Goal: Task Accomplishment & Management: Manage account settings

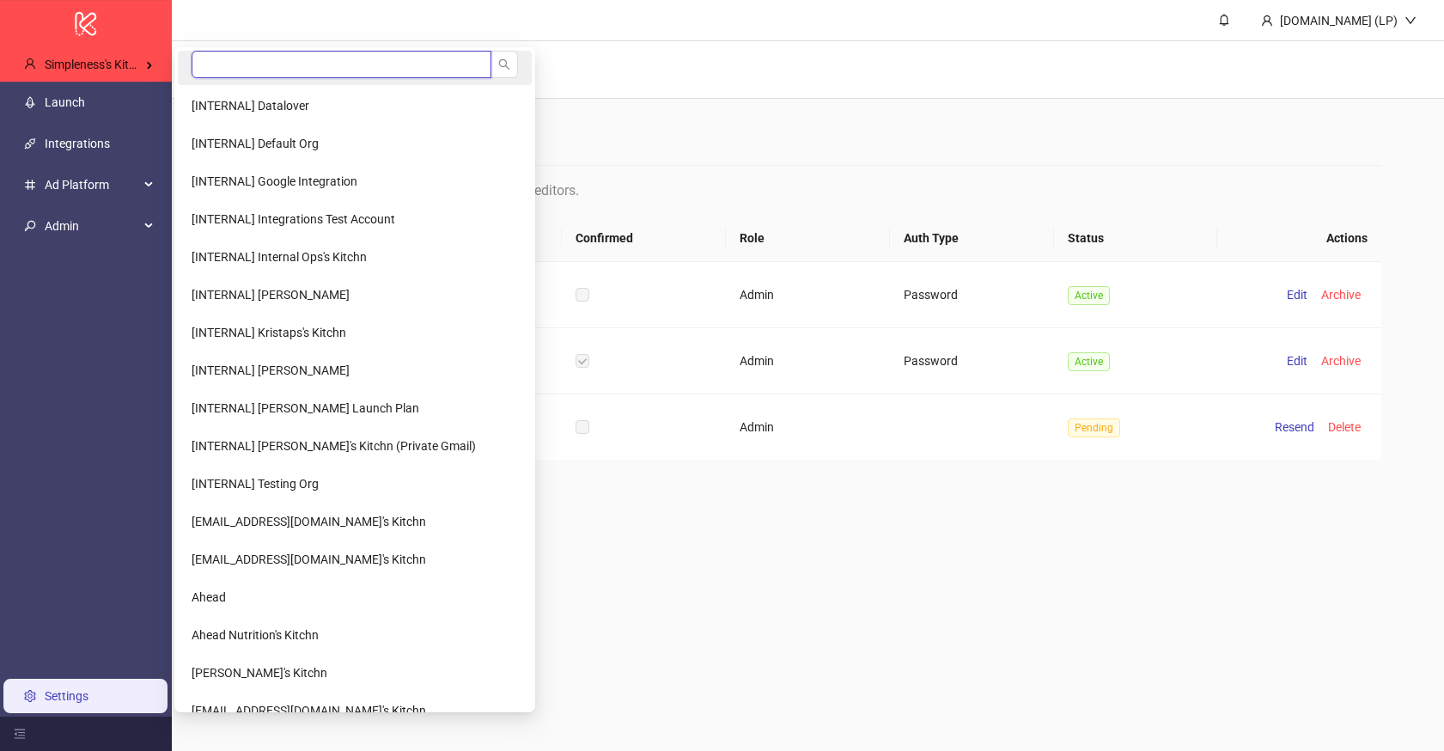
click at [284, 69] on input "search" at bounding box center [342, 64] width 300 height 27
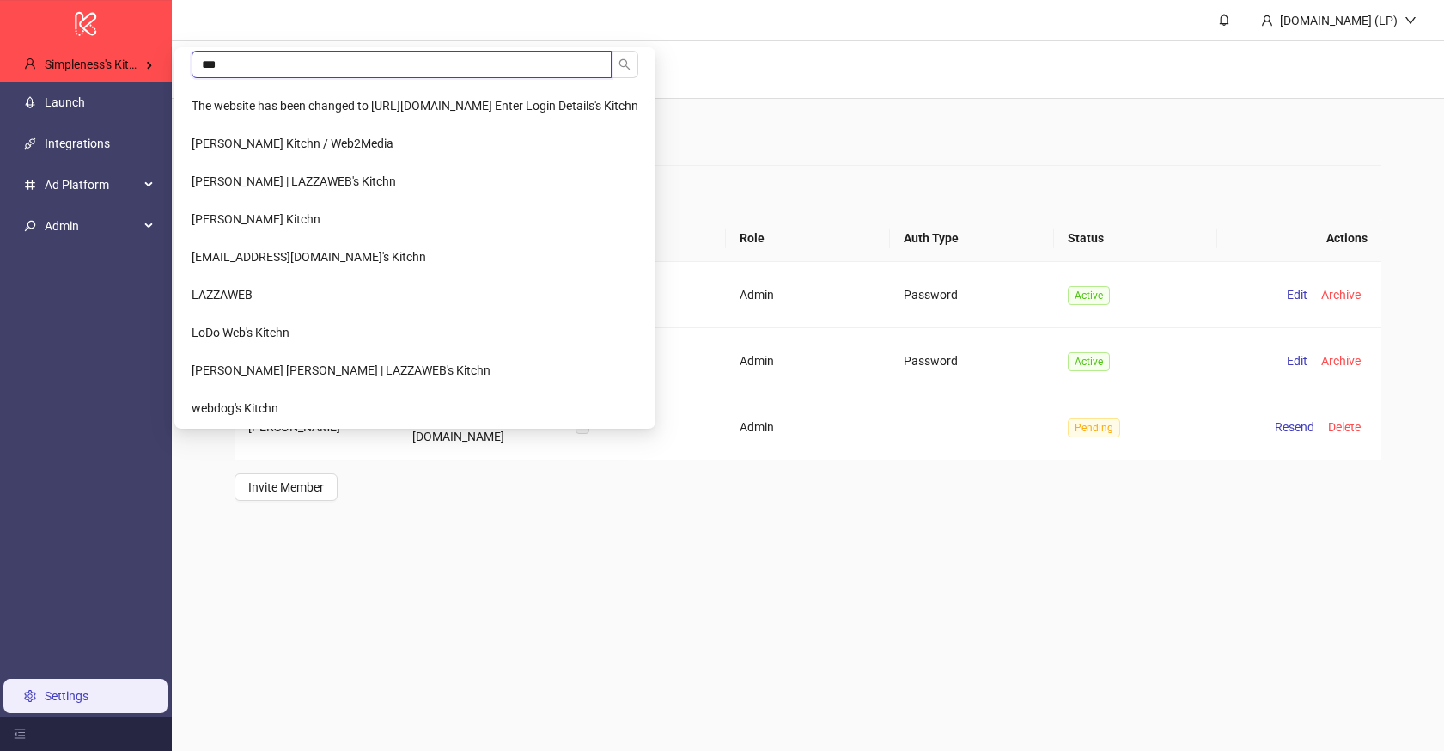
type input "****"
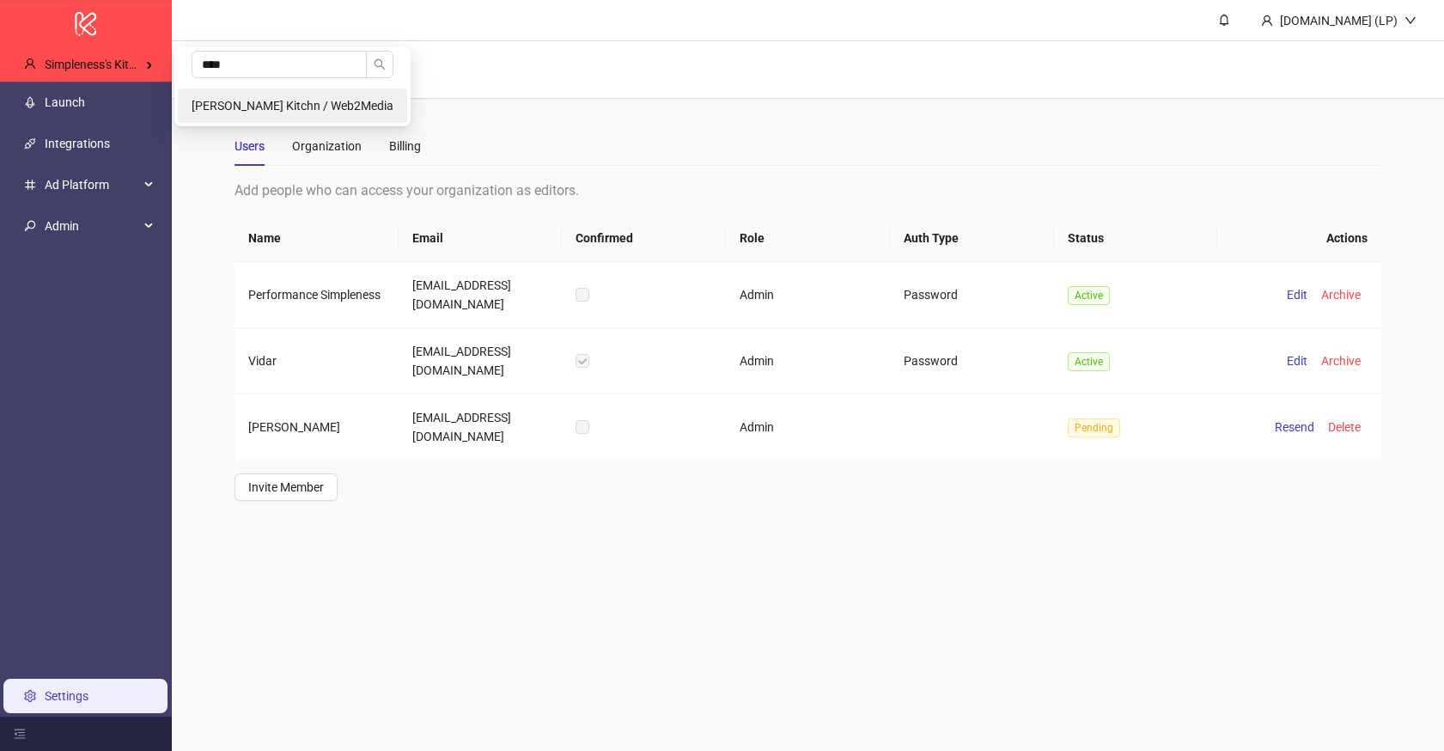
click at [237, 95] on li "[PERSON_NAME] Kitchn / Web2Media" at bounding box center [292, 105] width 229 height 34
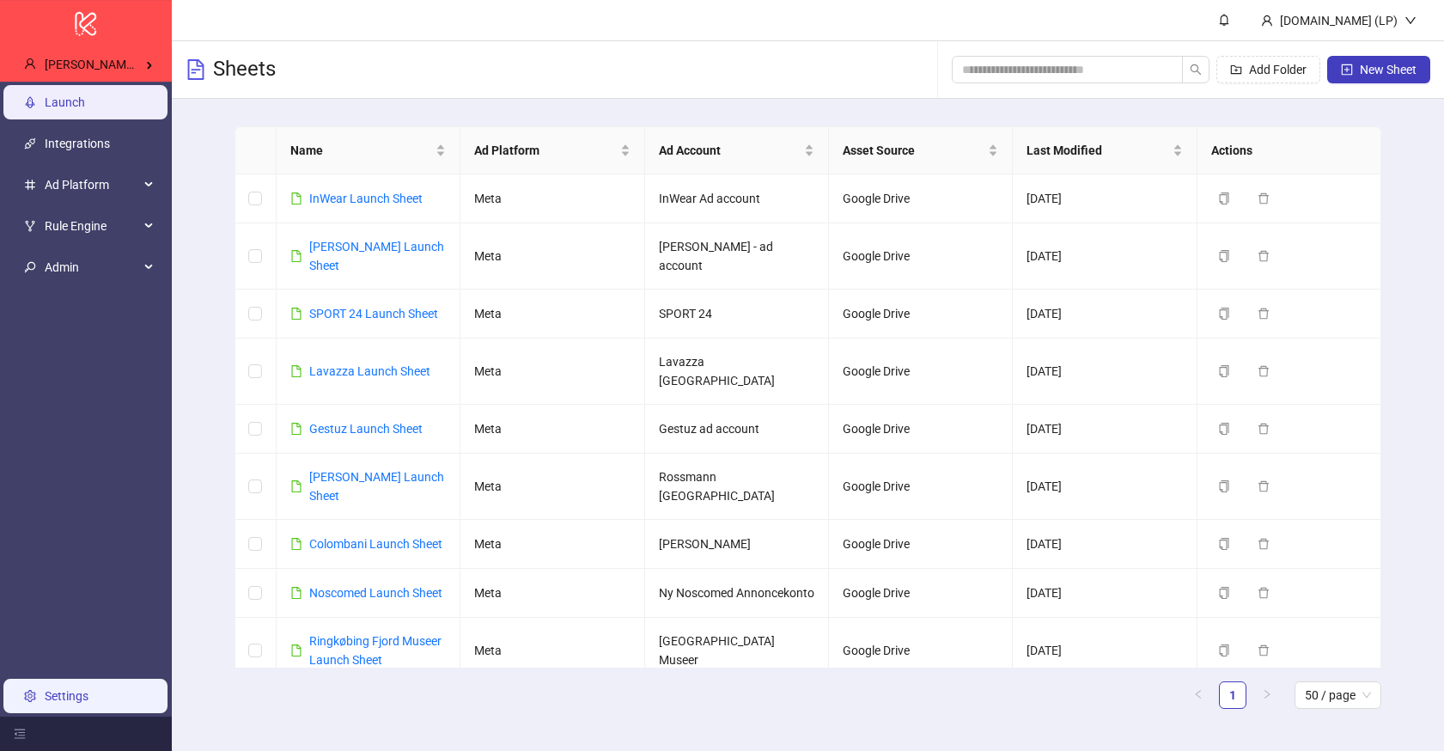
click at [58, 692] on link "Settings" at bounding box center [67, 696] width 44 height 14
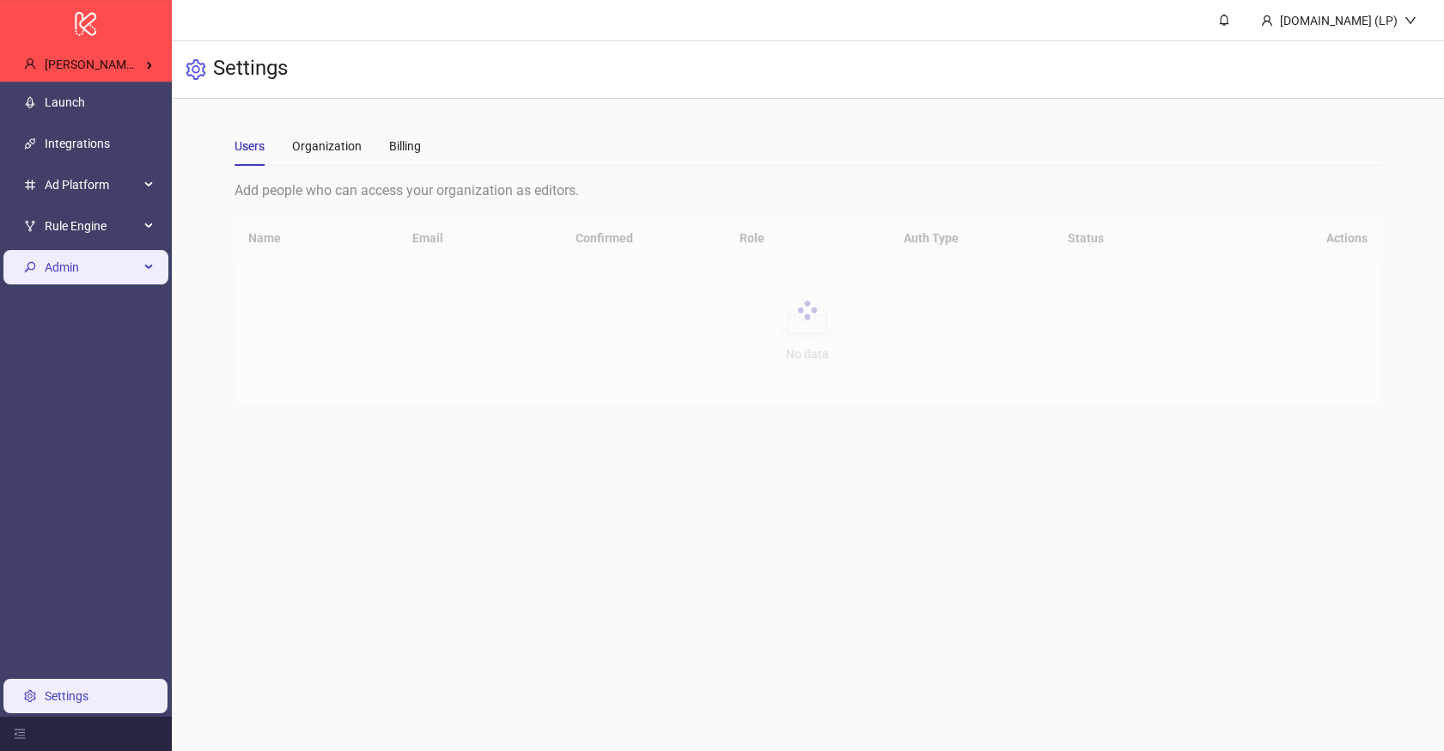
click at [143, 274] on div "Admin" at bounding box center [85, 267] width 165 height 34
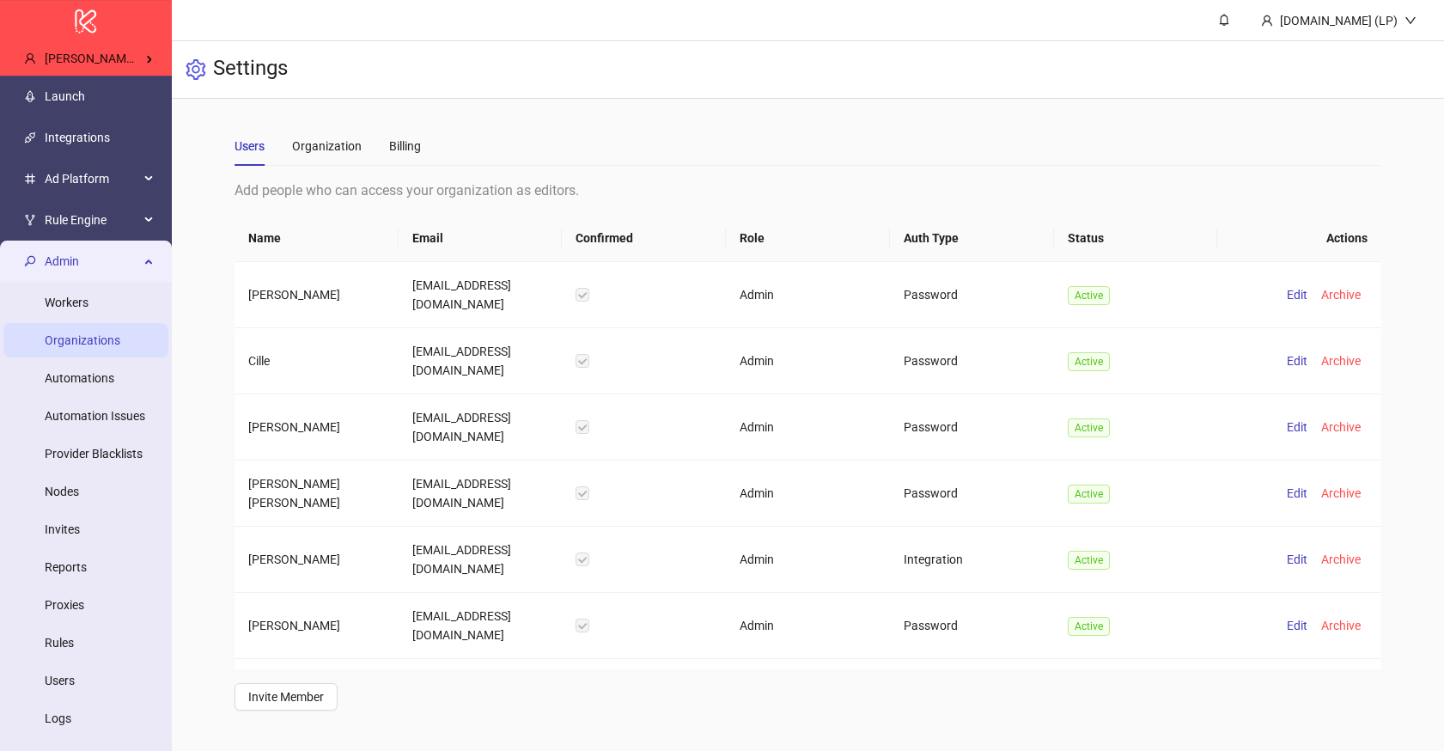
click at [120, 347] on link "Organizations" at bounding box center [83, 340] width 76 height 14
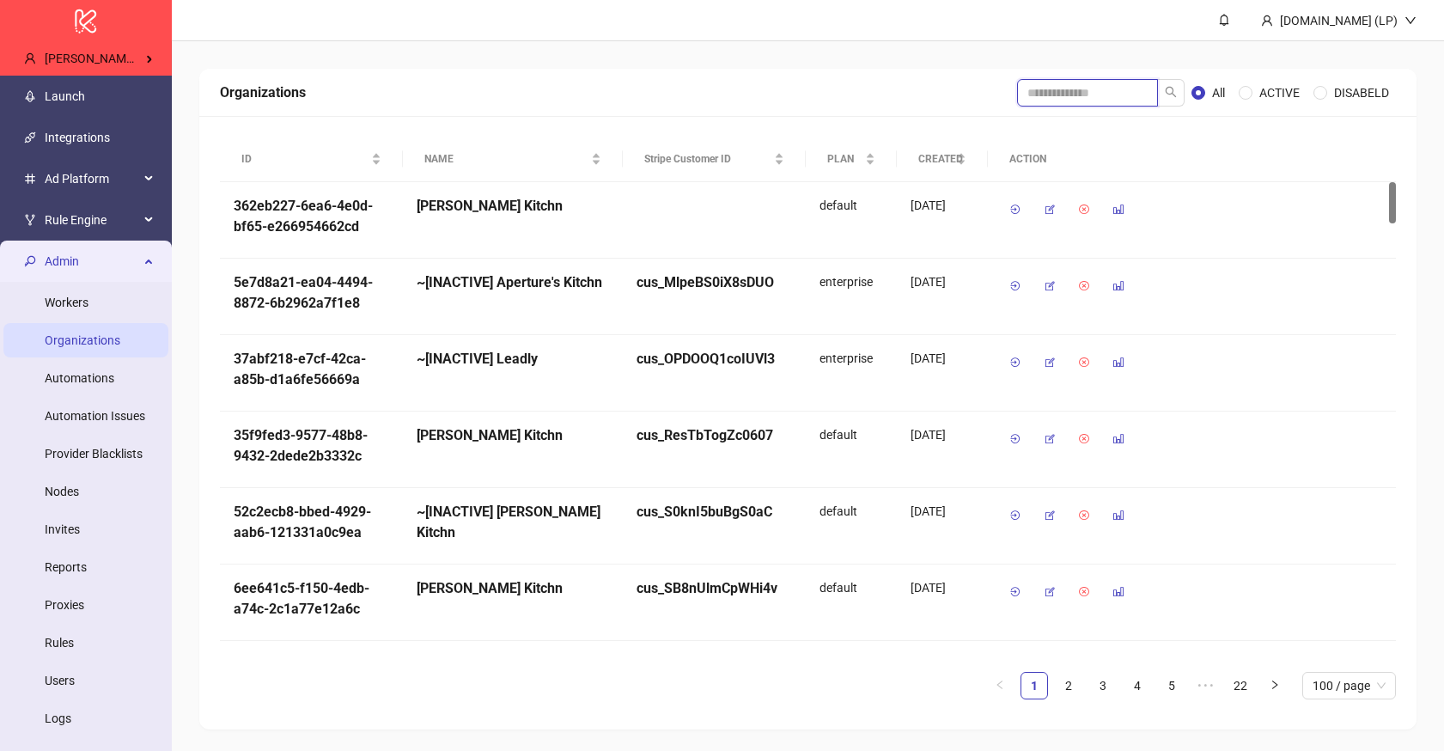
click at [1102, 93] on input "search" at bounding box center [1087, 92] width 141 height 27
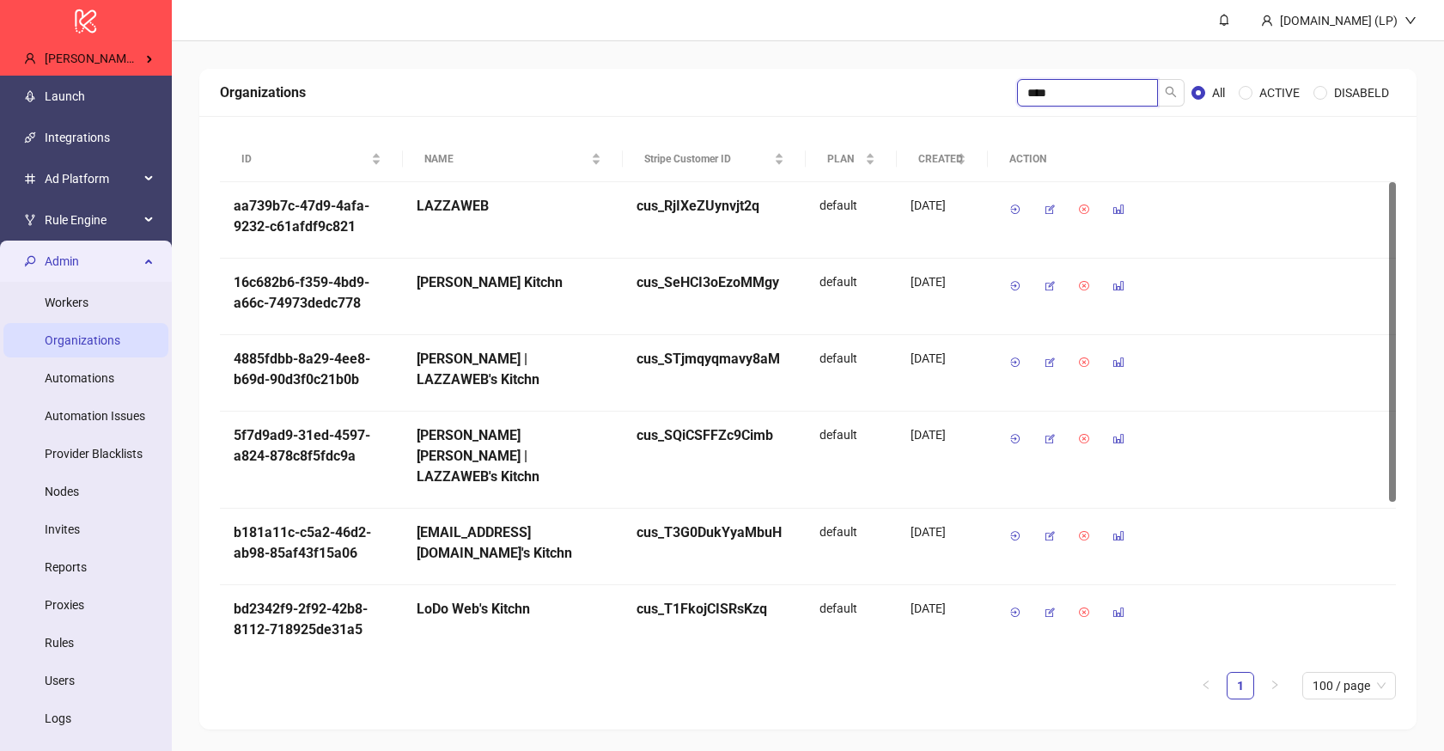
type input "****"
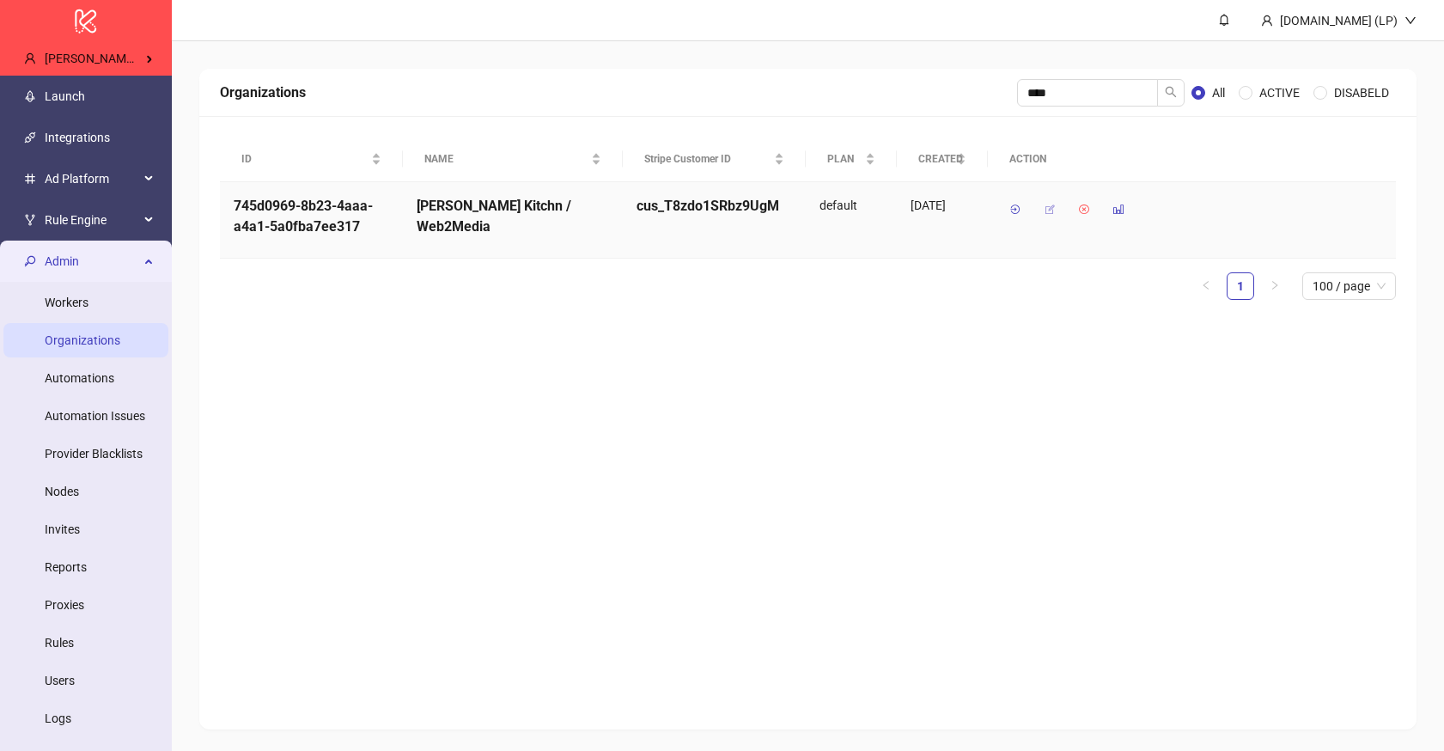
click at [1049, 214] on icon "button" at bounding box center [1050, 210] width 12 height 12
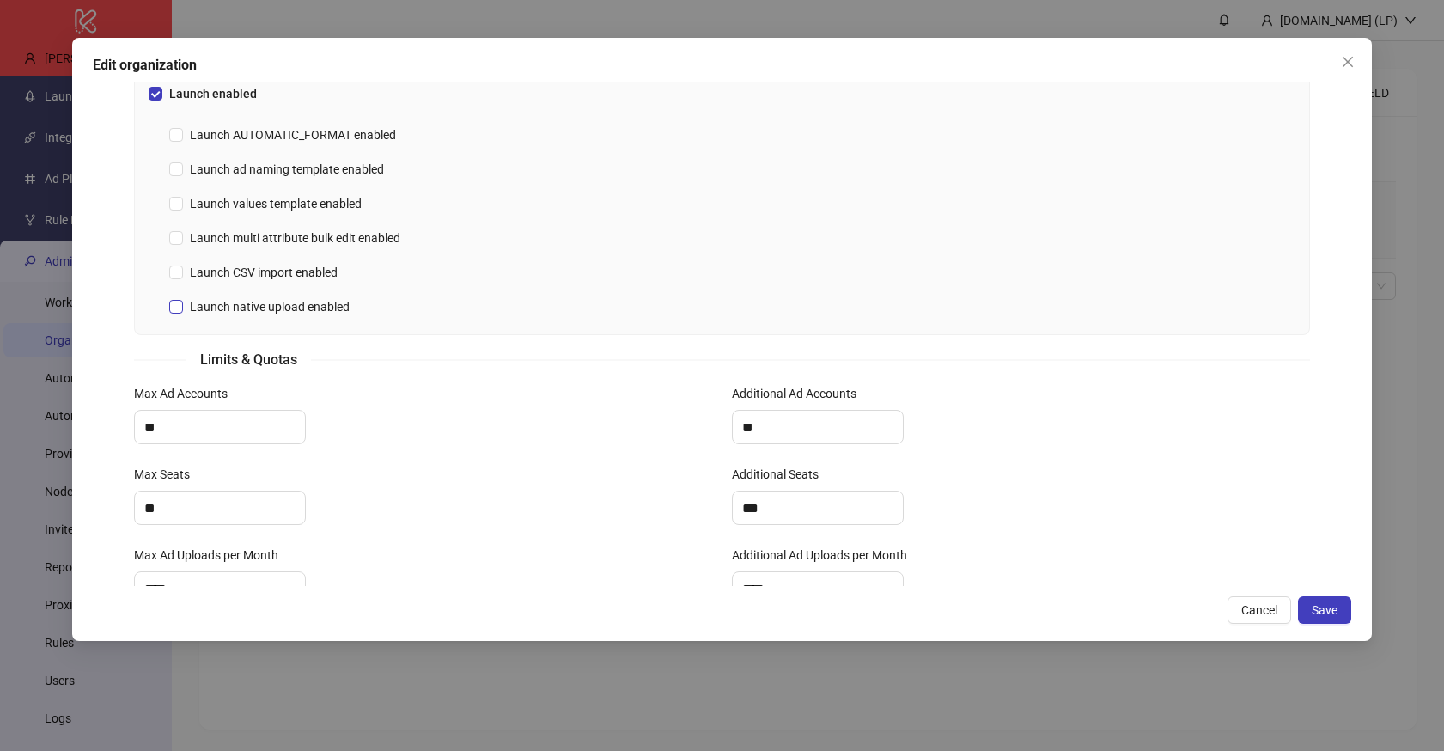
scroll to position [491, 0]
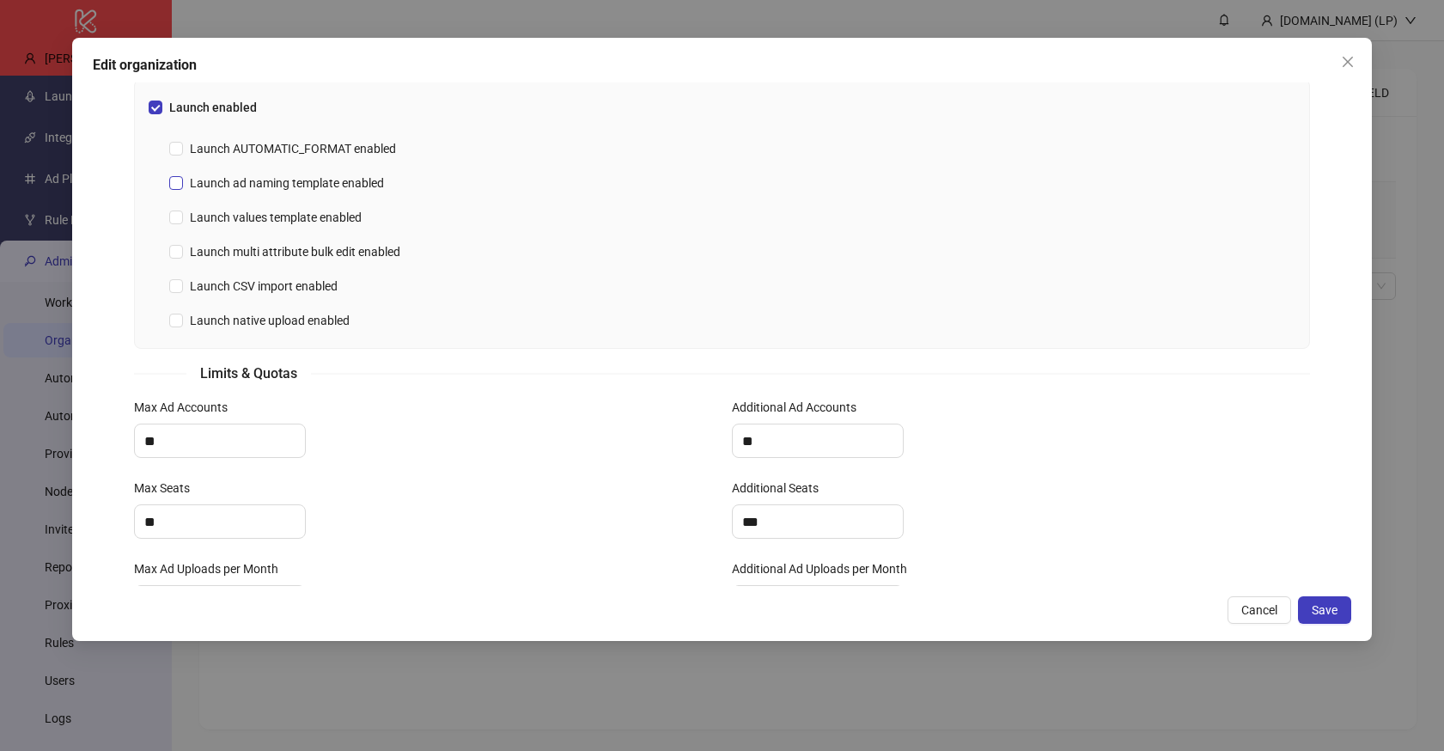
click at [284, 180] on span "Launch ad naming template enabled" at bounding box center [287, 183] width 208 height 19
click at [310, 219] on span "Launch values template enabled" at bounding box center [276, 217] width 186 height 19
click at [1341, 611] on button "Save" at bounding box center [1324, 609] width 53 height 27
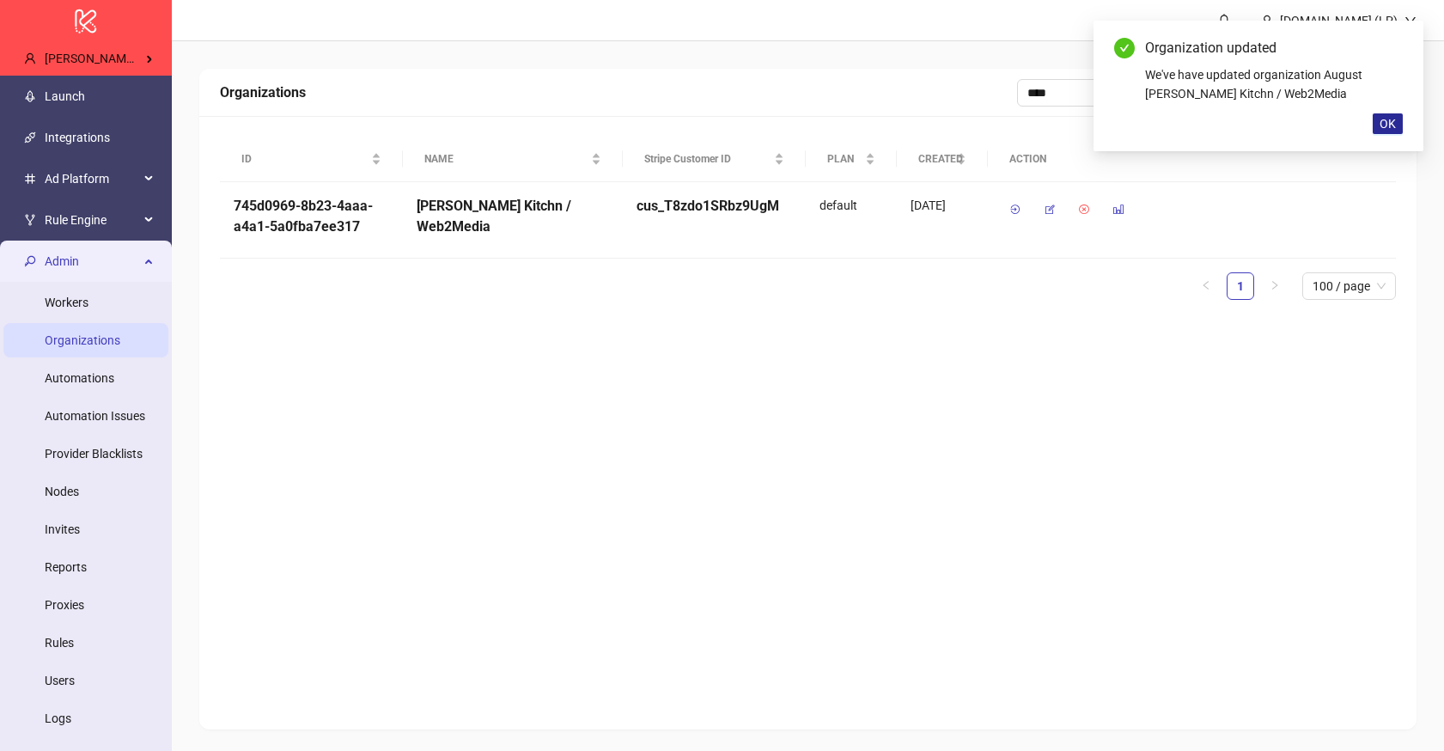
click at [1400, 127] on button "OK" at bounding box center [1388, 123] width 30 height 21
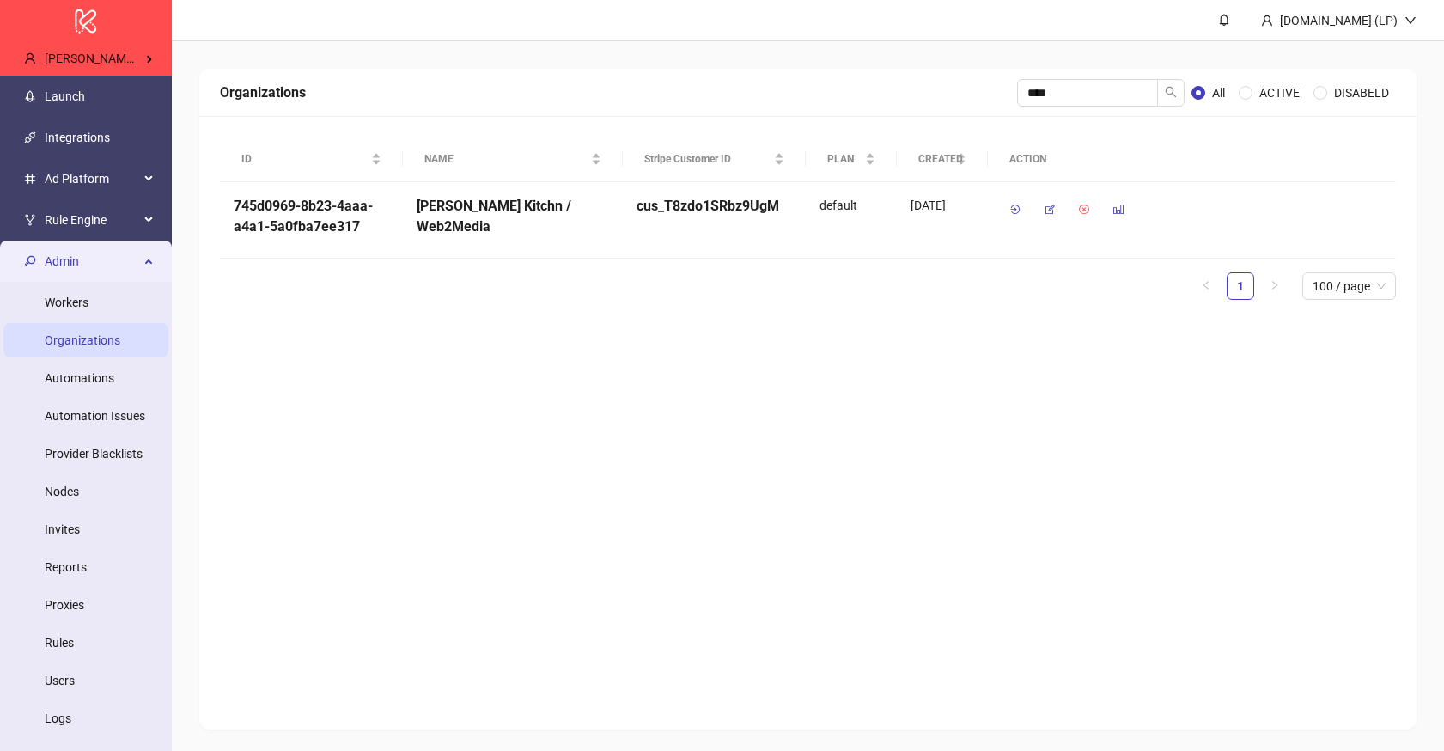
click at [141, 244] on div "Admin" at bounding box center [85, 261] width 165 height 34
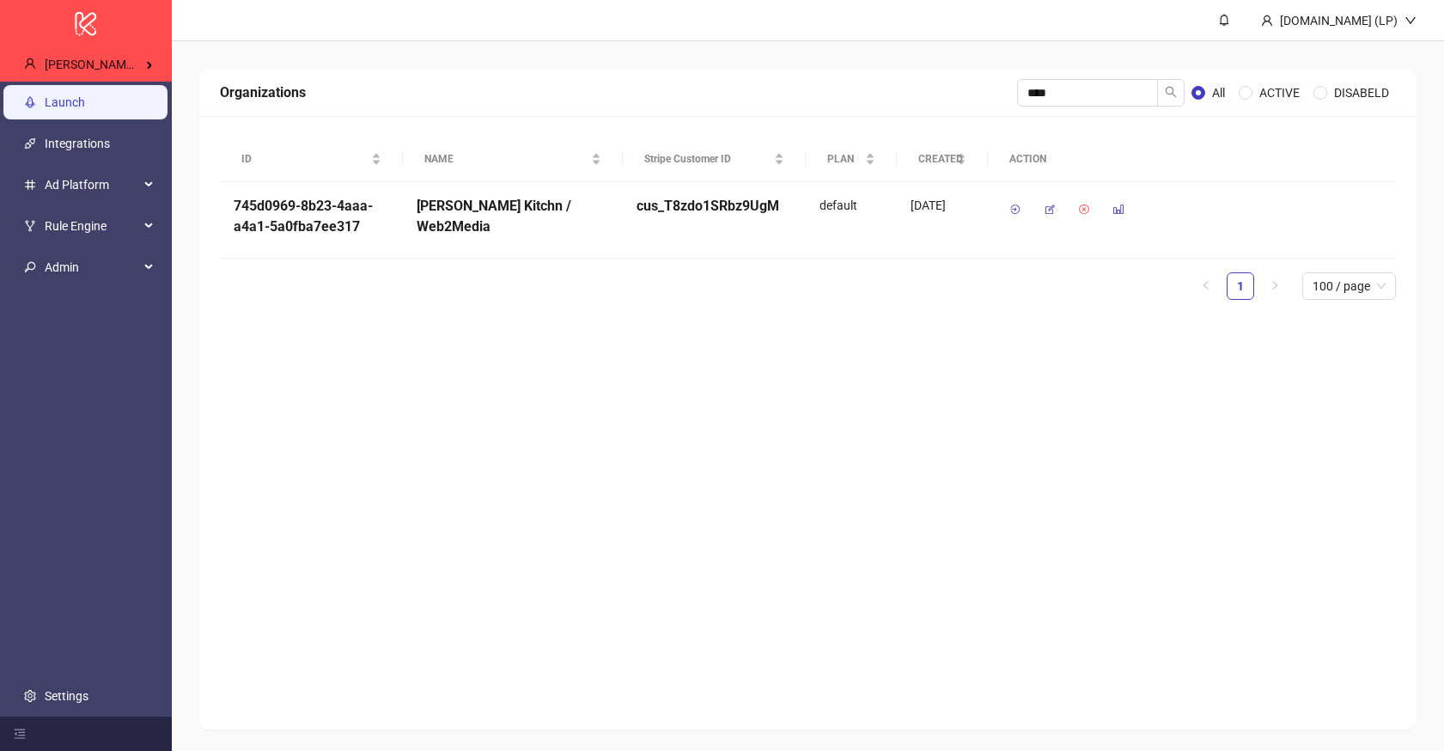
click at [85, 105] on link "Launch" at bounding box center [65, 102] width 40 height 14
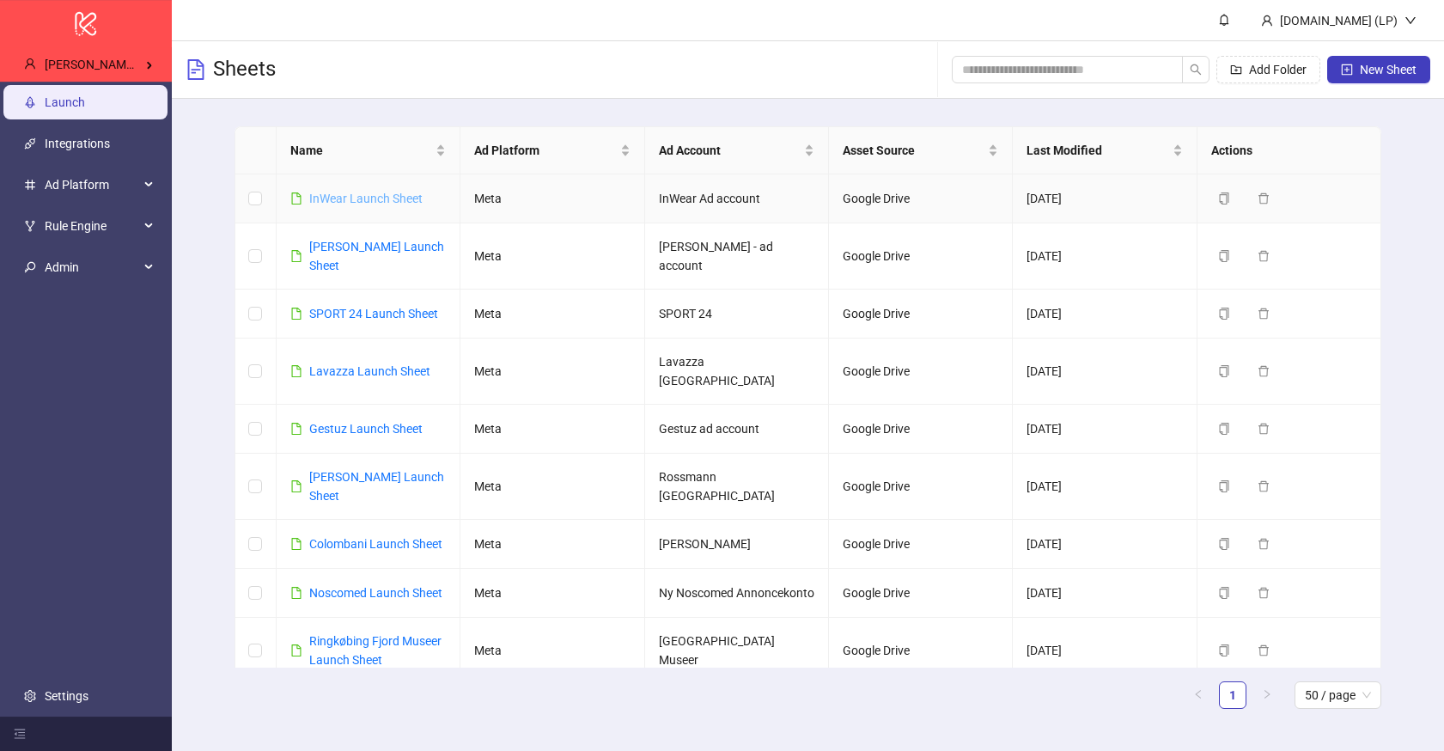
click at [337, 198] on link "InWear Launch Sheet" at bounding box center [365, 199] width 113 height 14
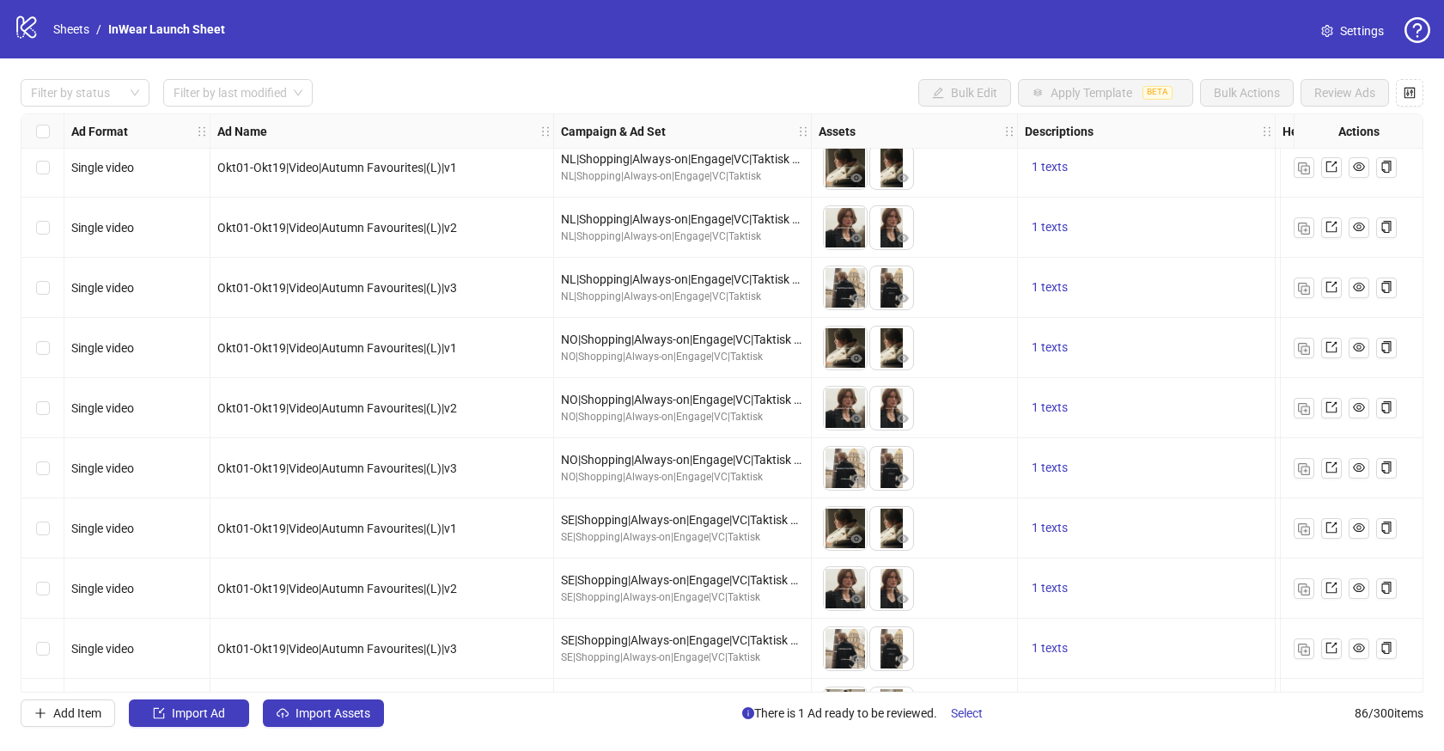
scroll to position [1211, 0]
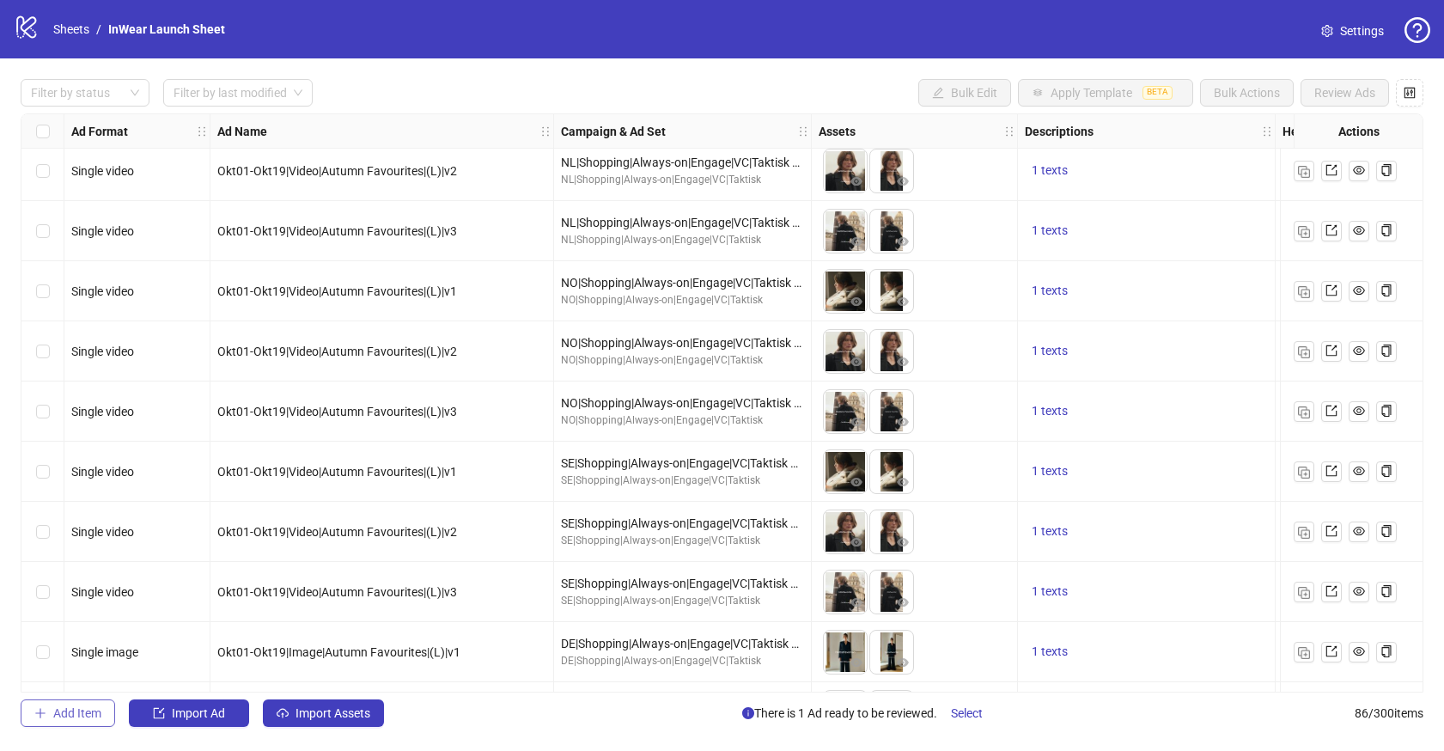
click at [77, 721] on button "Add Item" at bounding box center [68, 712] width 95 height 27
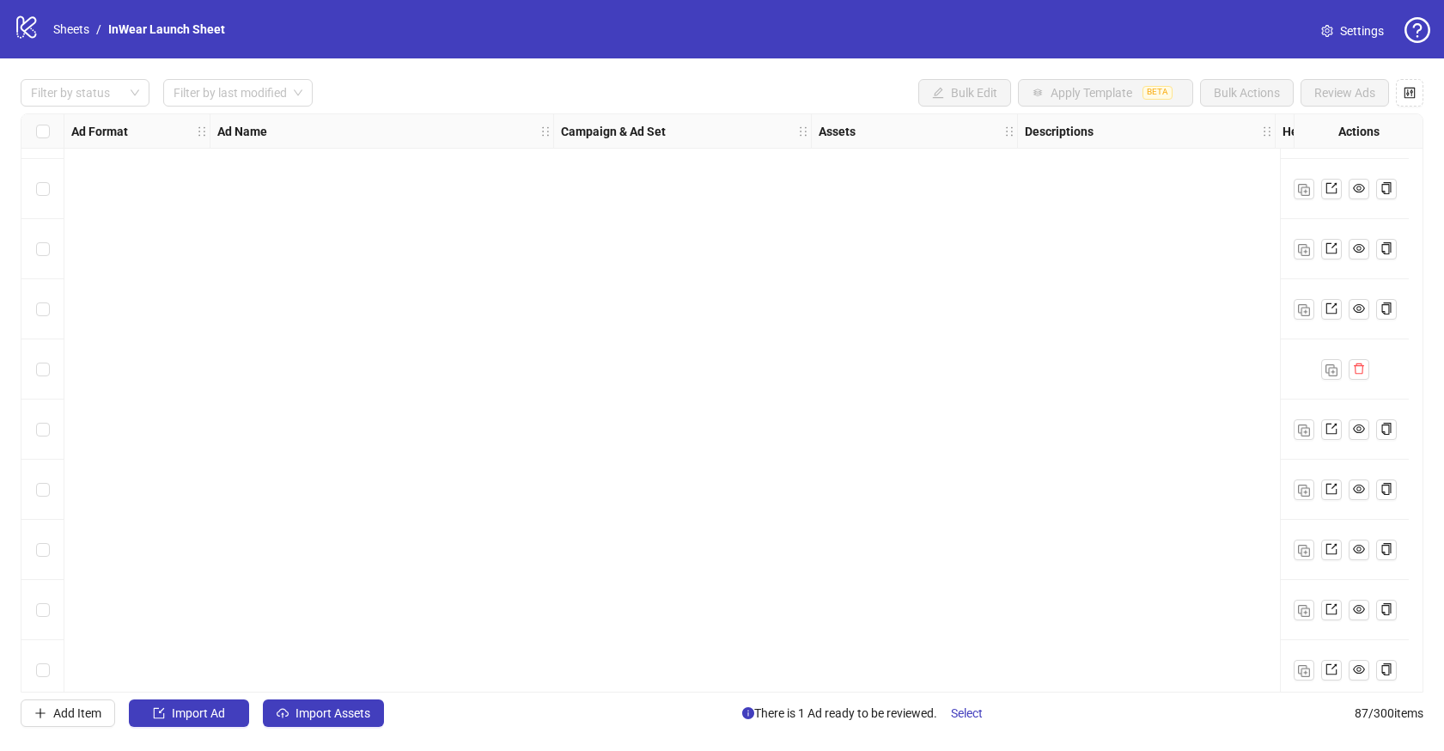
scroll to position [4696, 0]
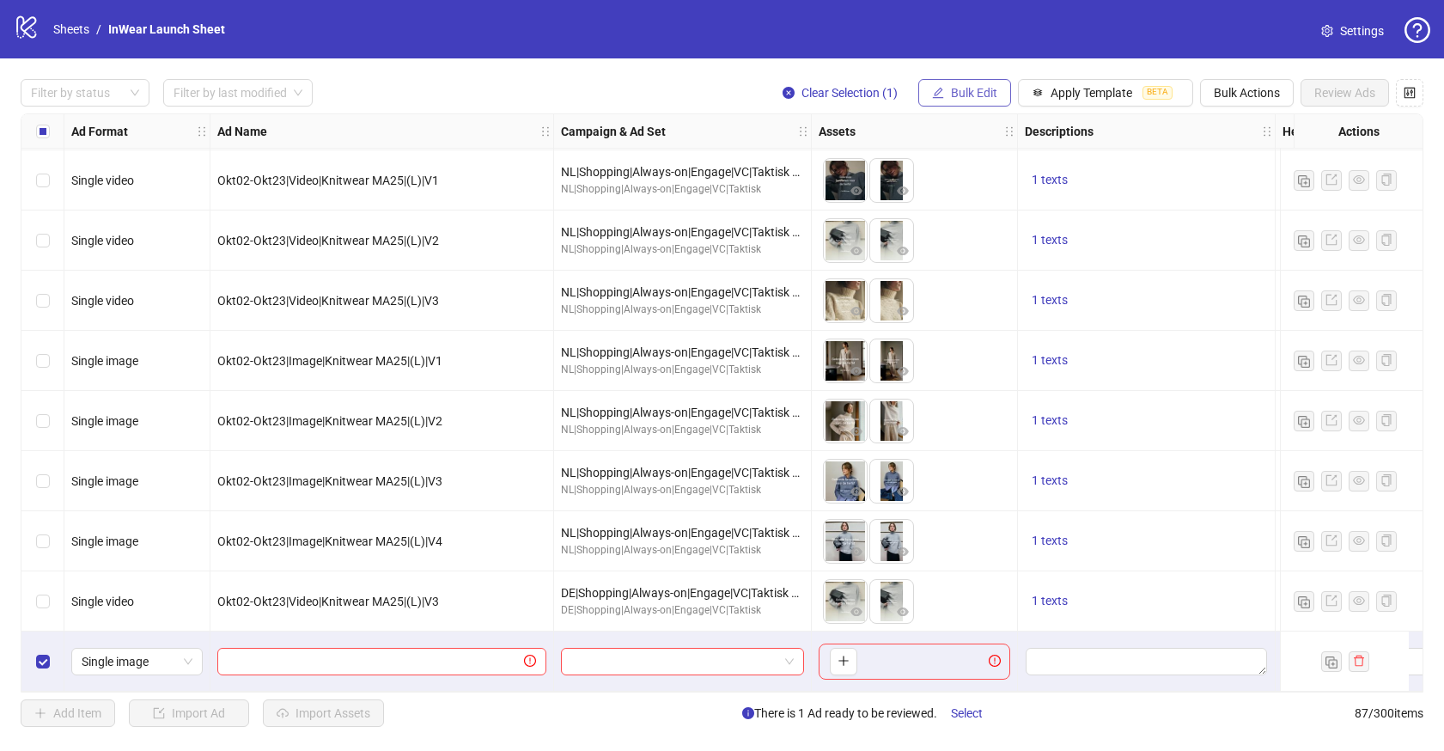
click at [998, 97] on button "Bulk Edit" at bounding box center [964, 92] width 93 height 27
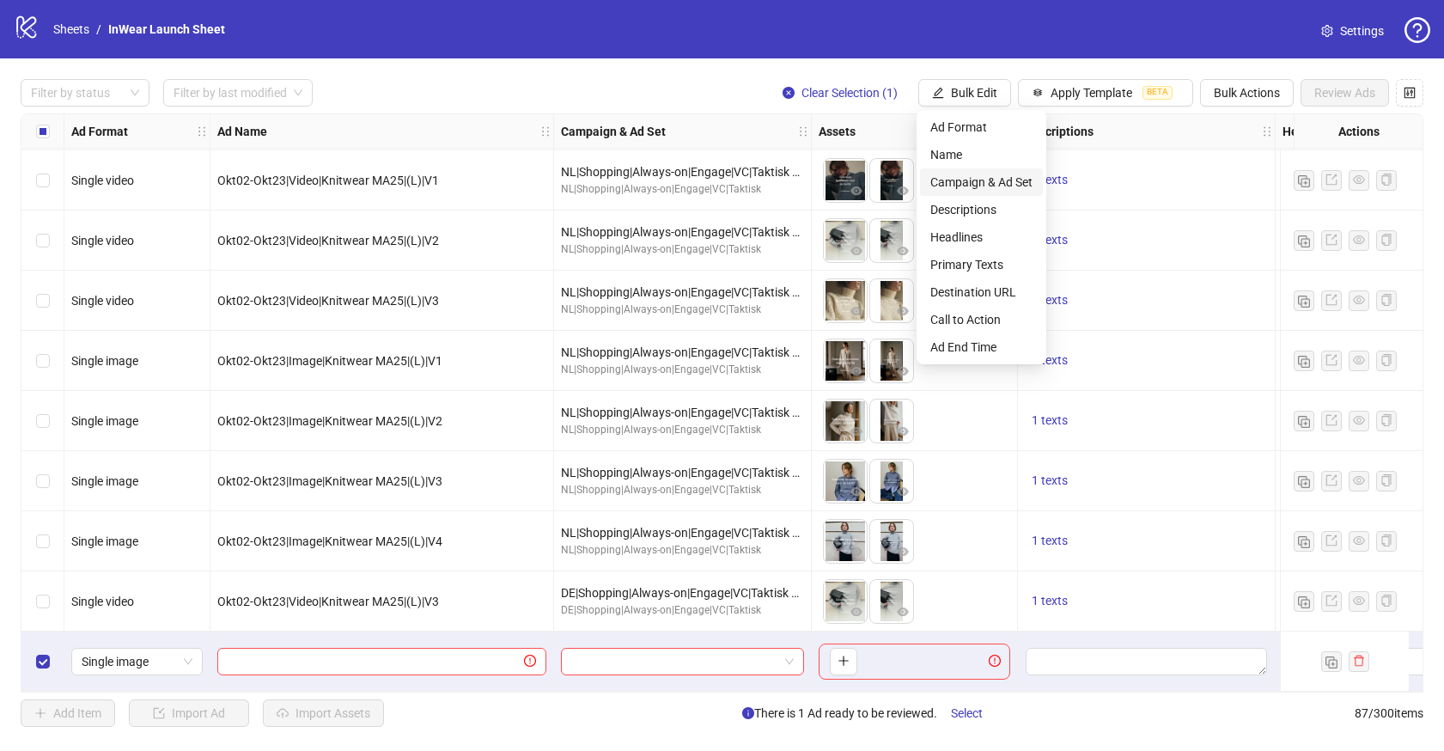
click at [987, 184] on span "Campaign & Ad Set" at bounding box center [981, 182] width 102 height 19
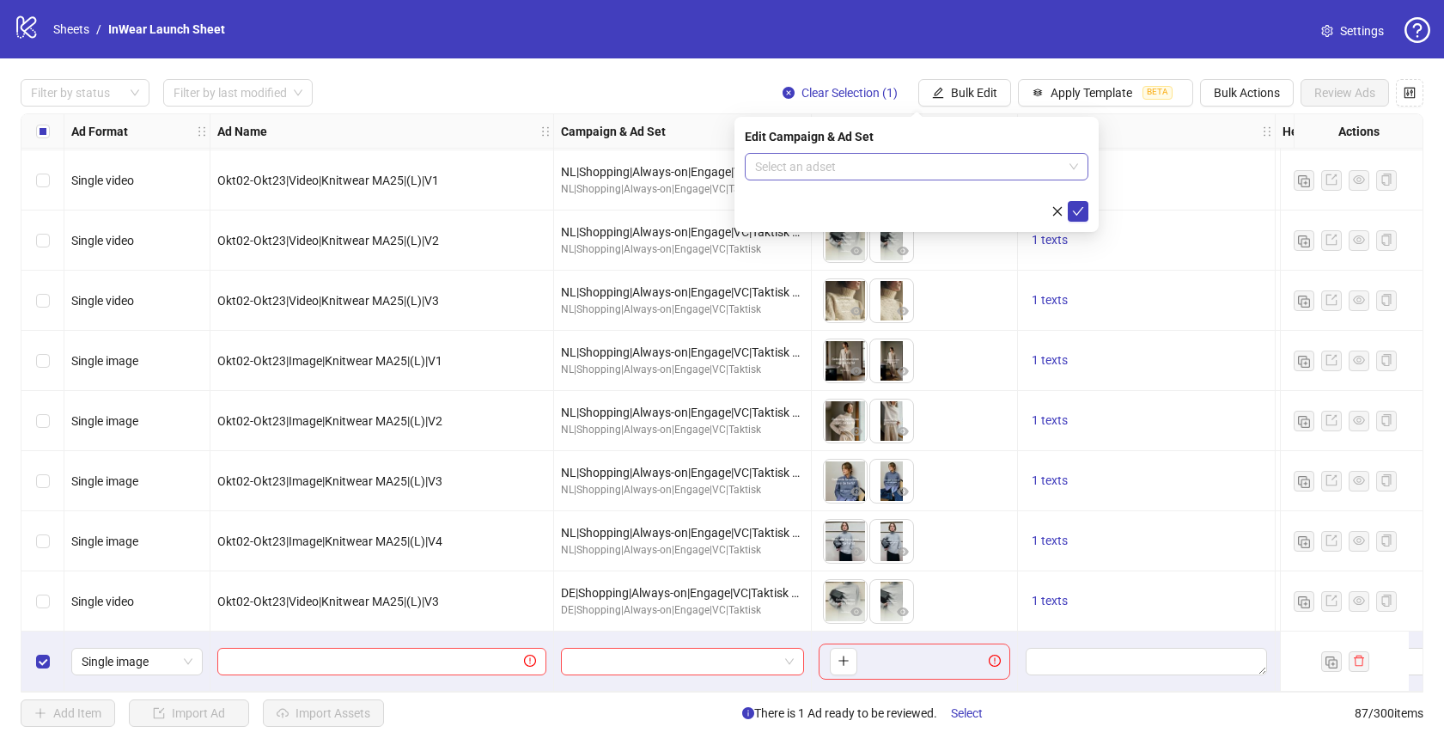
click at [877, 170] on input "search" at bounding box center [909, 167] width 308 height 26
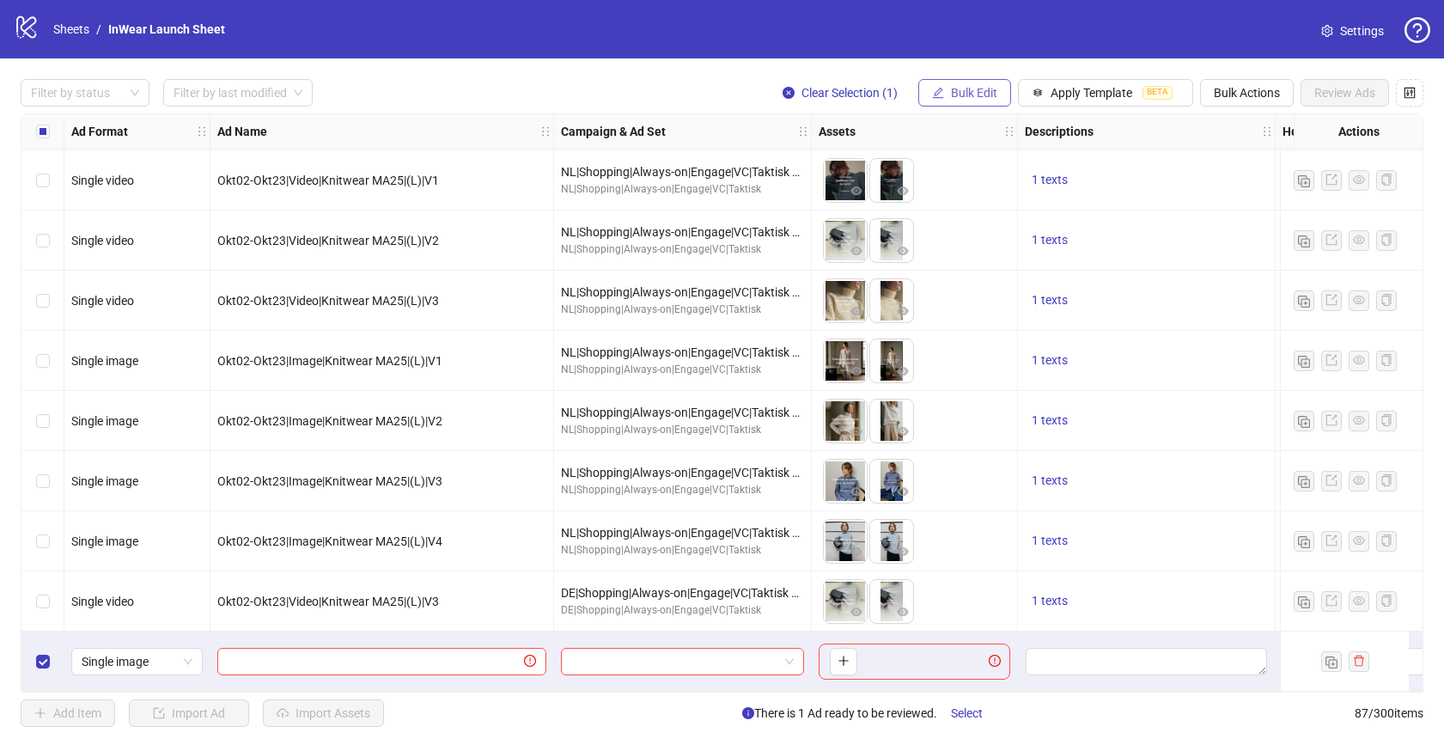
click at [957, 88] on span "Bulk Edit" at bounding box center [974, 93] width 46 height 14
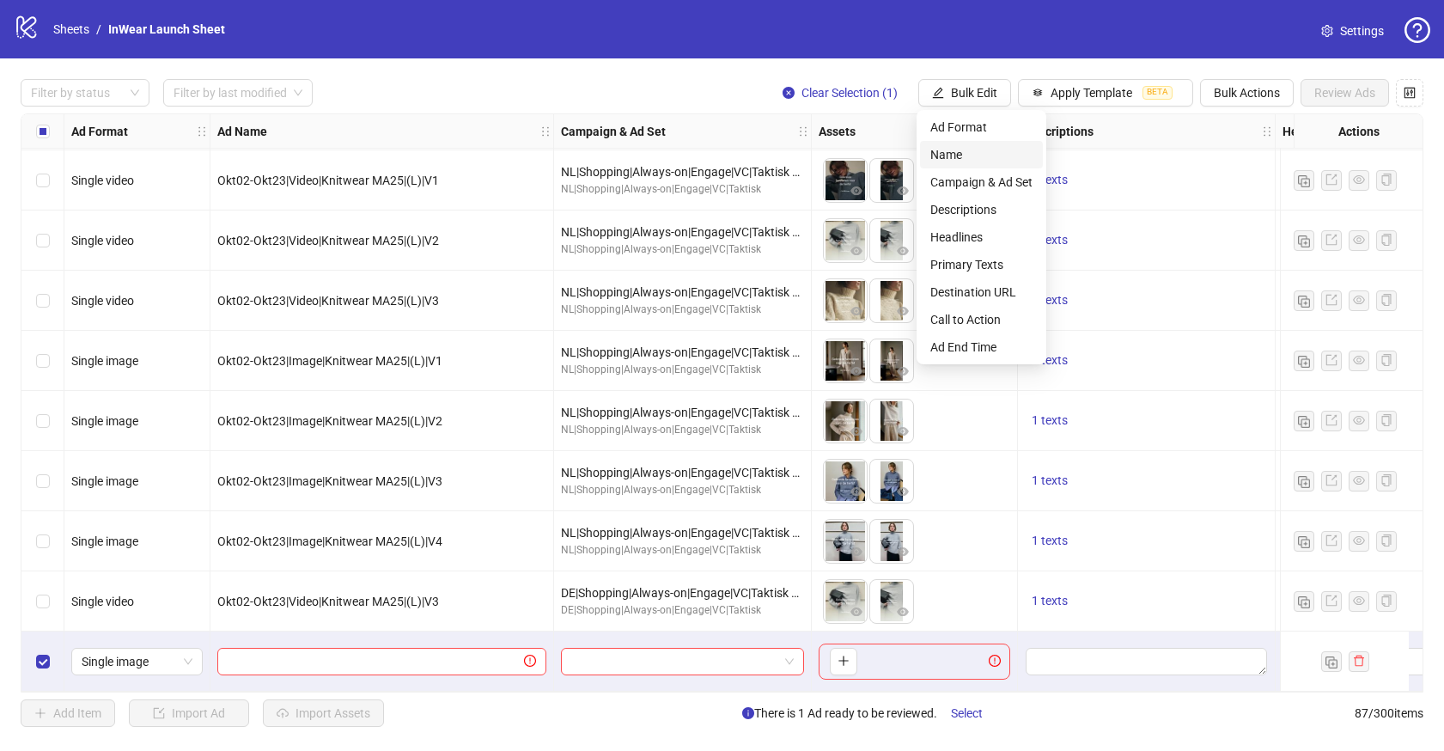
click at [957, 158] on span "Name" at bounding box center [981, 154] width 102 height 19
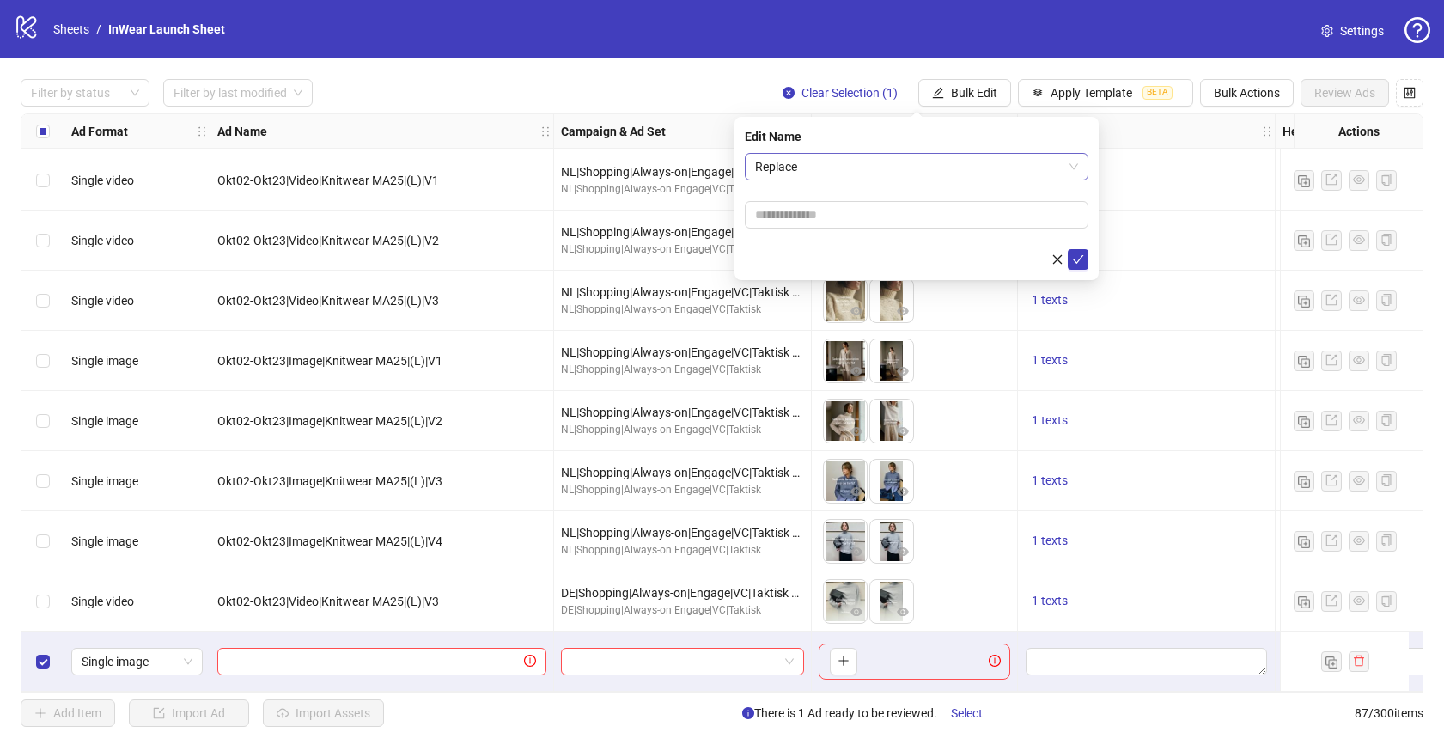
click at [827, 160] on span "Replace" at bounding box center [916, 167] width 323 height 26
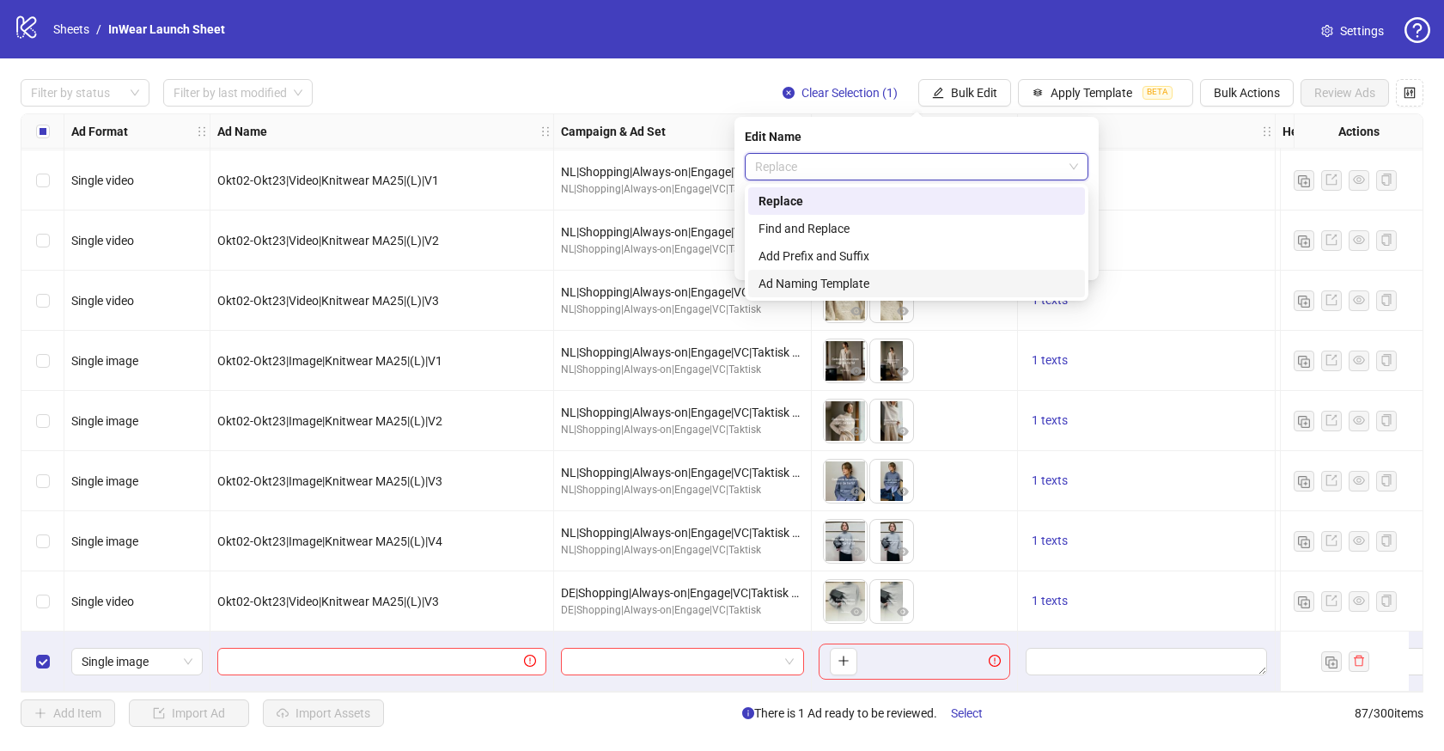
click at [787, 288] on div "Ad Naming Template" at bounding box center [917, 283] width 316 height 19
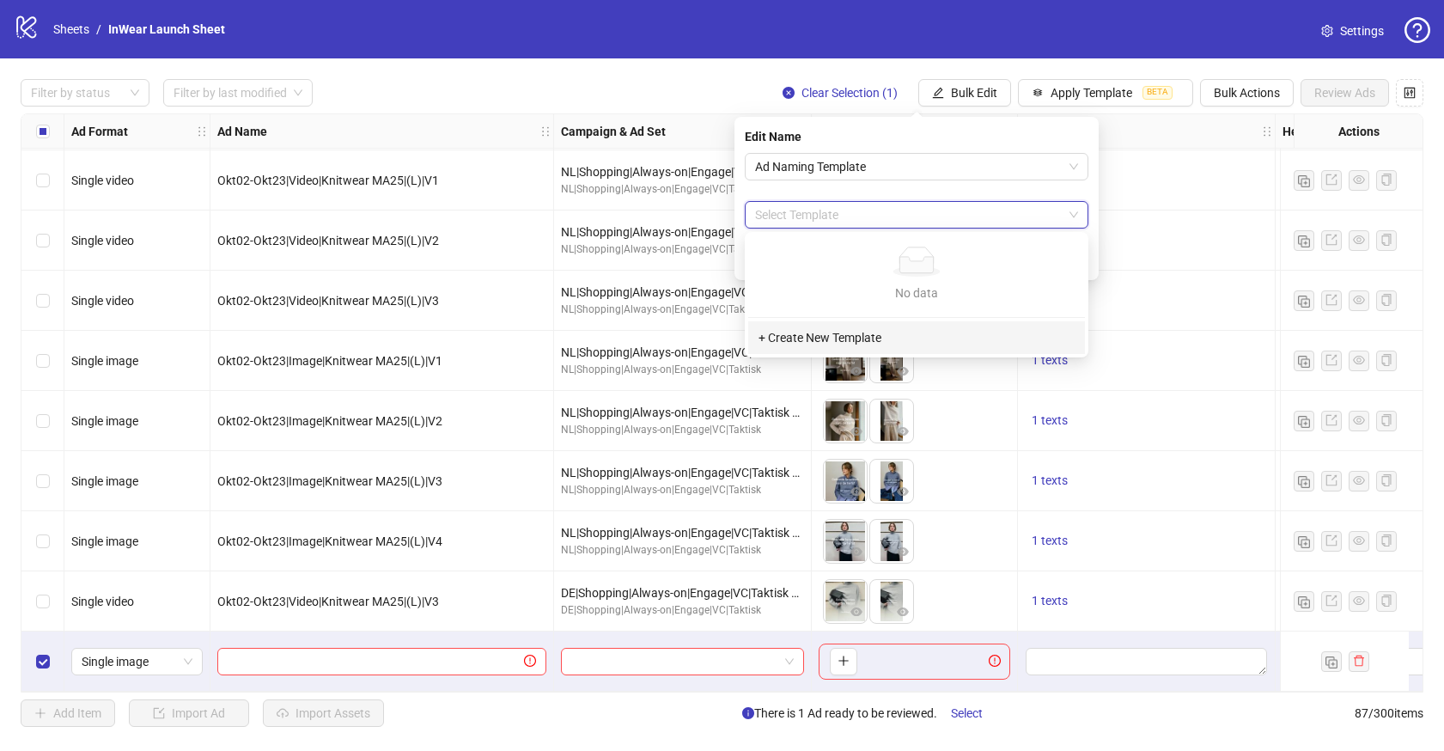
click at [985, 206] on input "search" at bounding box center [909, 215] width 308 height 26
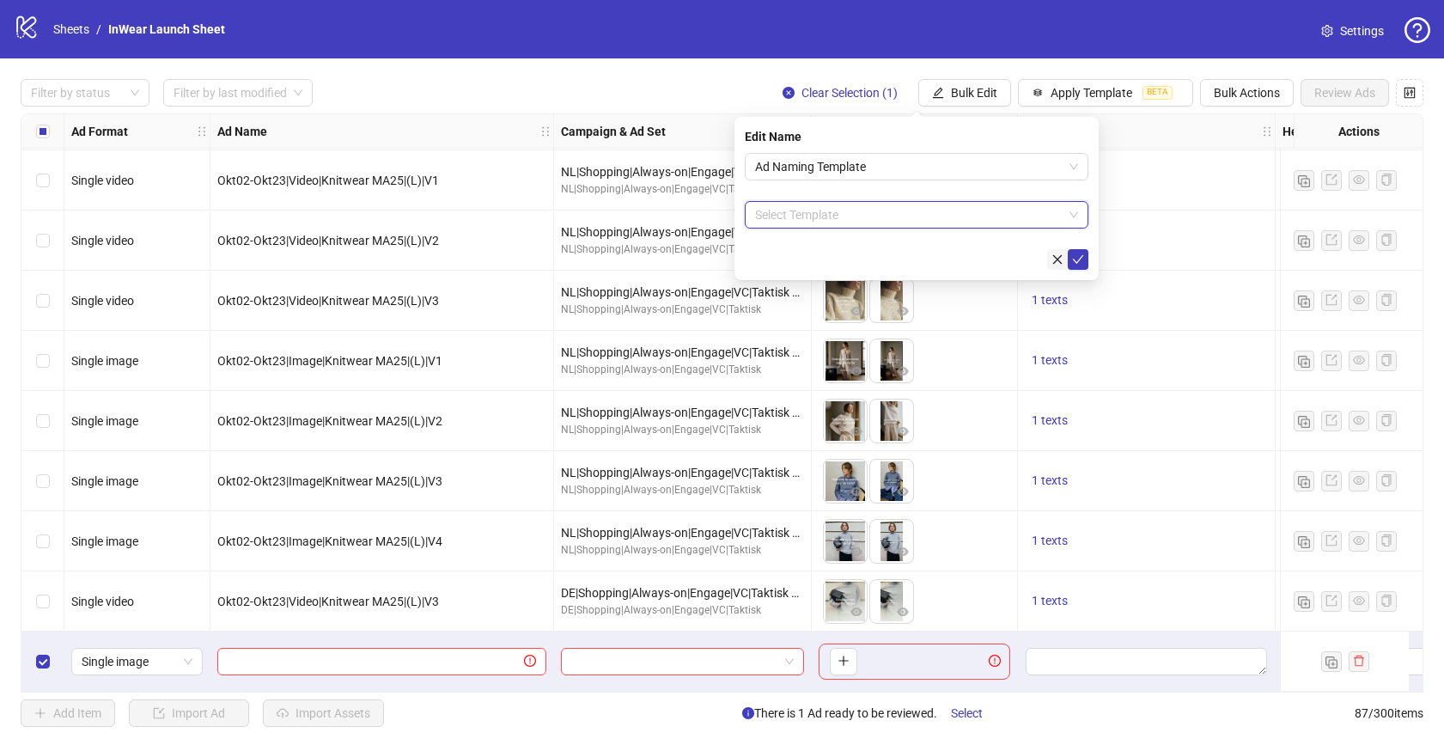
click at [1057, 258] on icon "close" at bounding box center [1057, 258] width 9 height 9
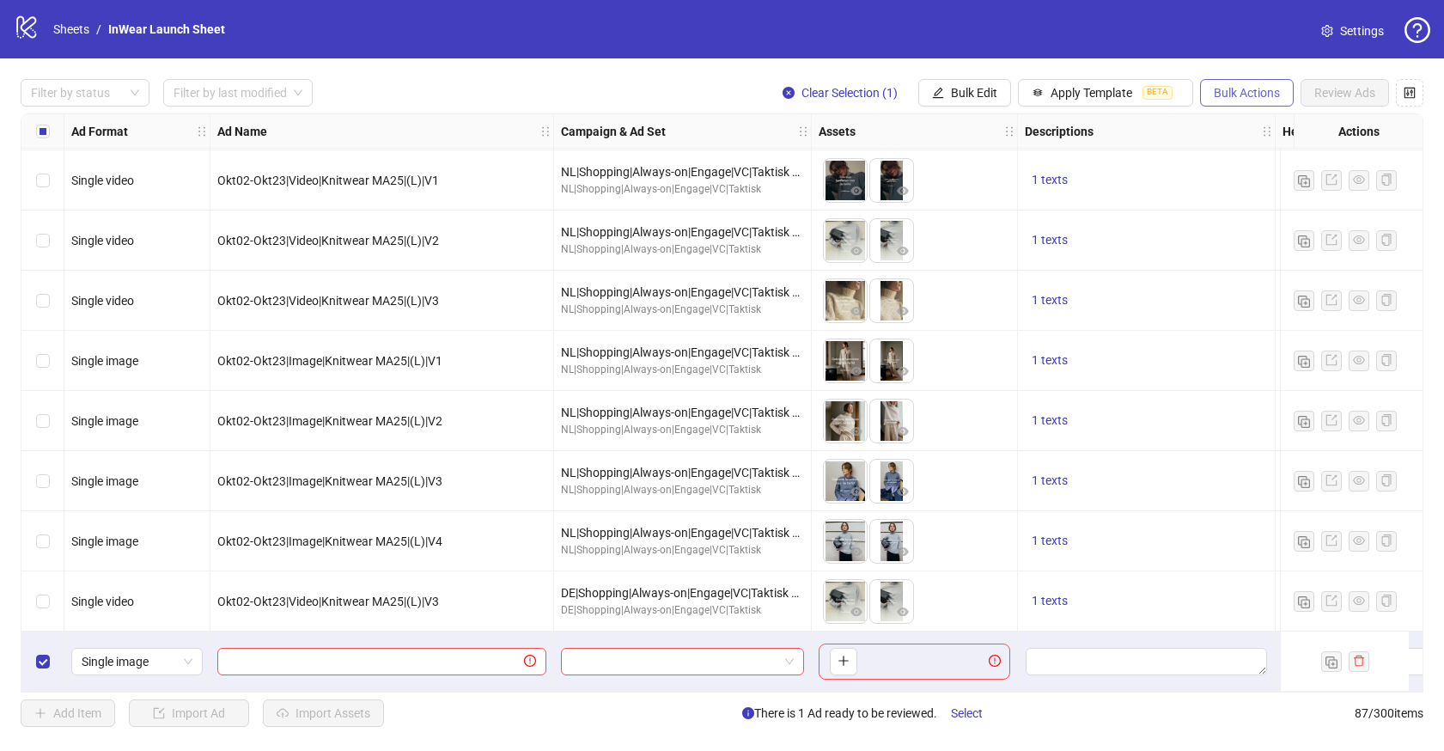
click at [1223, 90] on span "Bulk Actions" at bounding box center [1247, 93] width 66 height 14
click at [1275, 130] on span "Delete" at bounding box center [1271, 127] width 118 height 19
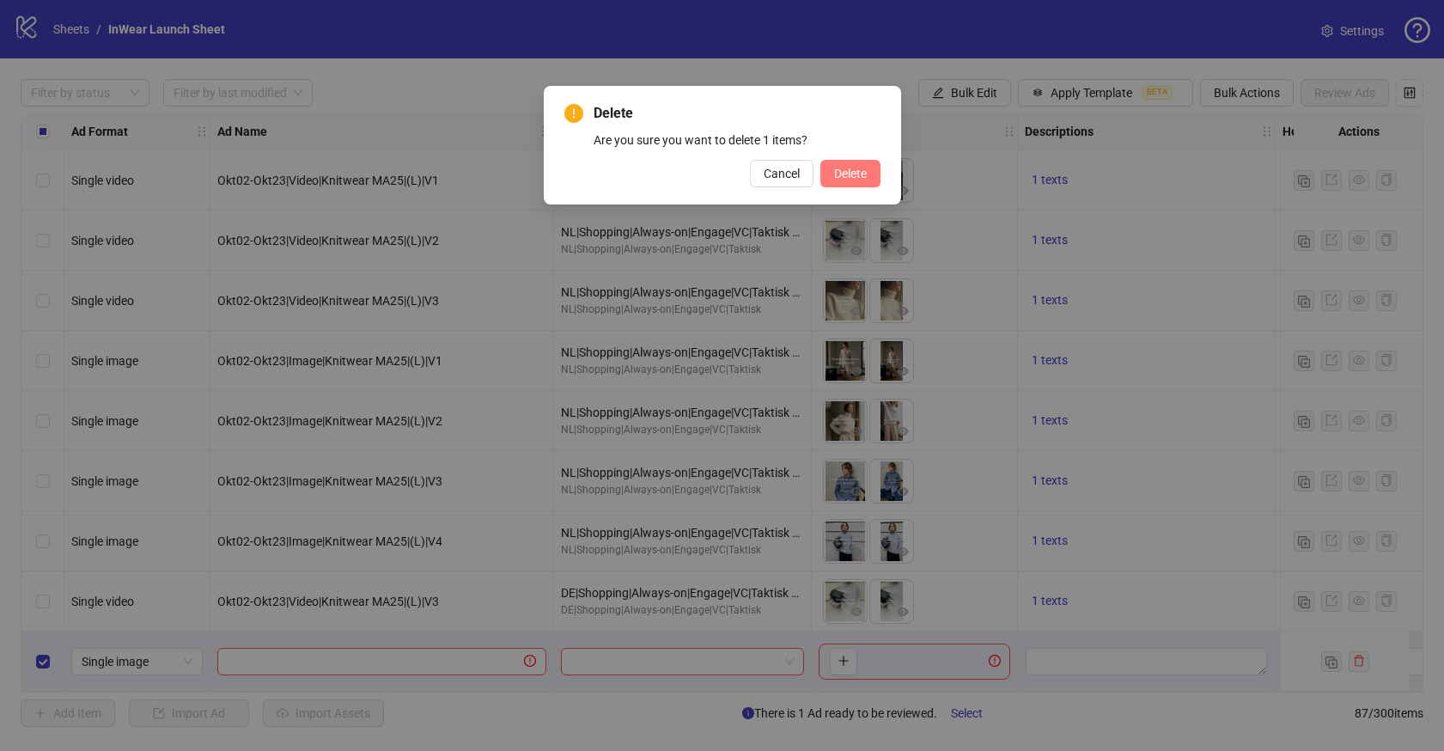
click at [857, 167] on span "Delete" at bounding box center [850, 174] width 33 height 14
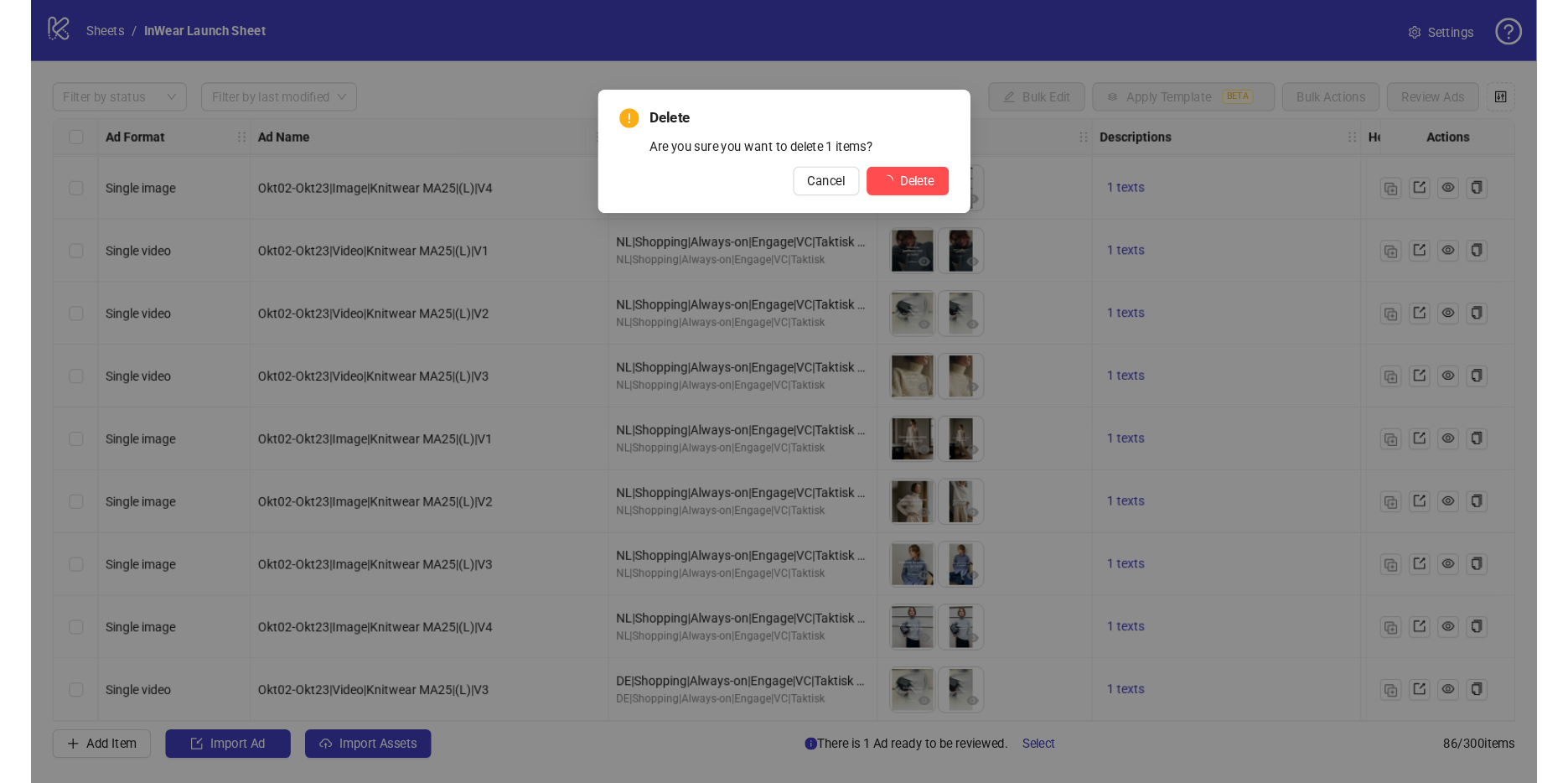
scroll to position [4526, 0]
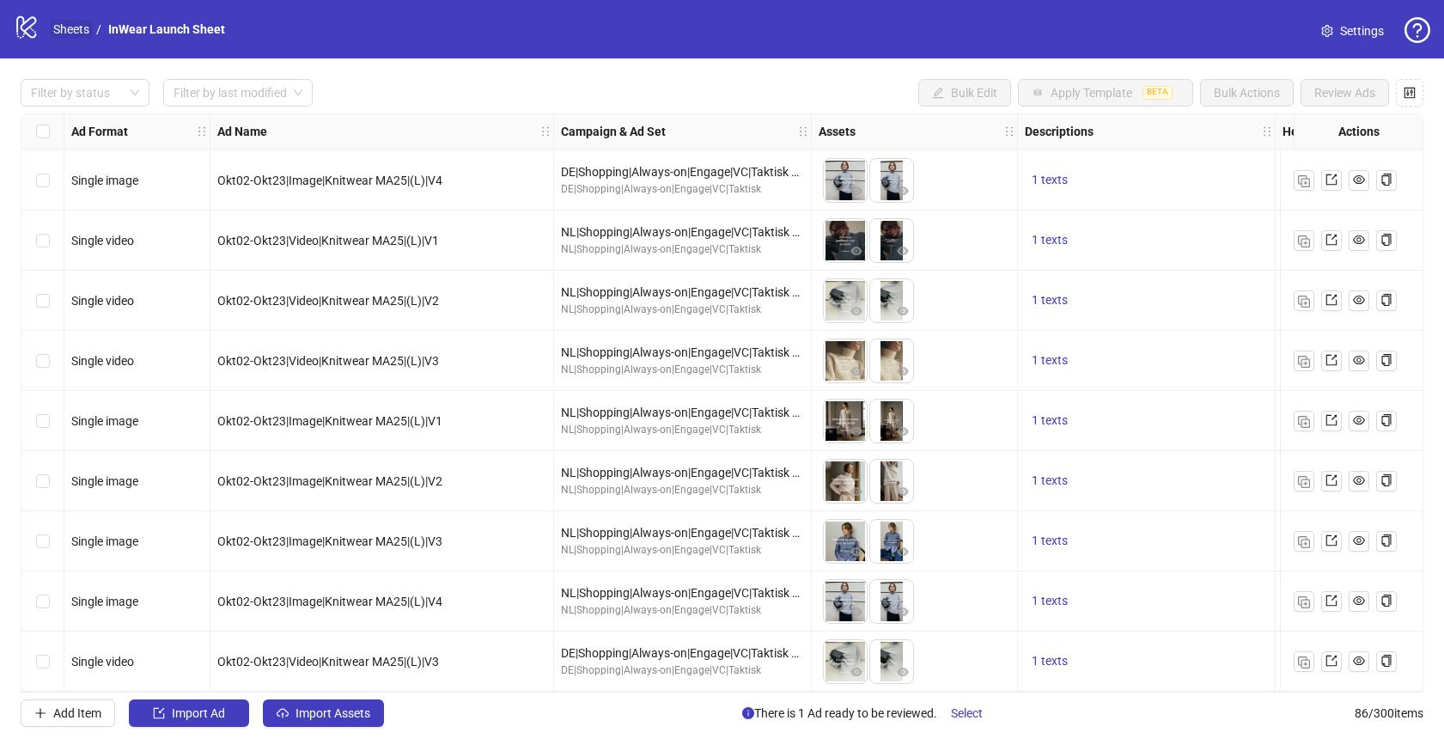
click at [54, 25] on link "Sheets" at bounding box center [71, 29] width 43 height 19
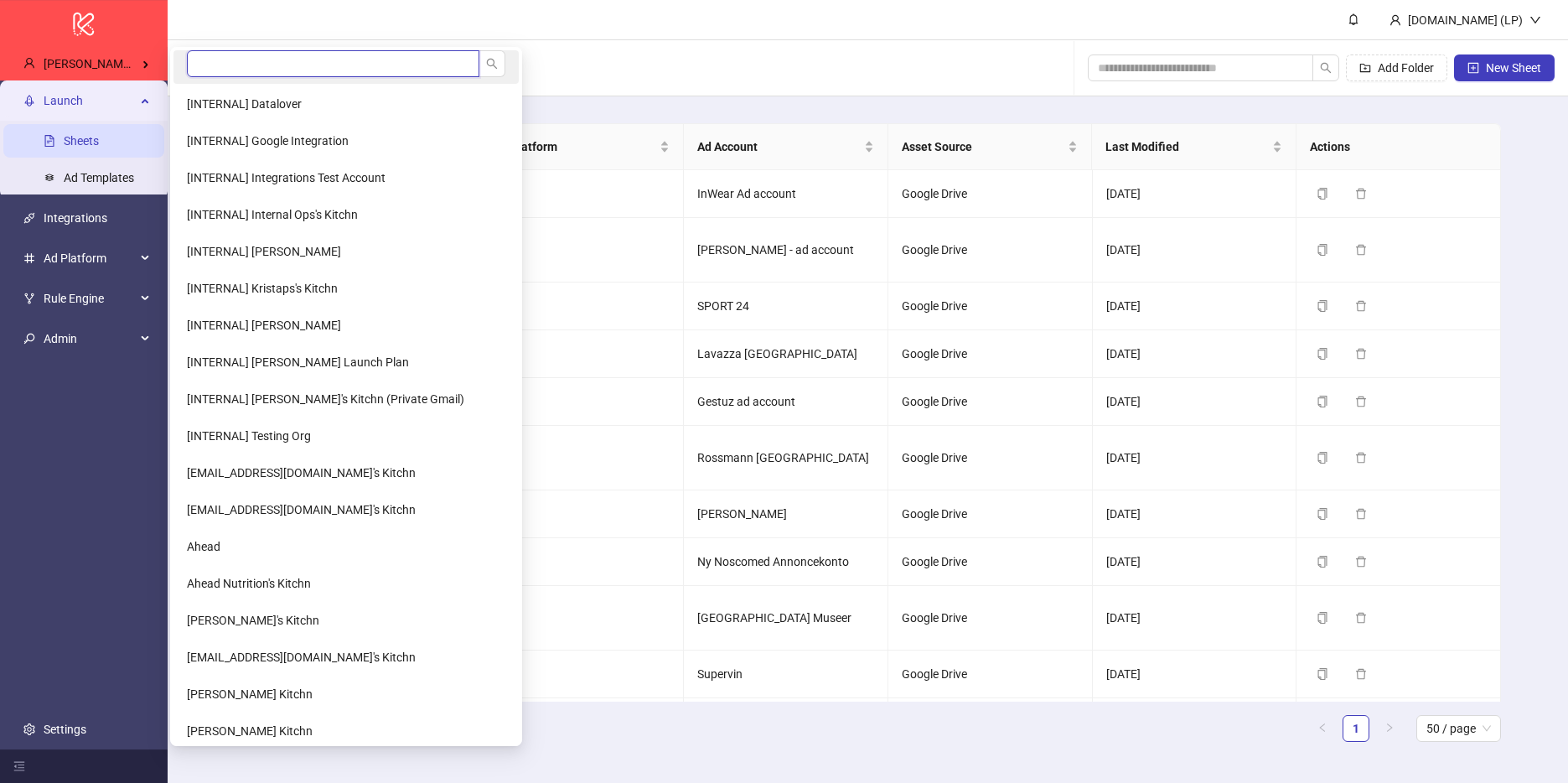
click at [404, 65] on input "search" at bounding box center [334, 63] width 293 height 26
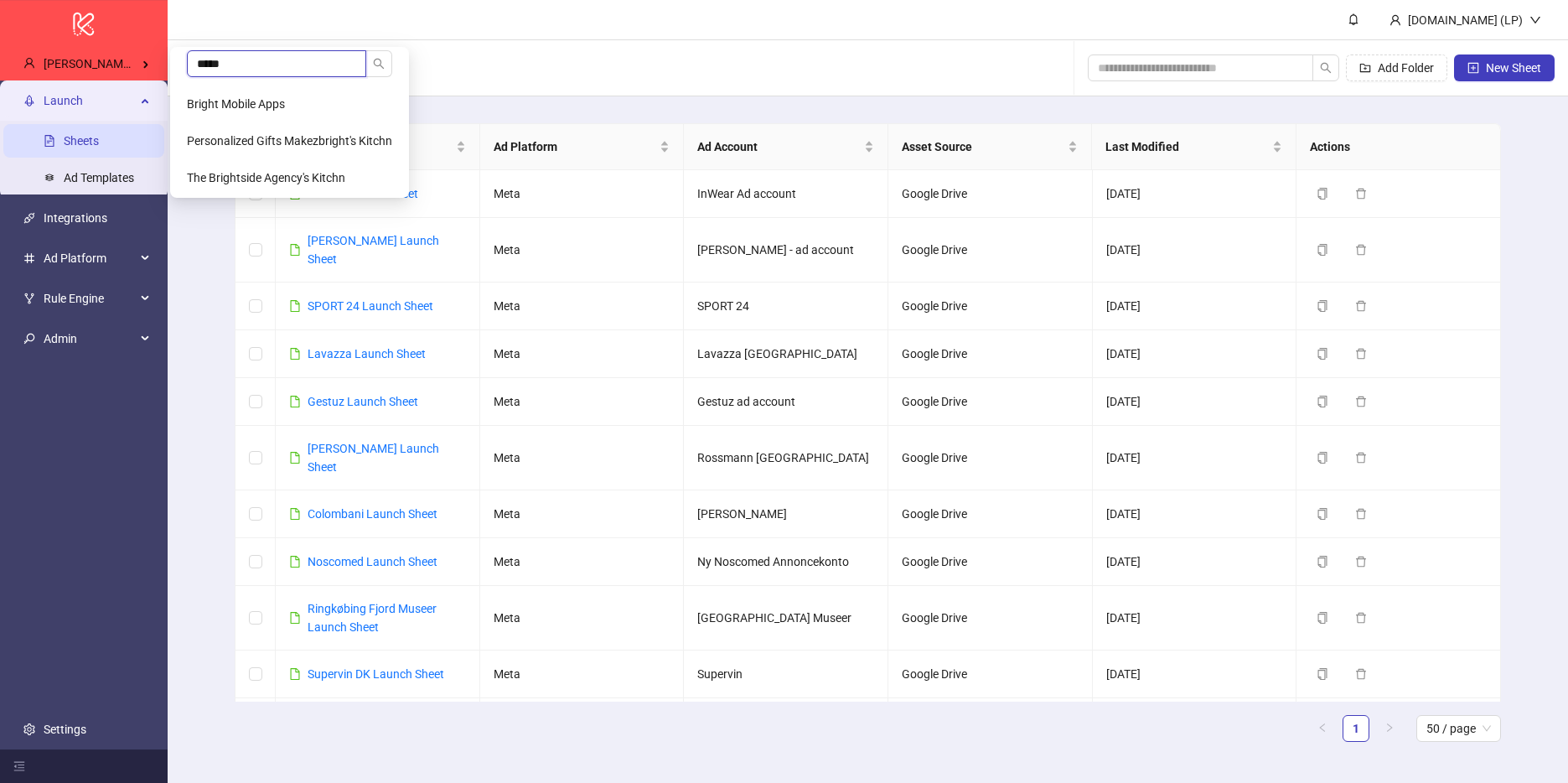
type input "*****"
click at [270, 118] on li "Bright Mobile Apps" at bounding box center [290, 103] width 232 height 33
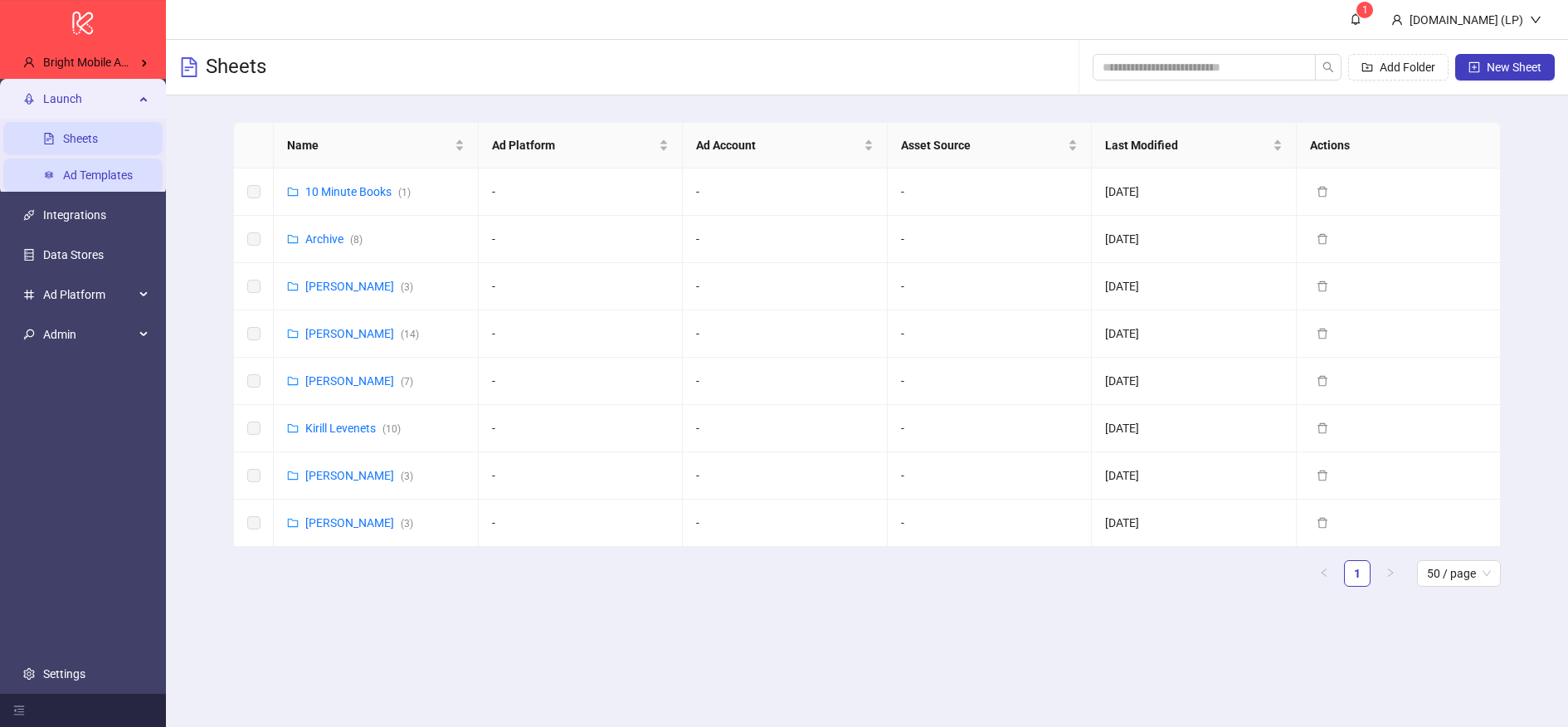
click at [88, 173] on link "Ad Templates" at bounding box center [98, 175] width 70 height 14
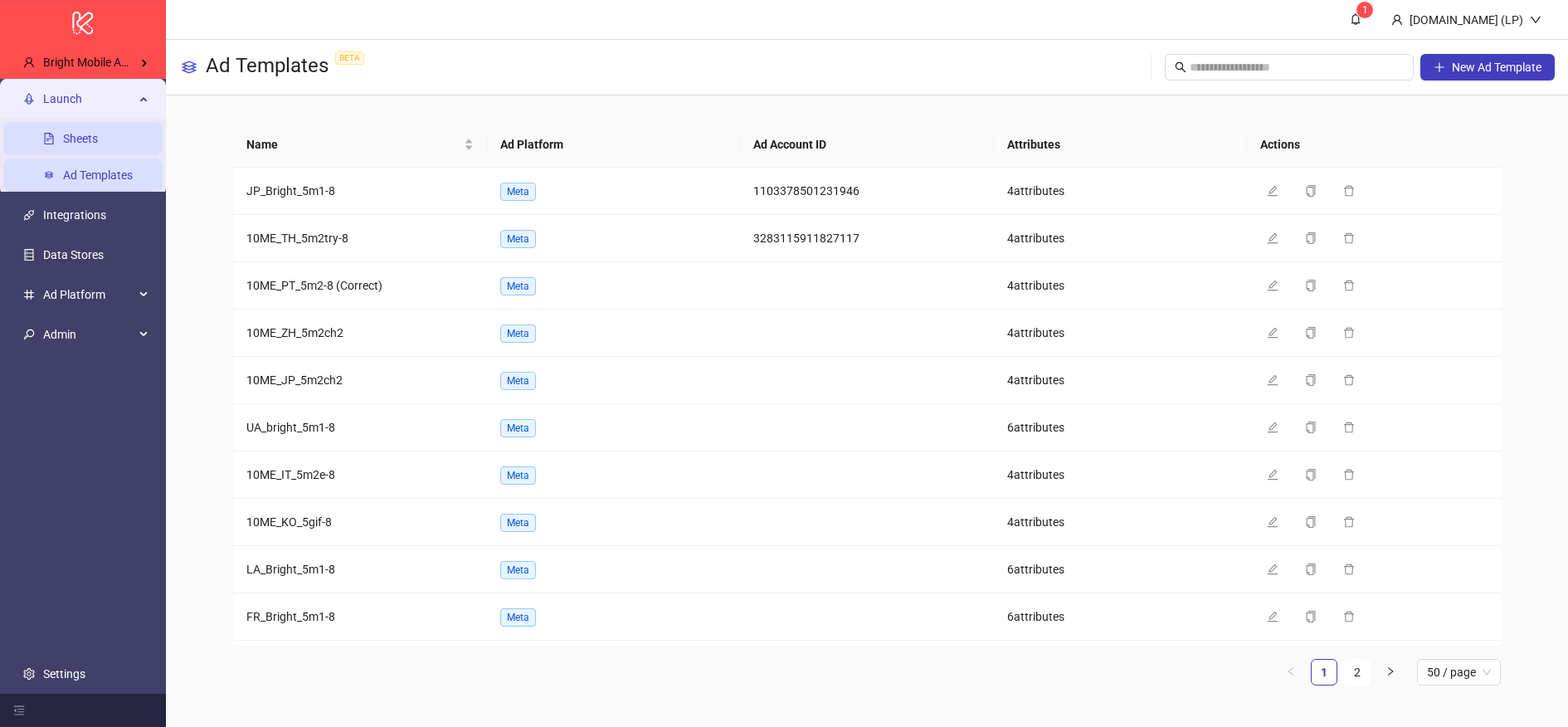
click at [98, 138] on link "Sheets" at bounding box center [80, 139] width 35 height 14
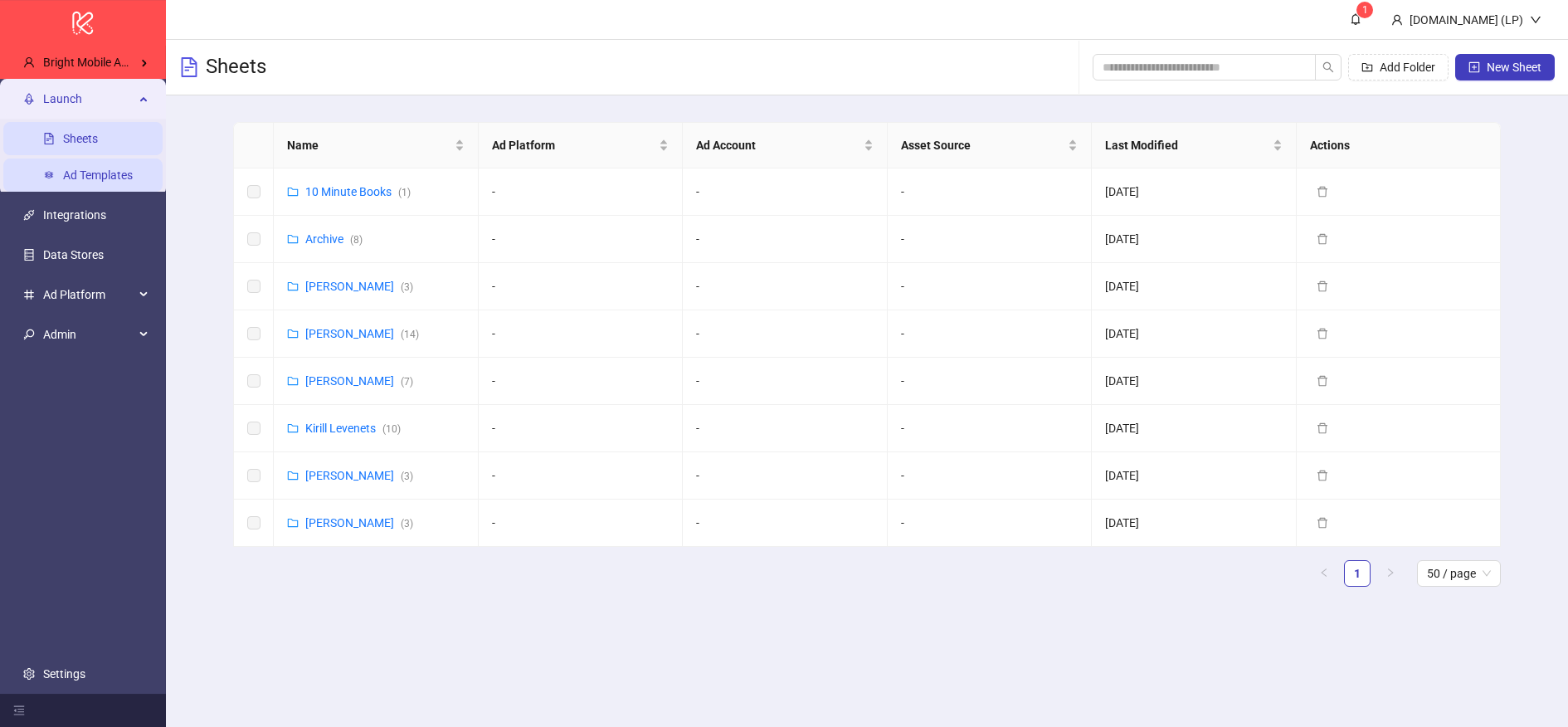
click at [101, 168] on link "Ad Templates" at bounding box center [98, 175] width 70 height 14
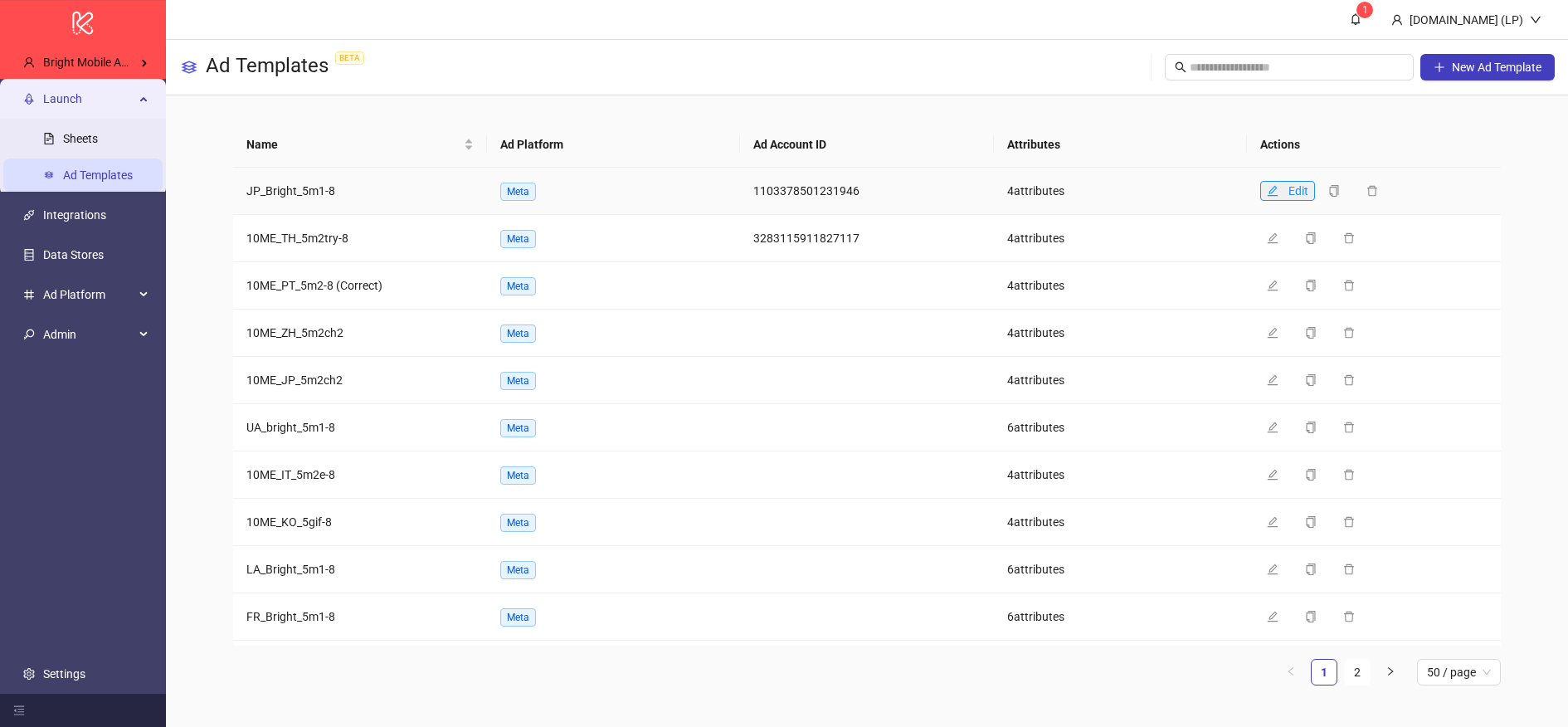
click at [1273, 188] on icon "edit" at bounding box center [1273, 191] width 12 height 12
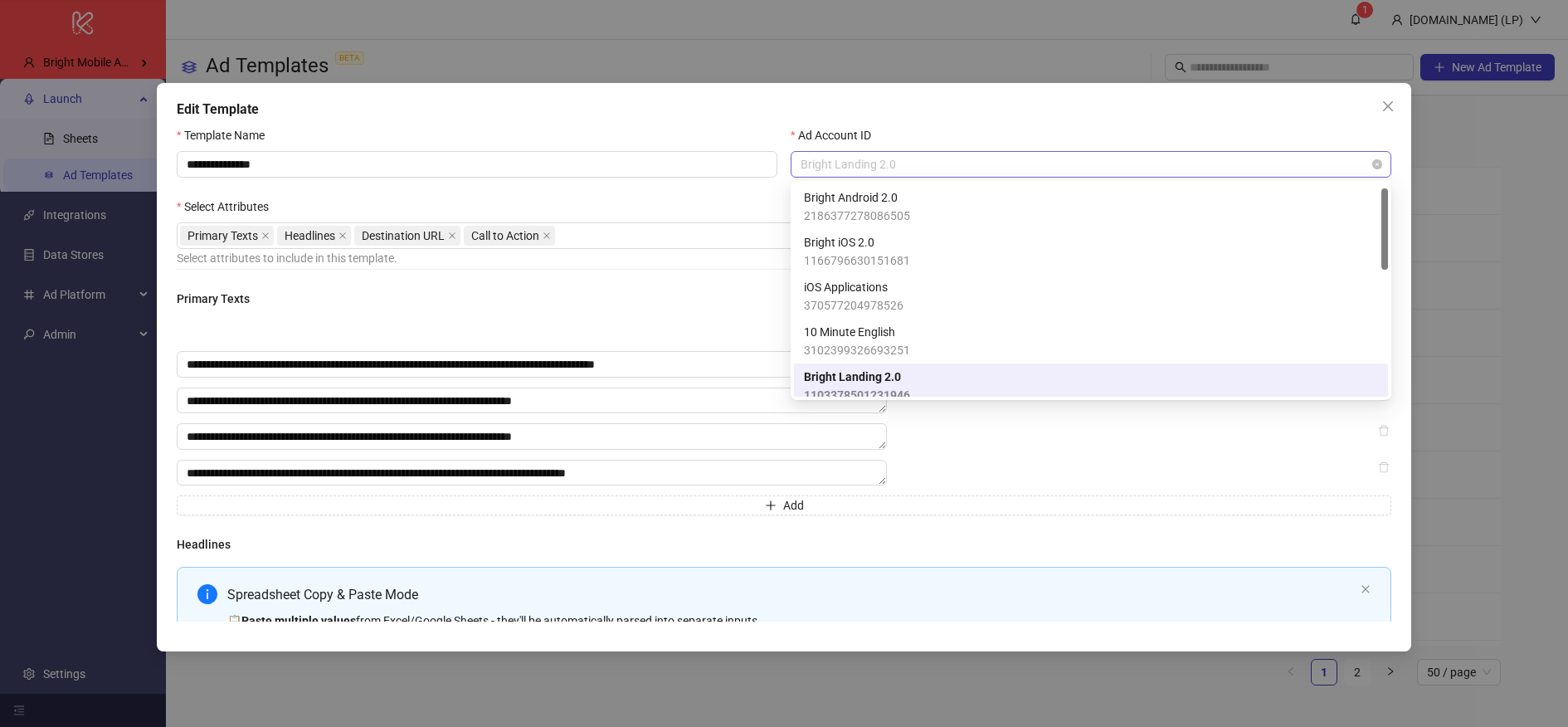
click at [964, 168] on span "Bright Landing 2.0" at bounding box center [1090, 164] width 580 height 25
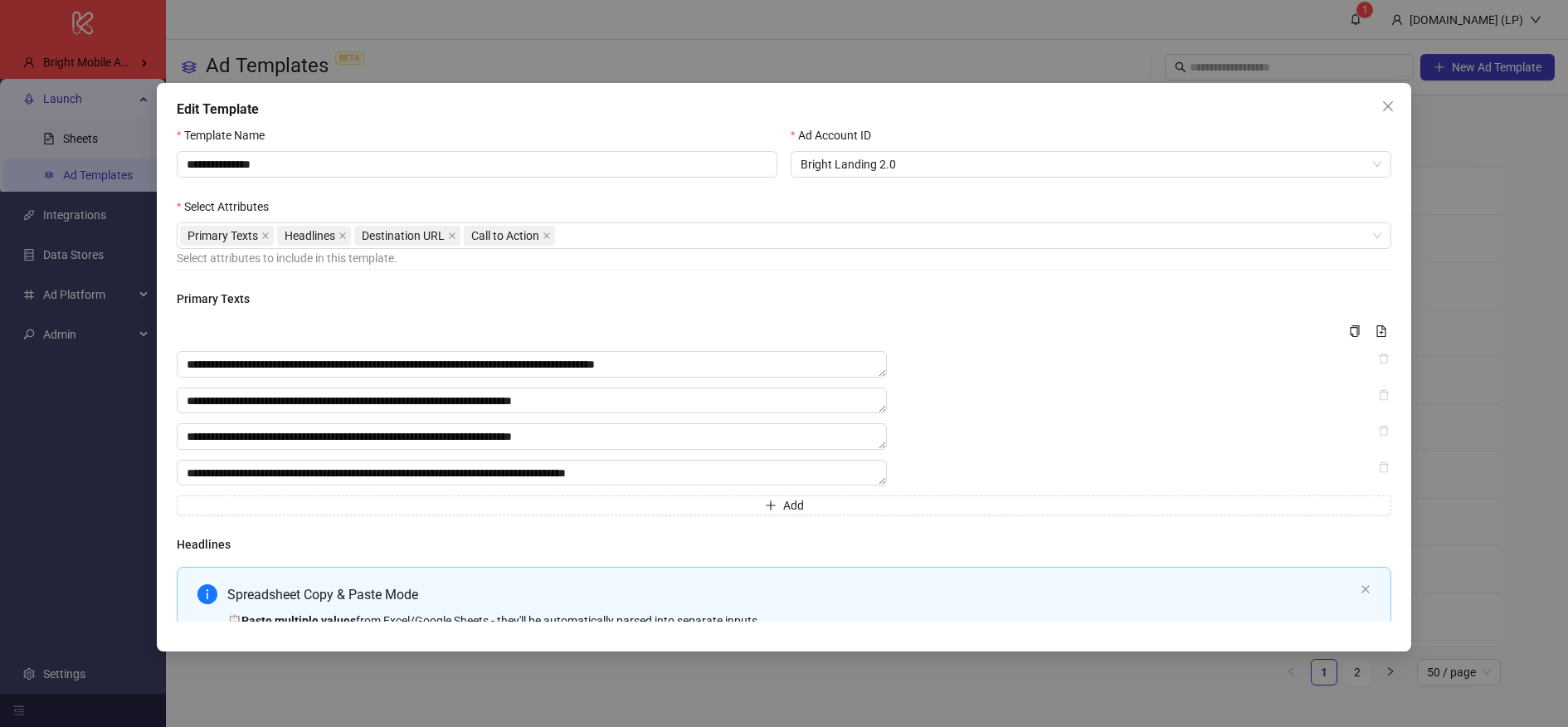
click at [736, 186] on div "**********" at bounding box center [477, 162] width 614 height 71
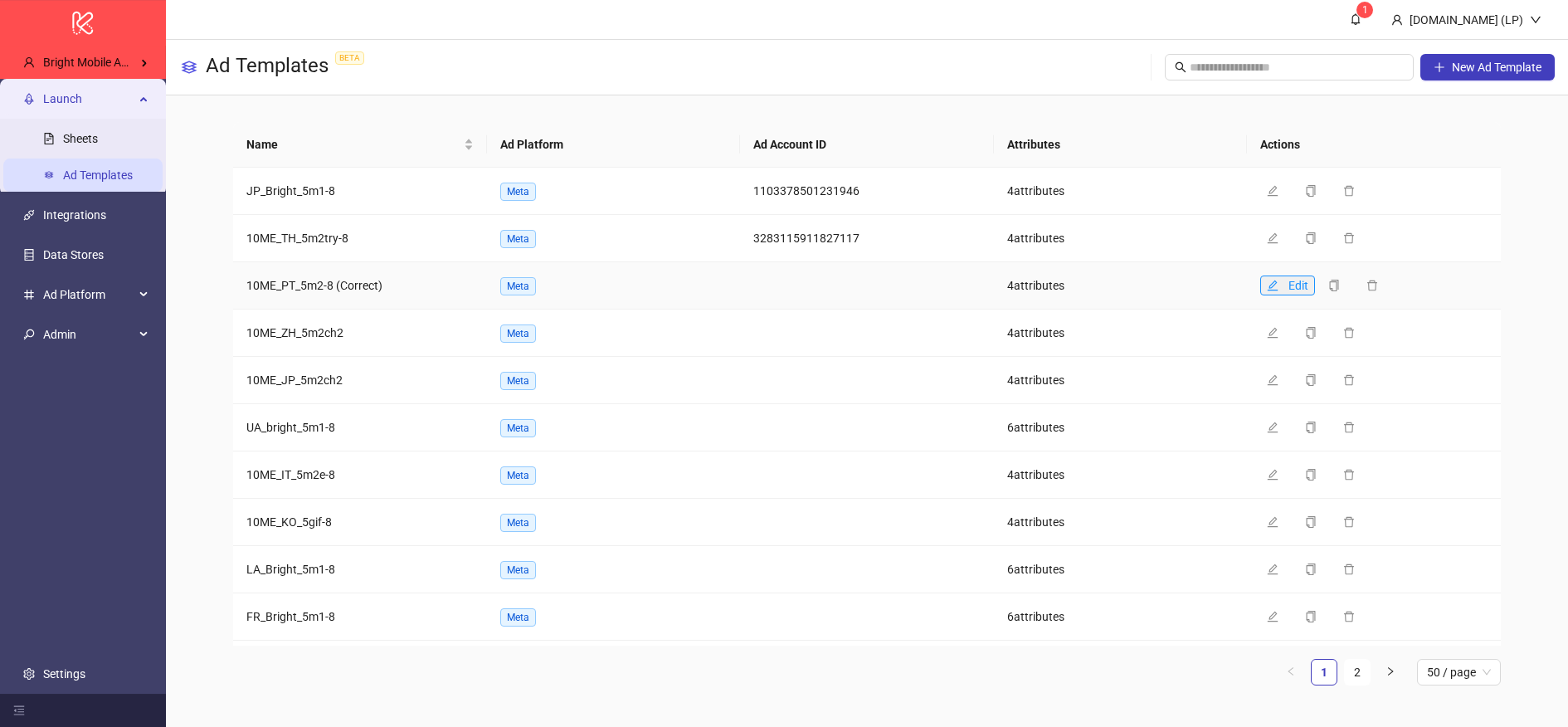
click at [1274, 291] on icon "edit" at bounding box center [1273, 286] width 12 height 12
type textarea "**********"
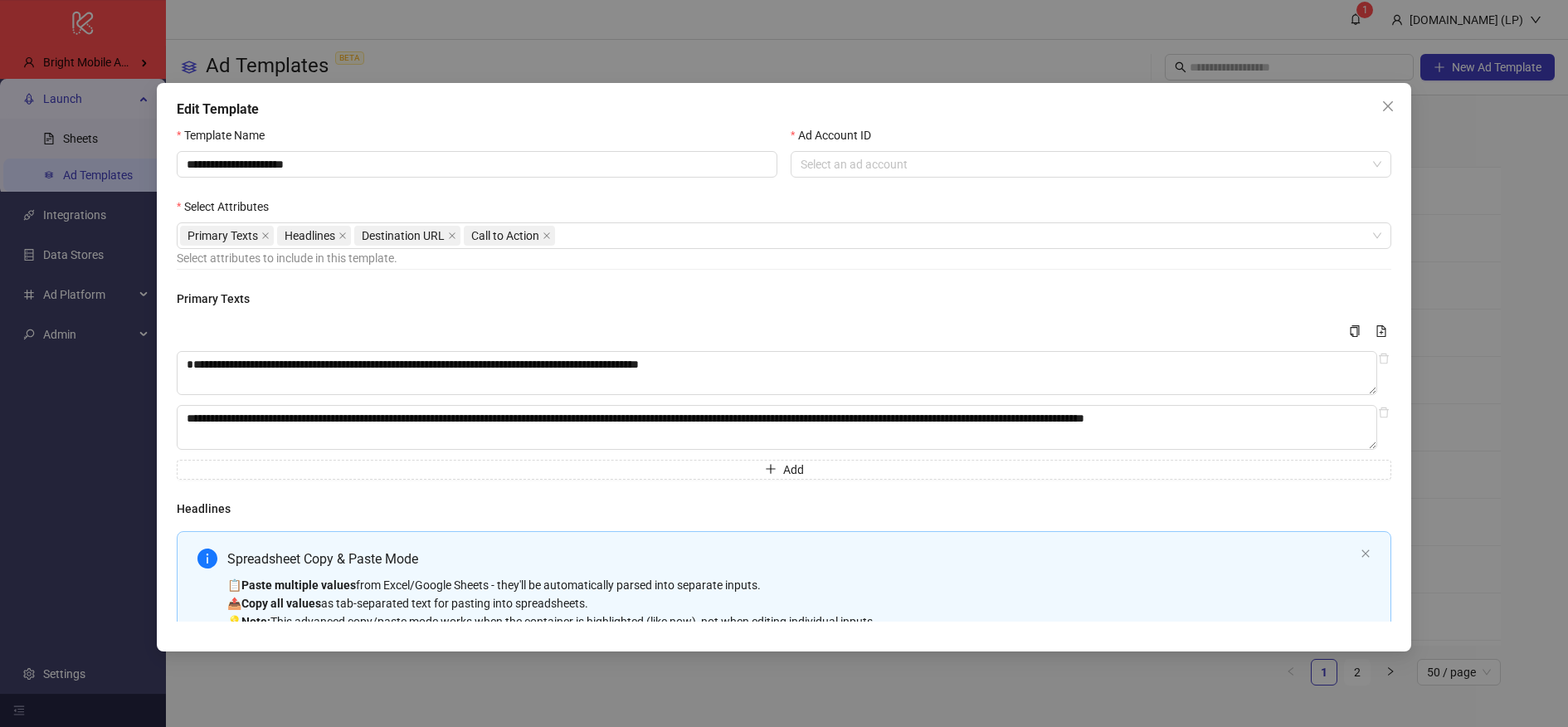
click at [1031, 180] on div "Ad Account ID Select an ad account" at bounding box center [1091, 162] width 614 height 71
click at [1040, 165] on input "Ad Account ID" at bounding box center [1083, 164] width 566 height 25
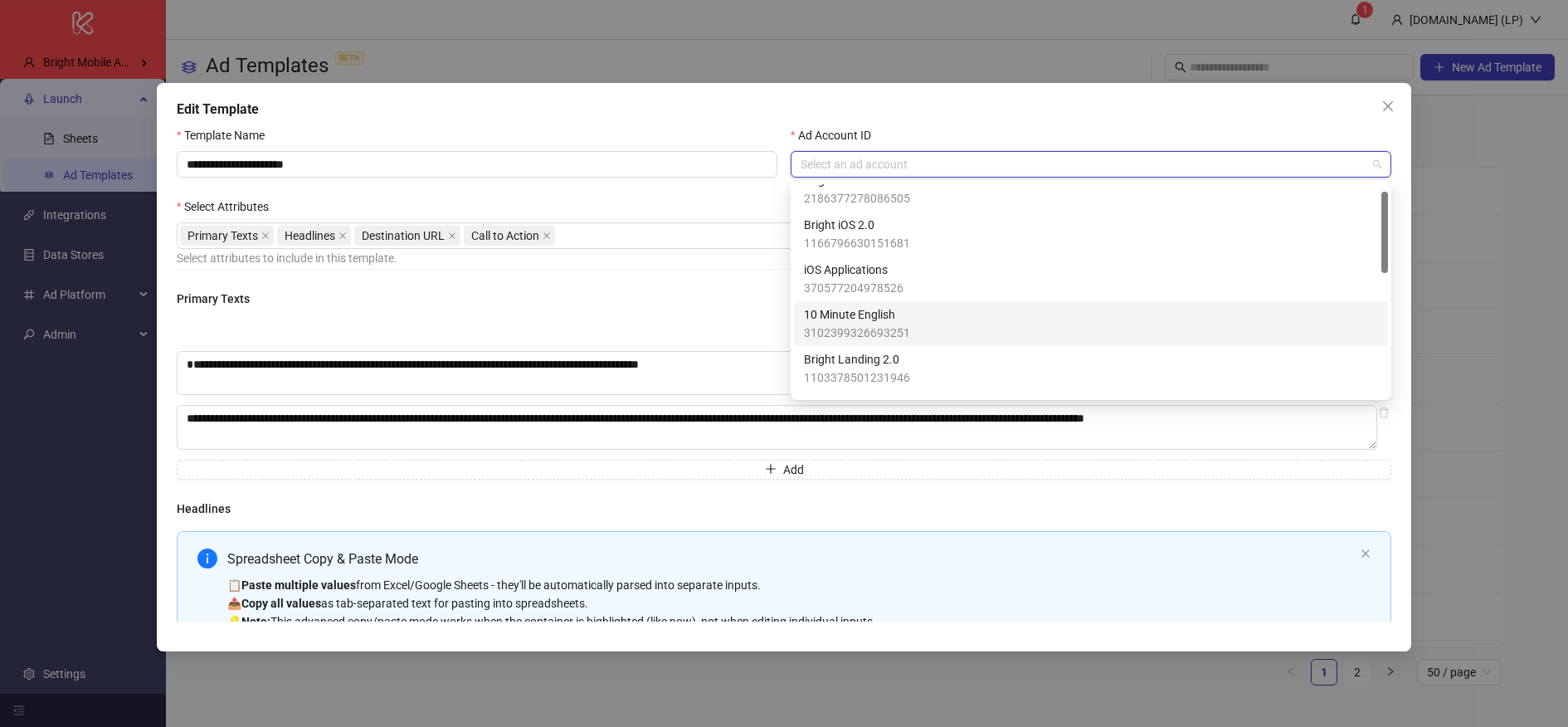
scroll to position [33, 0]
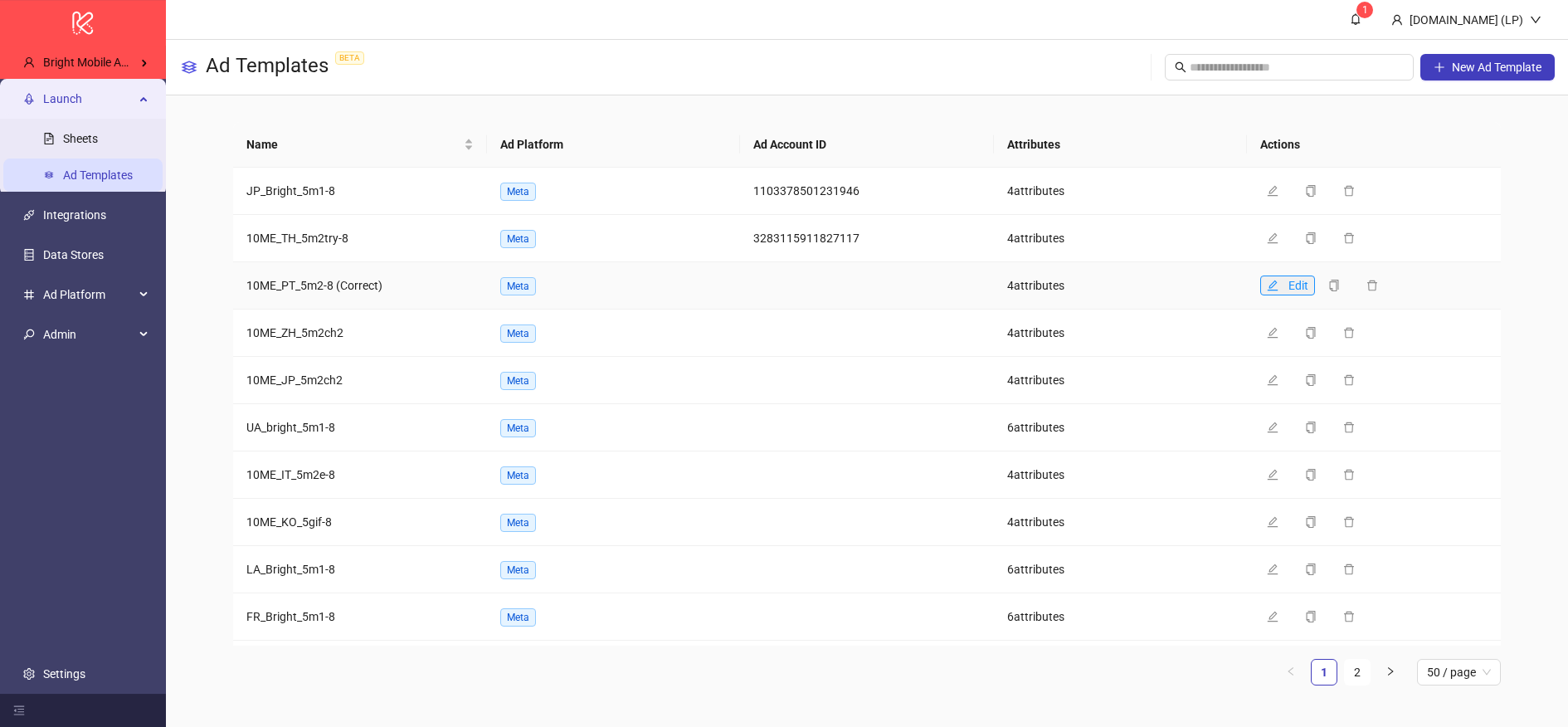
click at [1268, 288] on icon "edit" at bounding box center [1273, 286] width 12 height 12
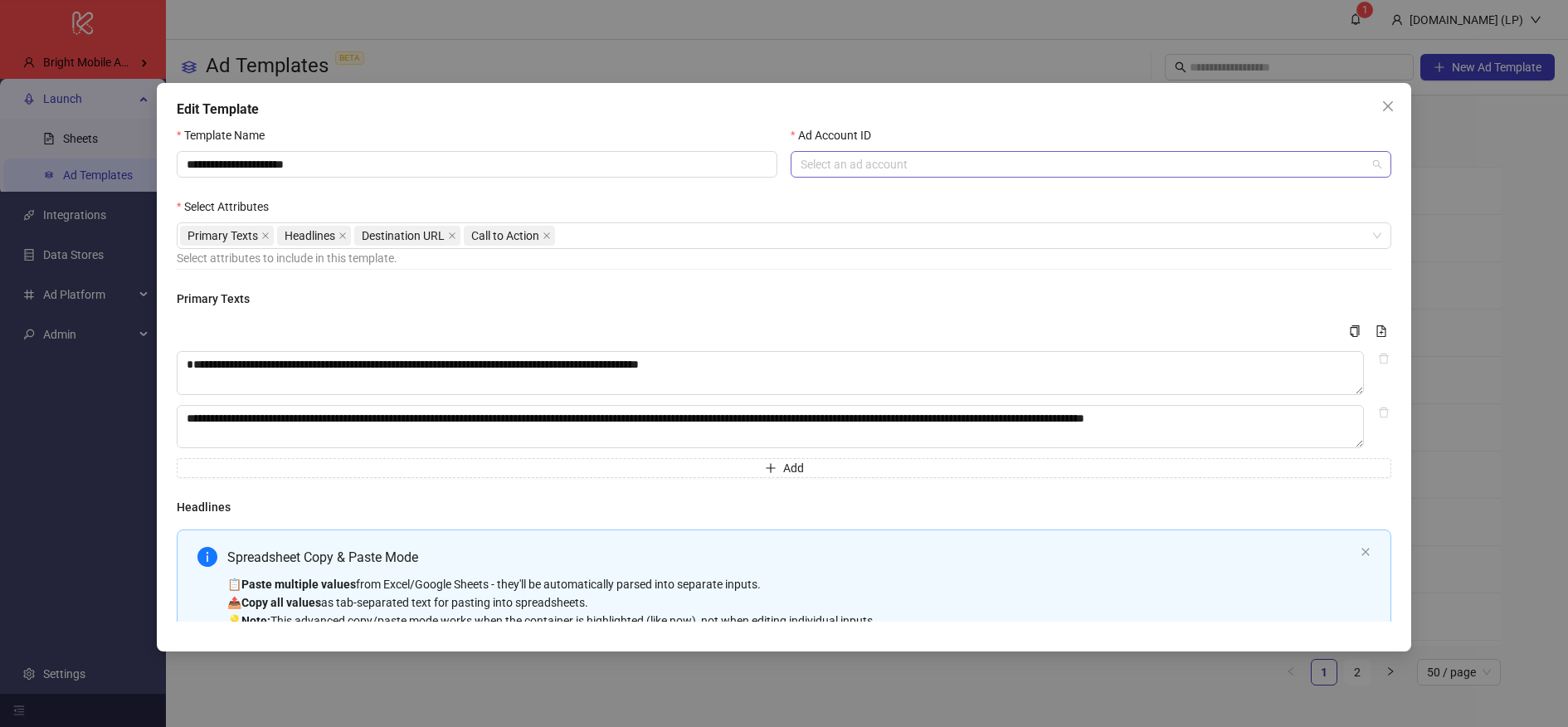
click at [1003, 176] on input "Ad Account ID" at bounding box center [1083, 164] width 566 height 25
click at [672, 191] on div "**********" at bounding box center [477, 162] width 614 height 71
click at [931, 156] on input "Ad Account ID" at bounding box center [1083, 164] width 566 height 25
click at [853, 112] on div "Edit Template" at bounding box center [784, 109] width 1215 height 20
click at [1122, 159] on input "Ad Account ID" at bounding box center [1083, 164] width 566 height 25
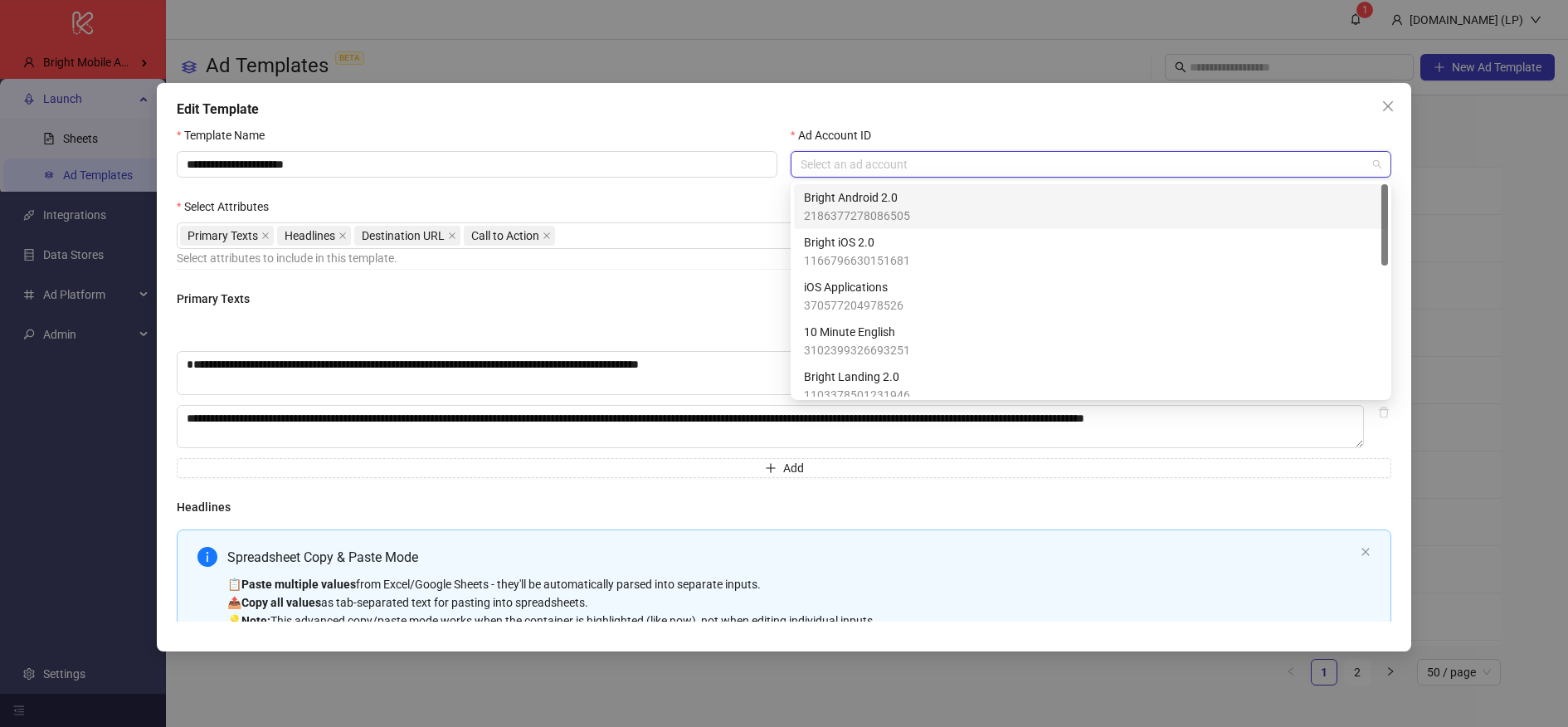
click at [709, 121] on div "**********" at bounding box center [783, 367] width 1254 height 569
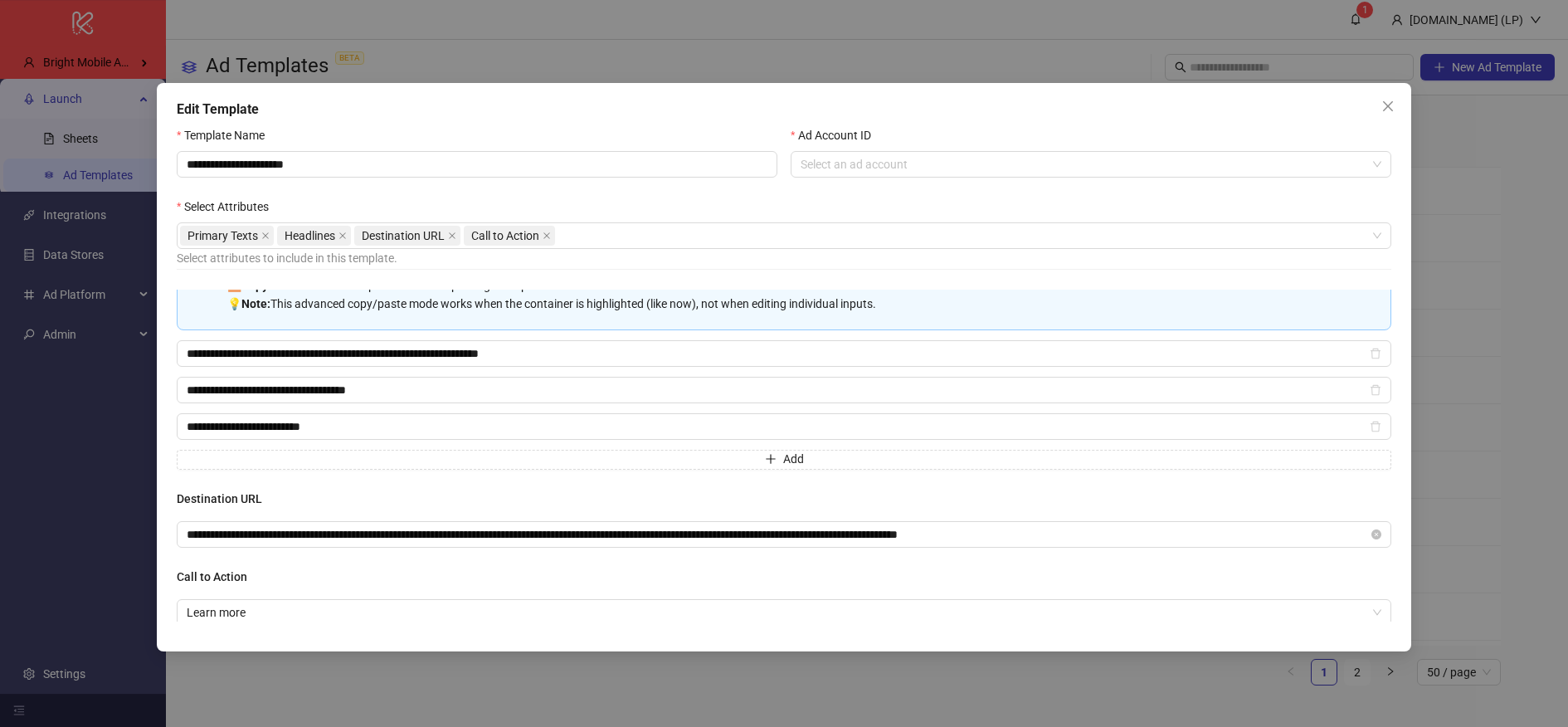
scroll to position [343, 0]
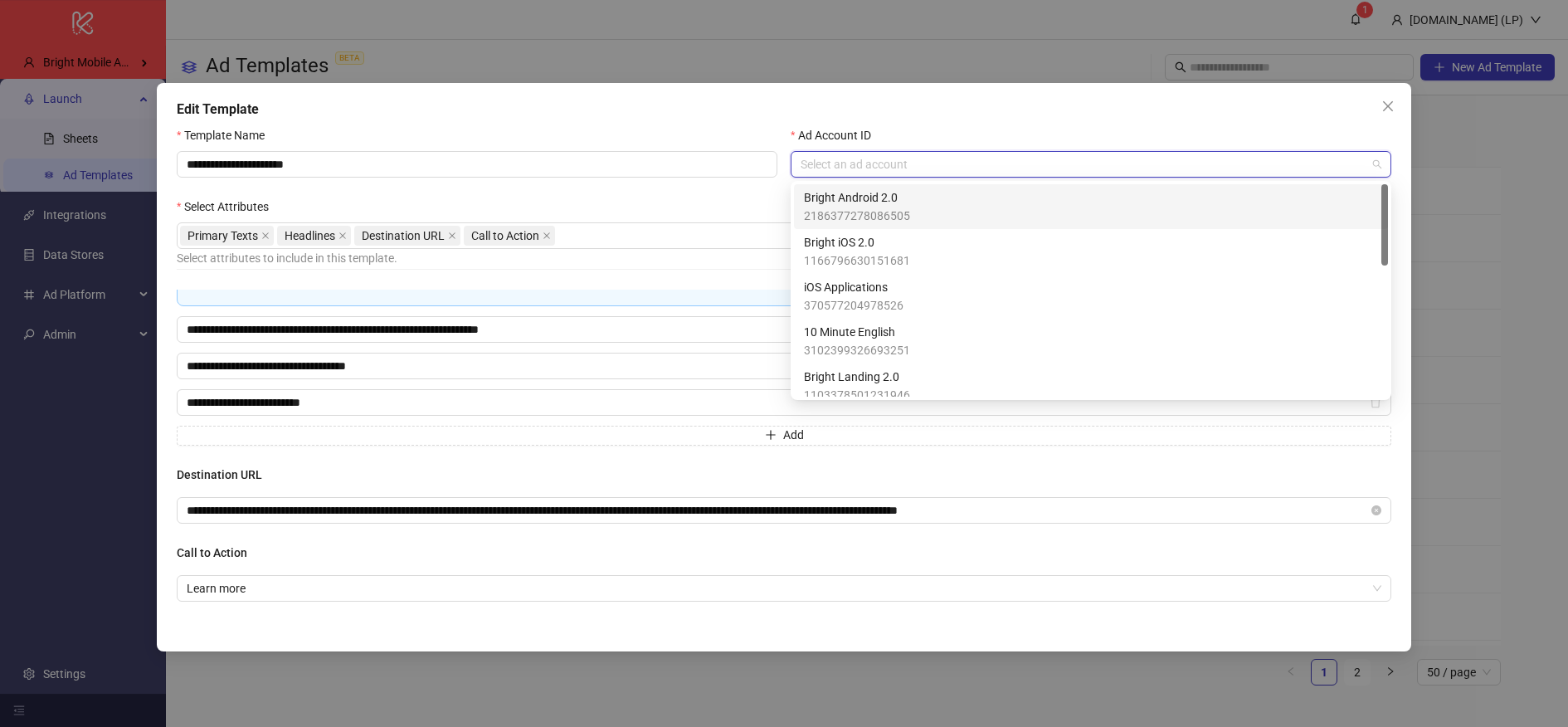
click at [843, 166] on input "Ad Account ID" at bounding box center [1083, 164] width 566 height 25
click at [753, 135] on div "Template Name" at bounding box center [477, 139] width 601 height 25
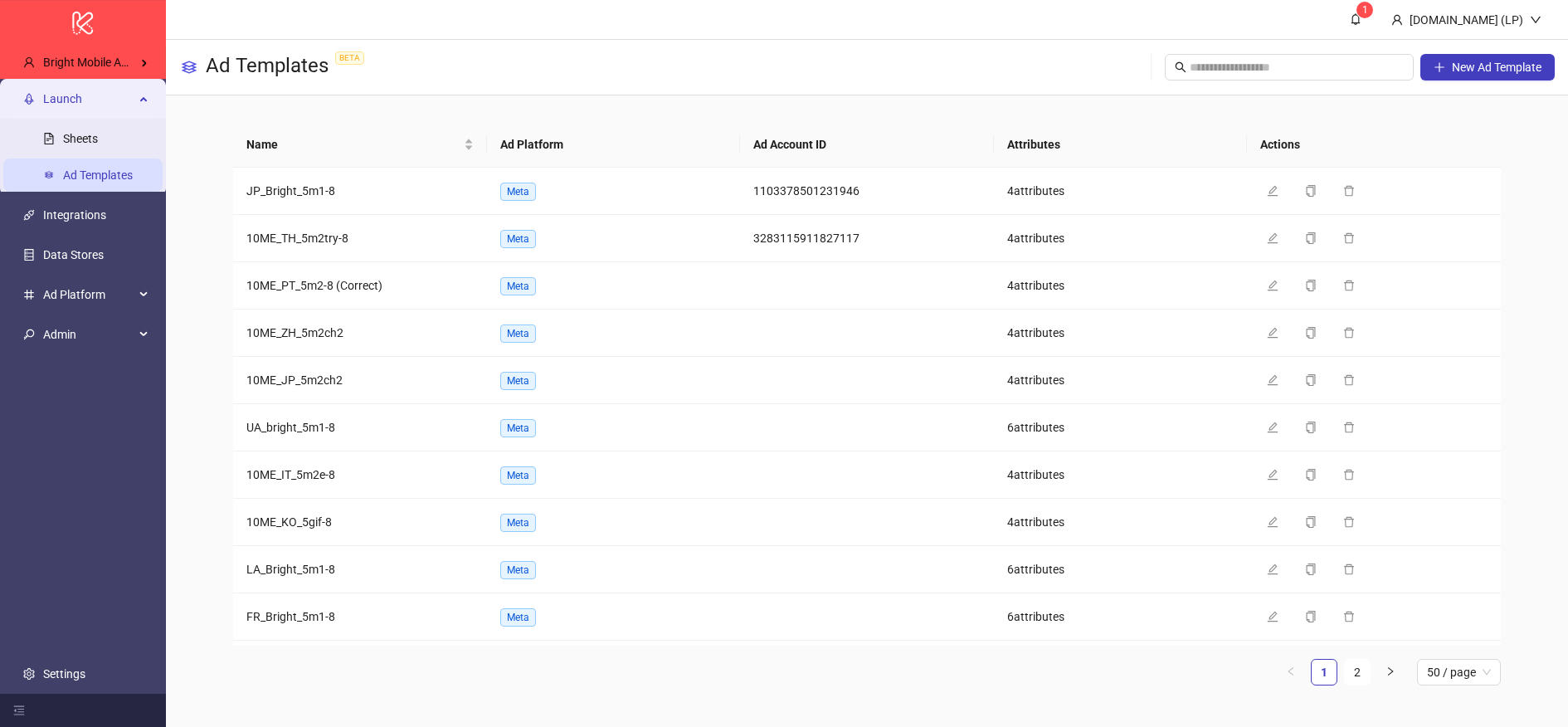
scroll to position [215, 0]
click at [68, 140] on link "Sheets" at bounding box center [80, 139] width 35 height 14
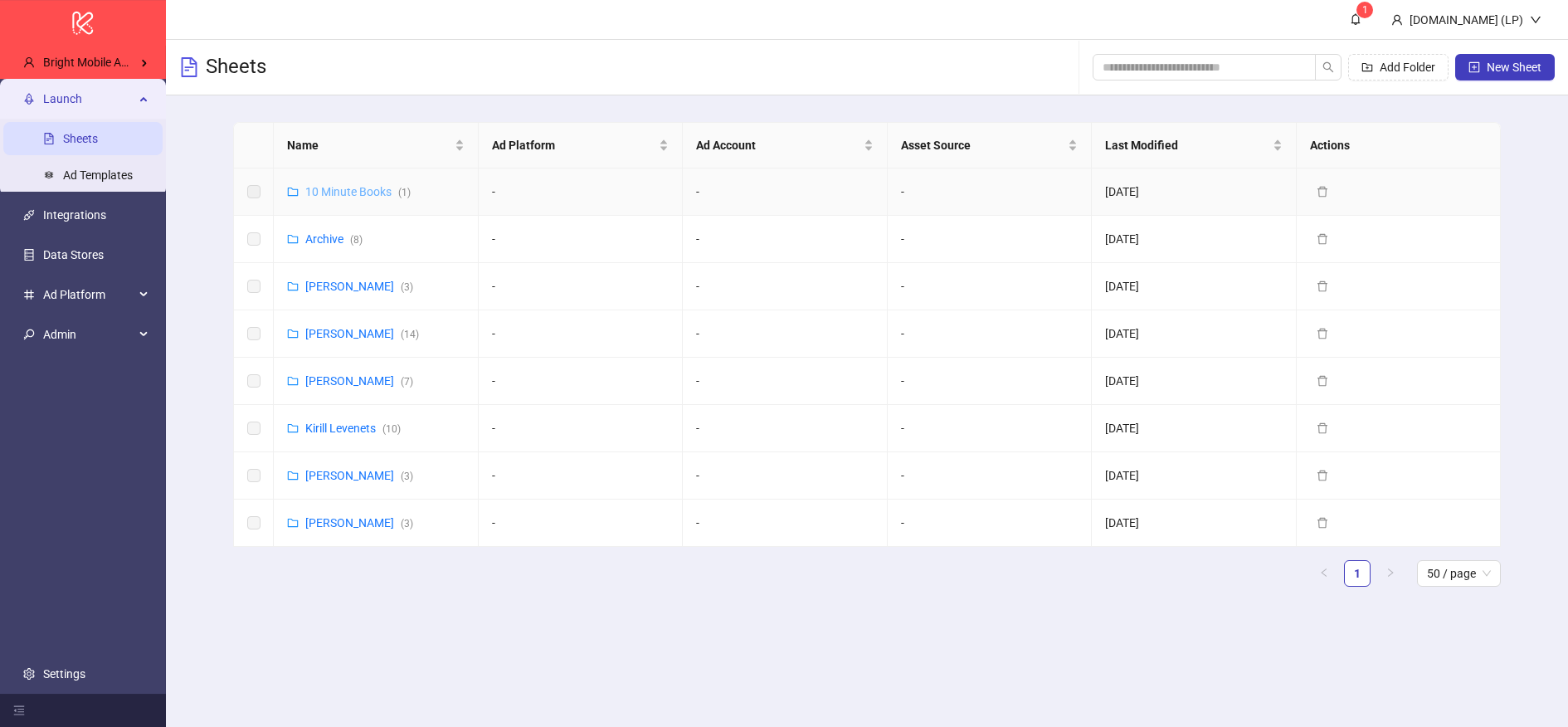
click at [359, 190] on link "10 Minute Books ( 1 )" at bounding box center [357, 192] width 105 height 14
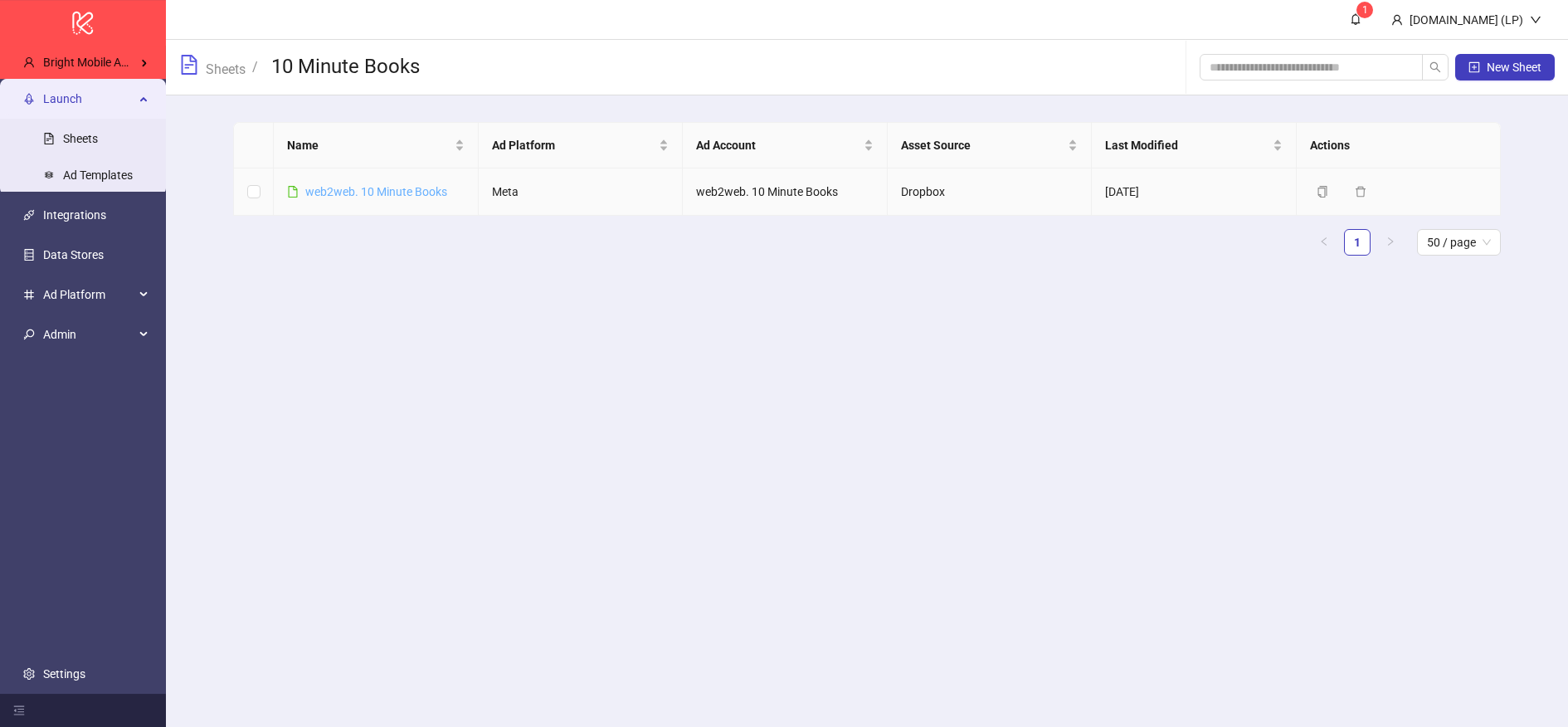
click at [386, 195] on link "web2web. 10 Minute Books" at bounding box center [376, 192] width 142 height 14
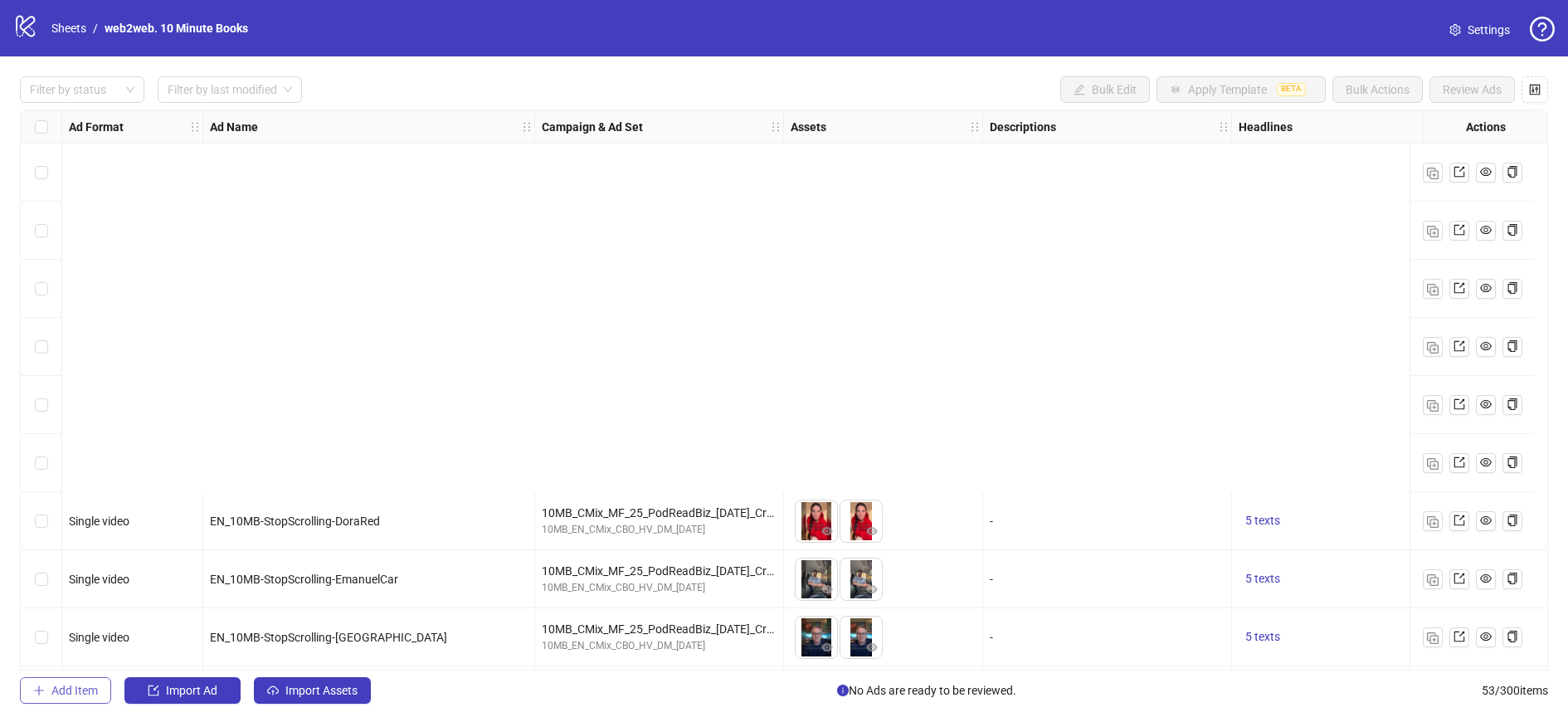
scroll to position [478, 0]
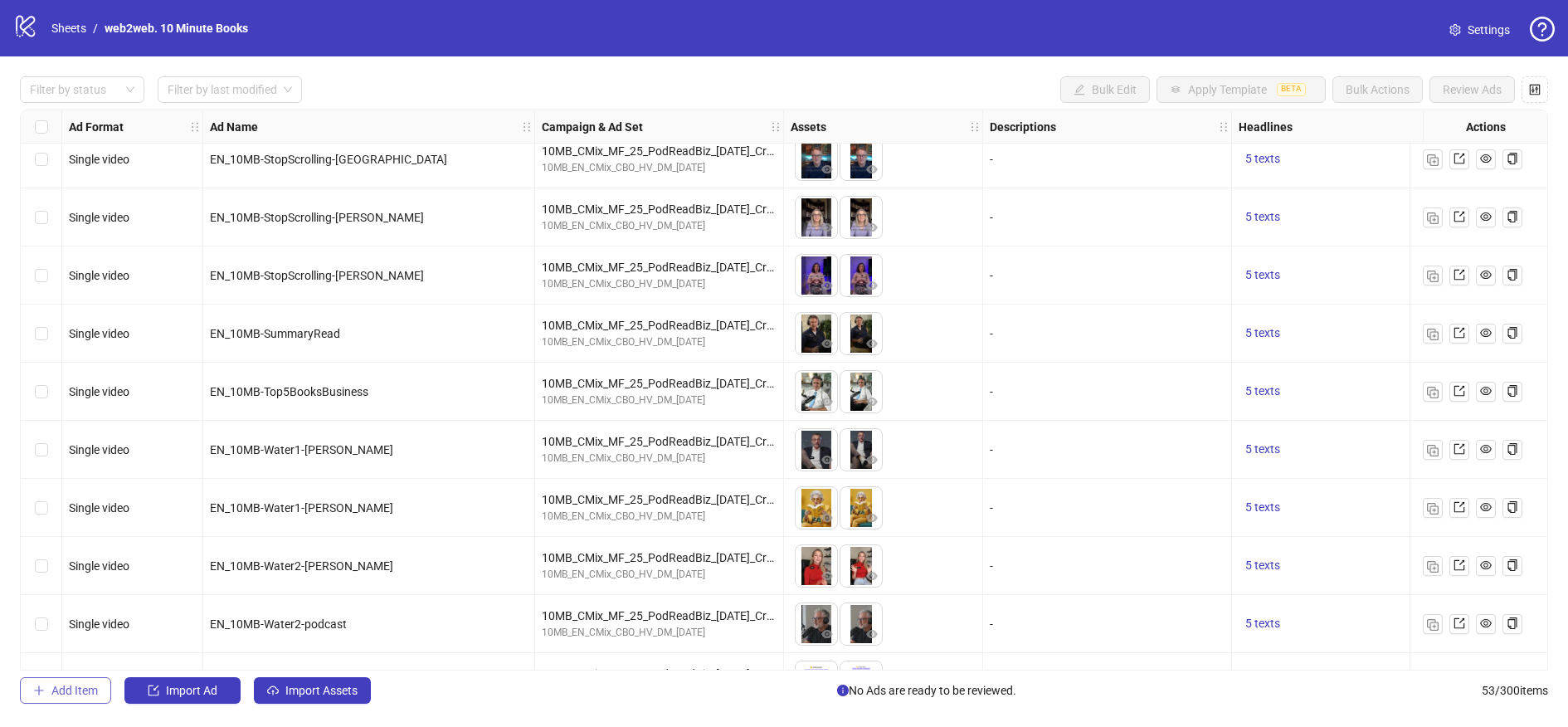
click at [87, 690] on span "Add Item" at bounding box center [74, 690] width 46 height 14
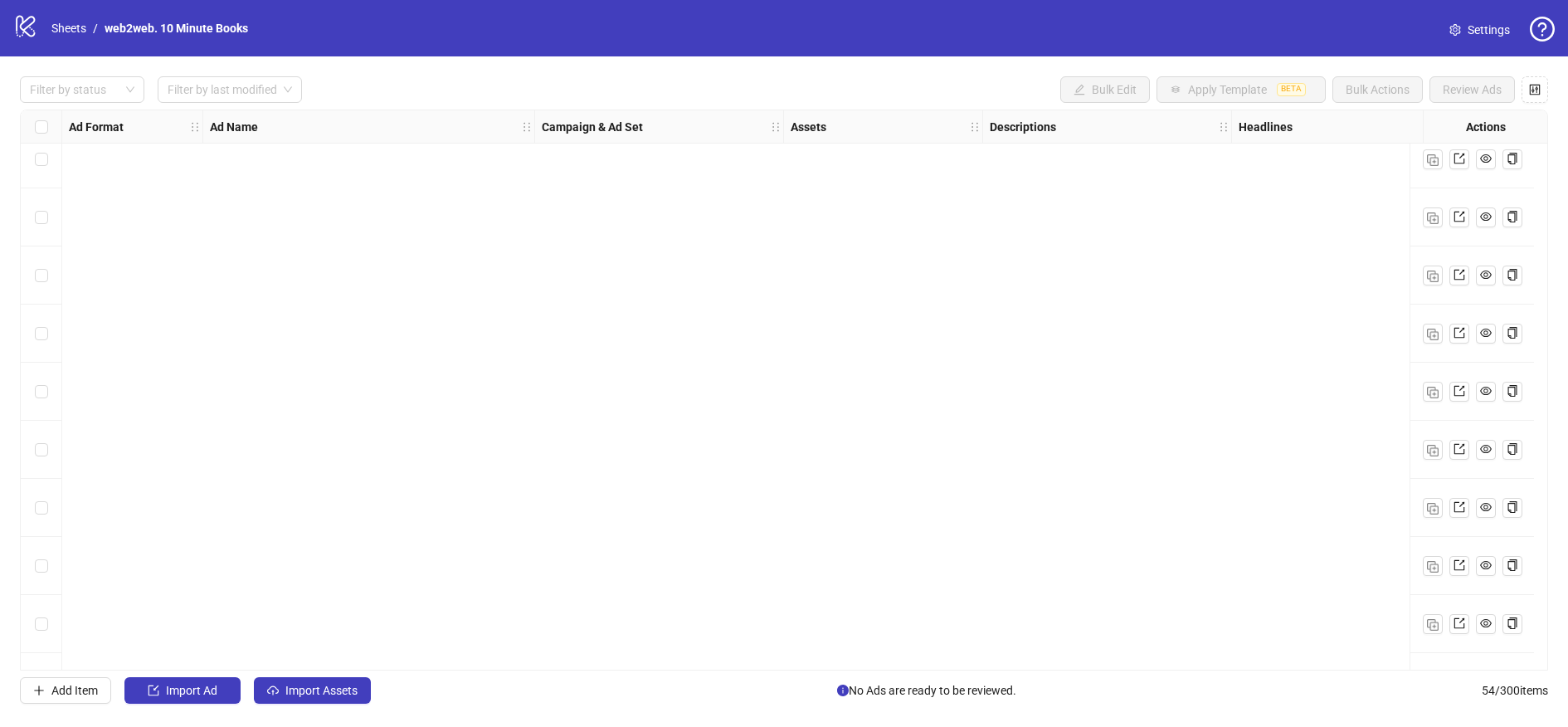
scroll to position [2616, 0]
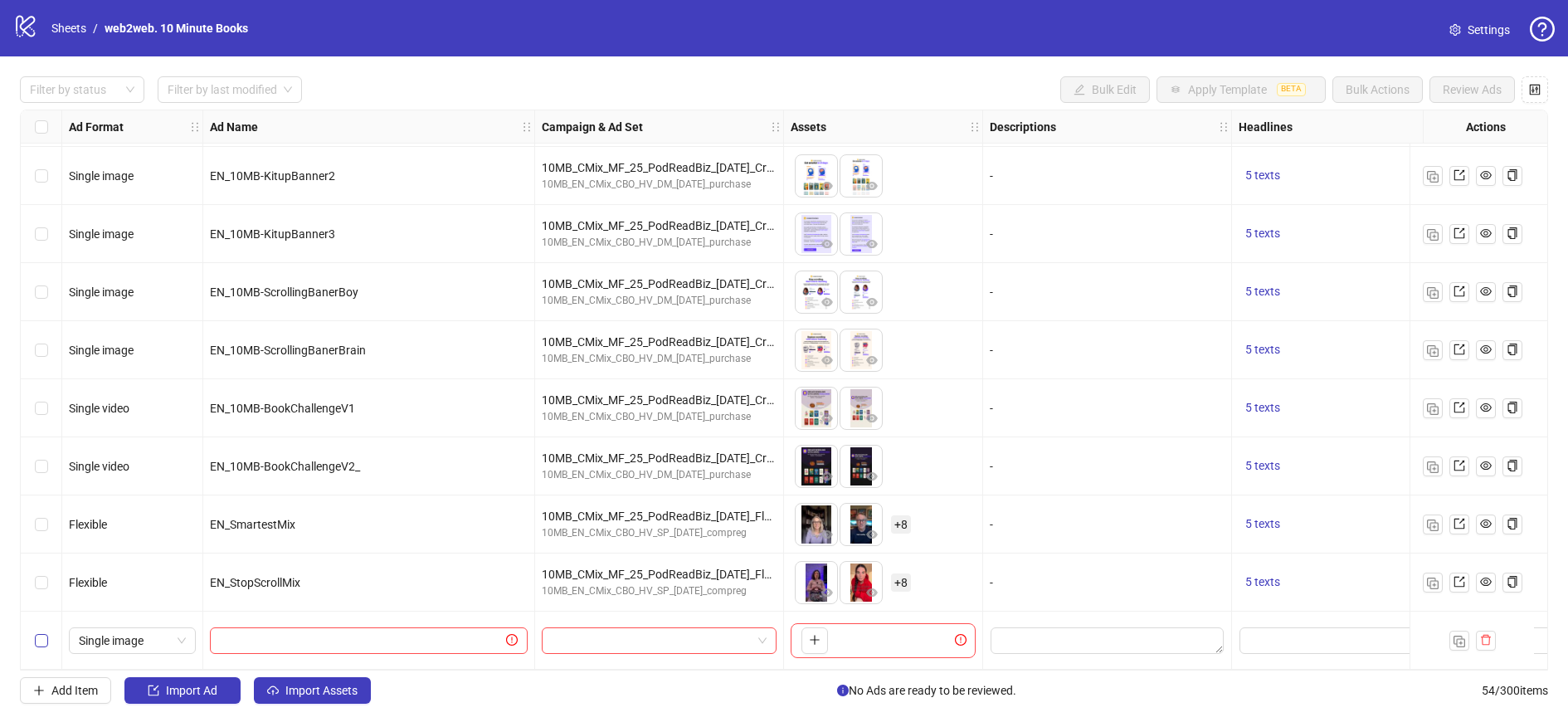
click at [38, 640] on label "Select row 54" at bounding box center [42, 640] width 14 height 18
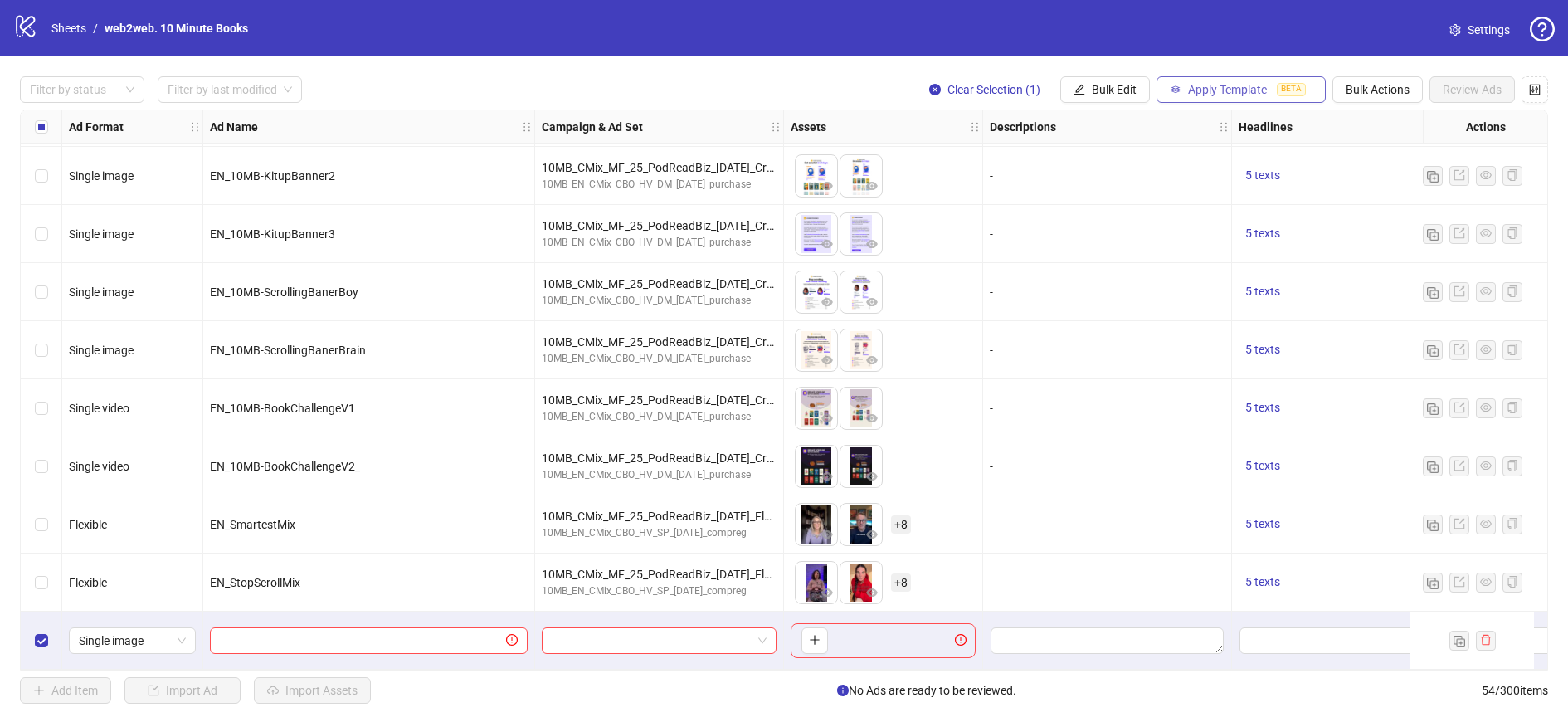
click at [1239, 84] on span "Apply Template" at bounding box center [1227, 90] width 79 height 14
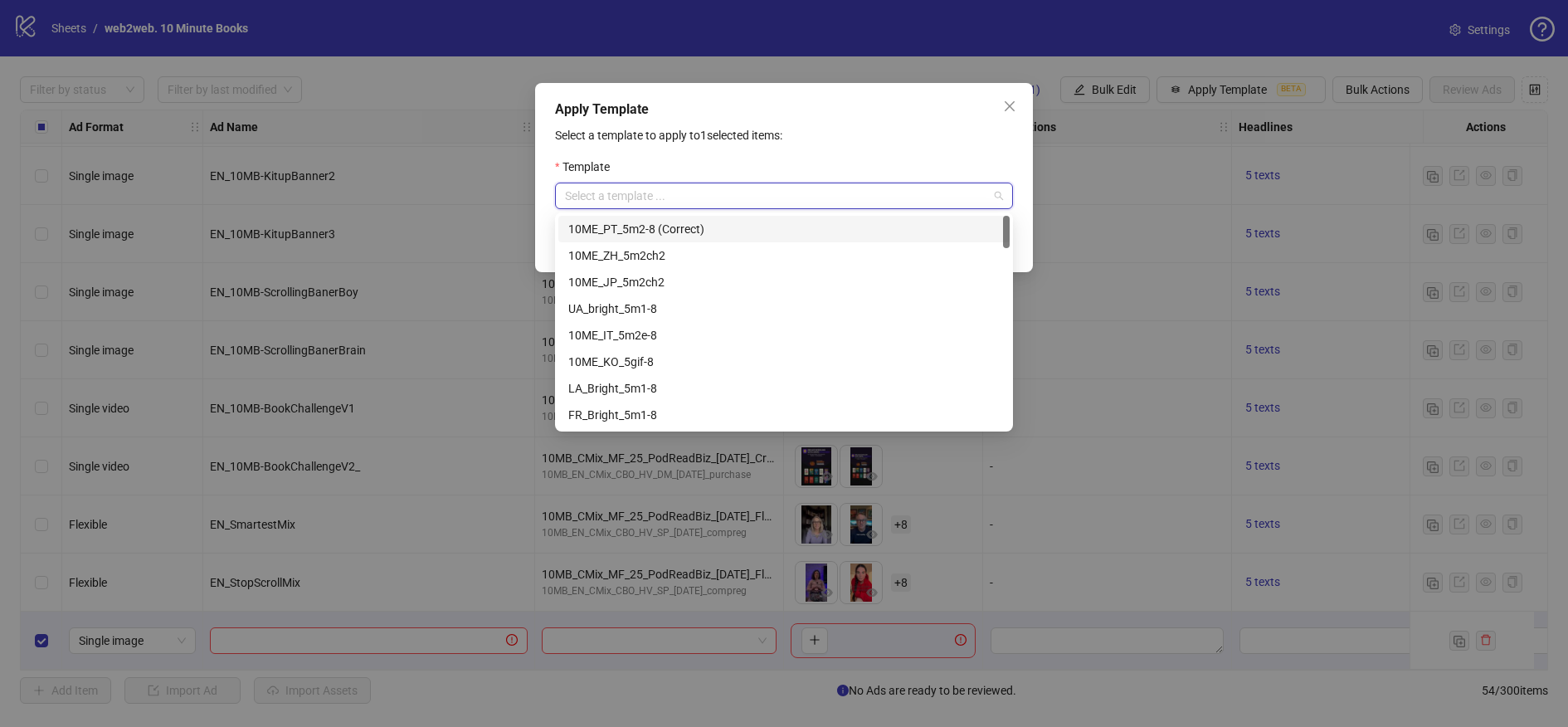
click at [668, 184] on input "search" at bounding box center [776, 196] width 423 height 25
click at [1009, 105] on icon "close" at bounding box center [1009, 106] width 10 height 10
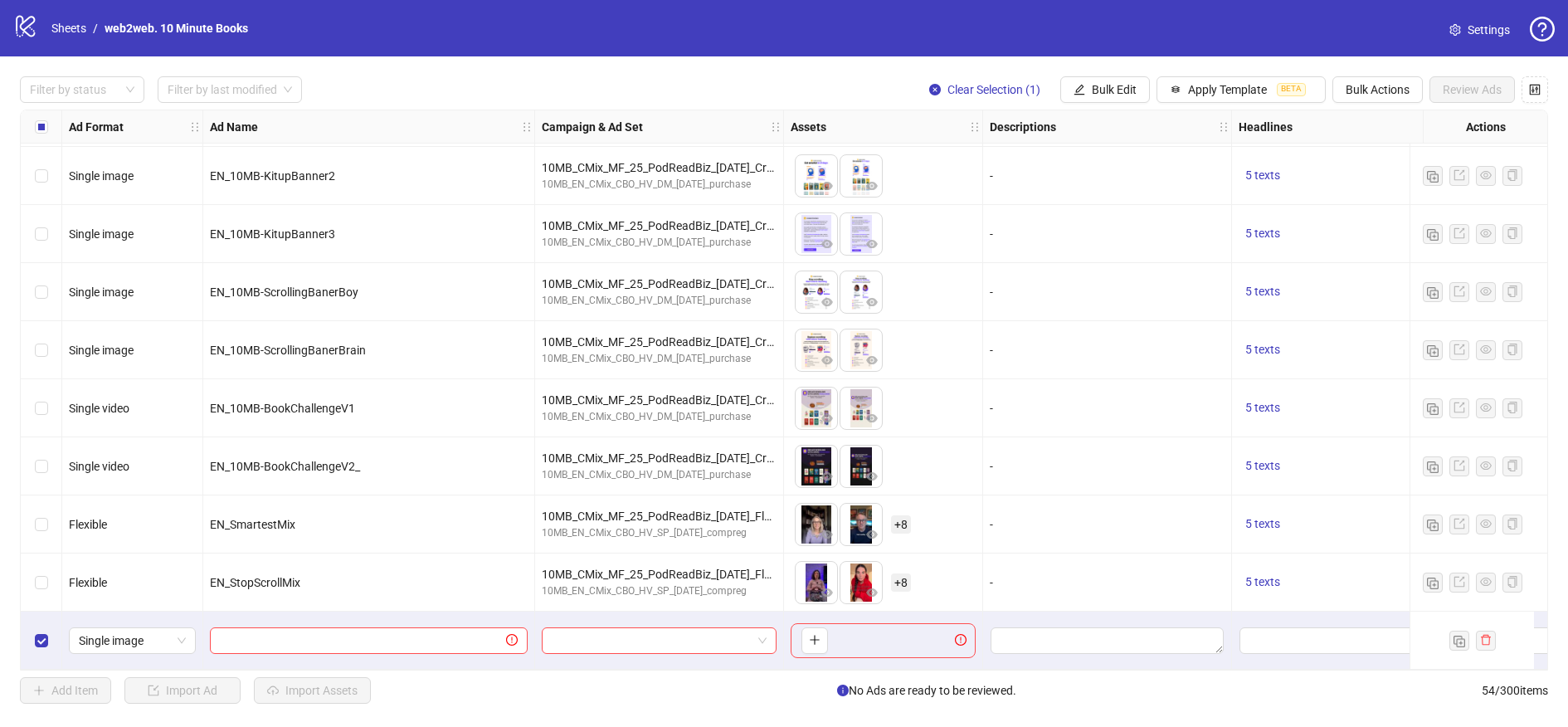
click at [1379, 103] on div "Filter by status Filter by last modified Clear Selection (1) Bulk Edit Apply Te…" at bounding box center [784, 389] width 1568 height 667
click at [1204, 86] on span "Apply Template" at bounding box center [1227, 90] width 79 height 14
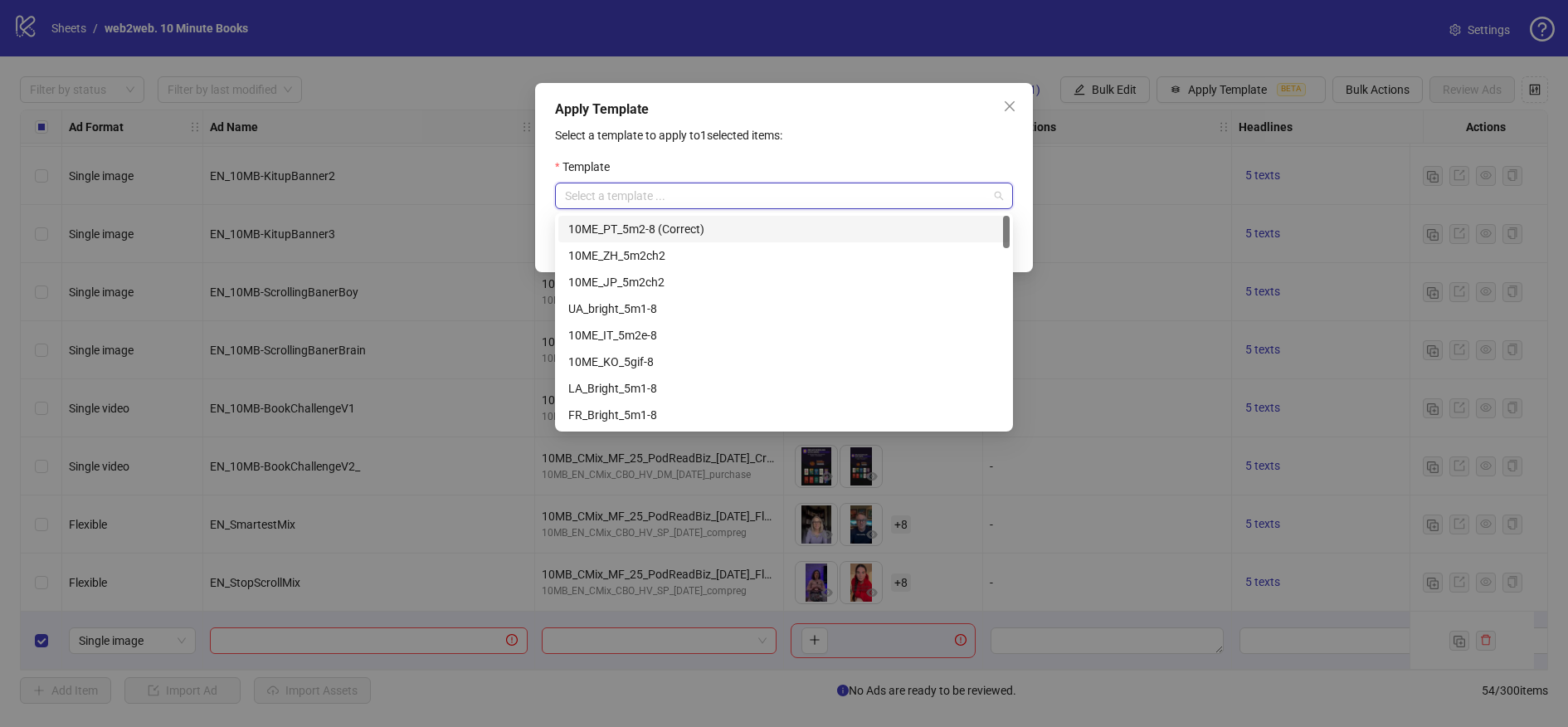
click at [755, 193] on input "search" at bounding box center [776, 196] width 423 height 25
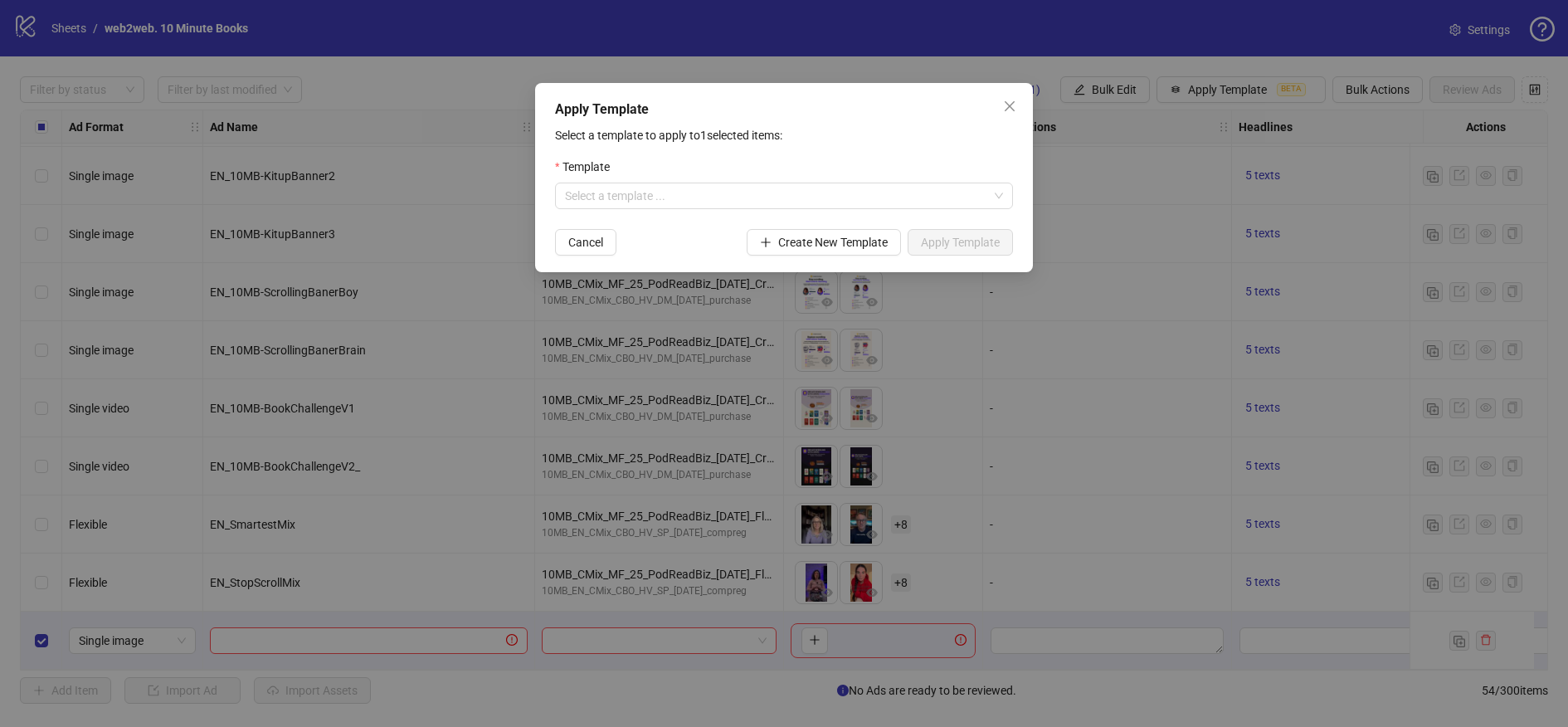
click at [772, 132] on p "Select a template to apply to 1 selected items:" at bounding box center [784, 135] width 458 height 18
click at [1015, 107] on icon "close" at bounding box center [1010, 106] width 14 height 14
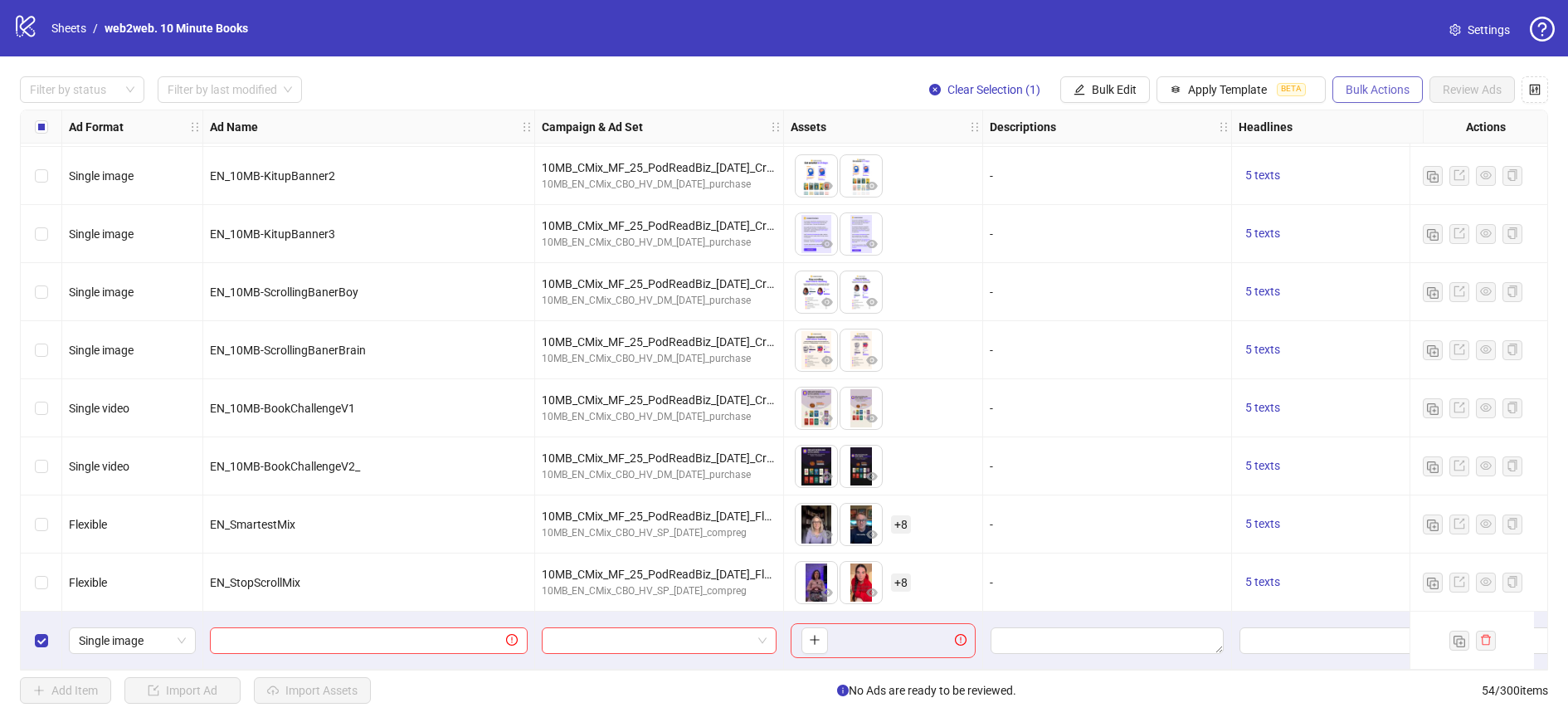
click at [1363, 87] on span "Bulk Actions" at bounding box center [1378, 90] width 64 height 14
click at [1357, 121] on span "Delete" at bounding box center [1401, 123] width 114 height 18
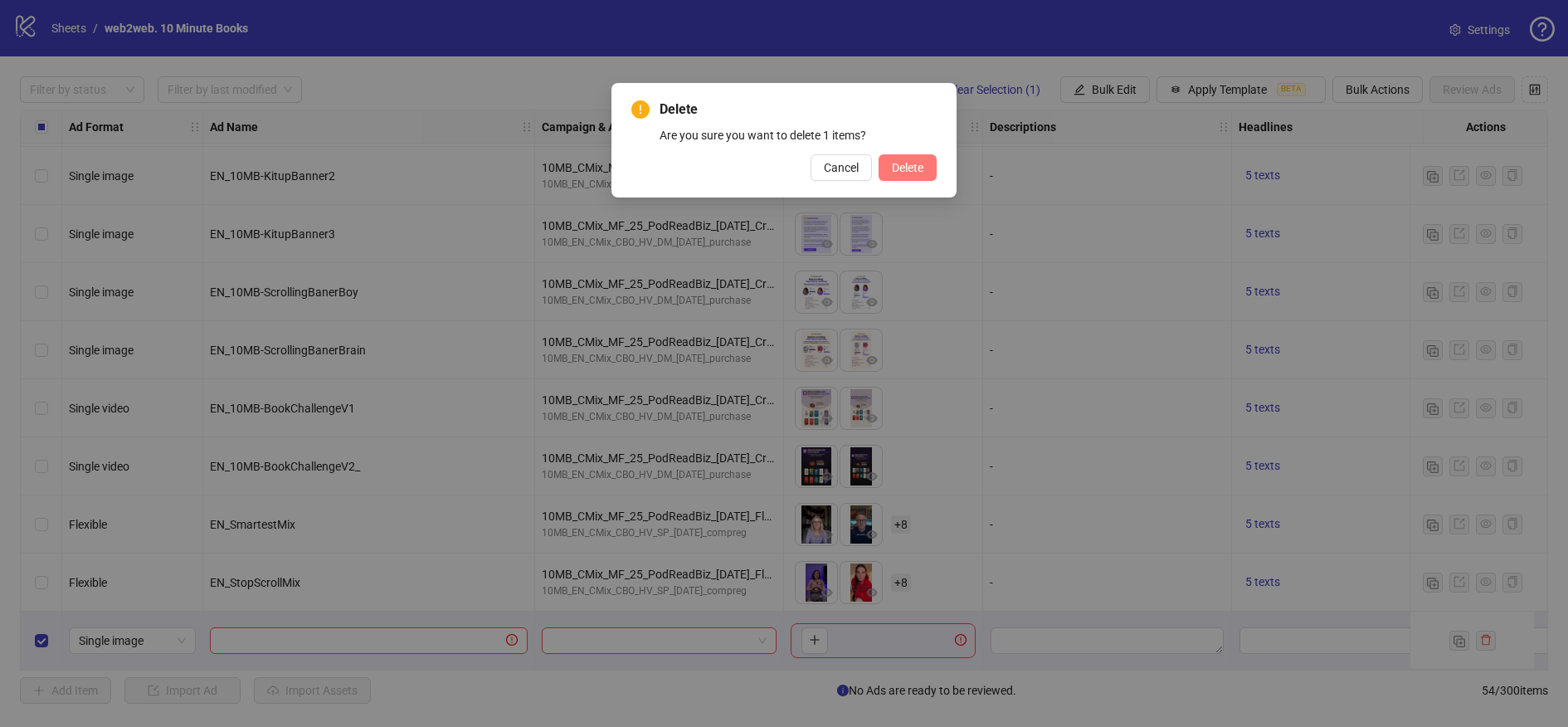
click at [923, 172] on button "Delete" at bounding box center [908, 167] width 58 height 26
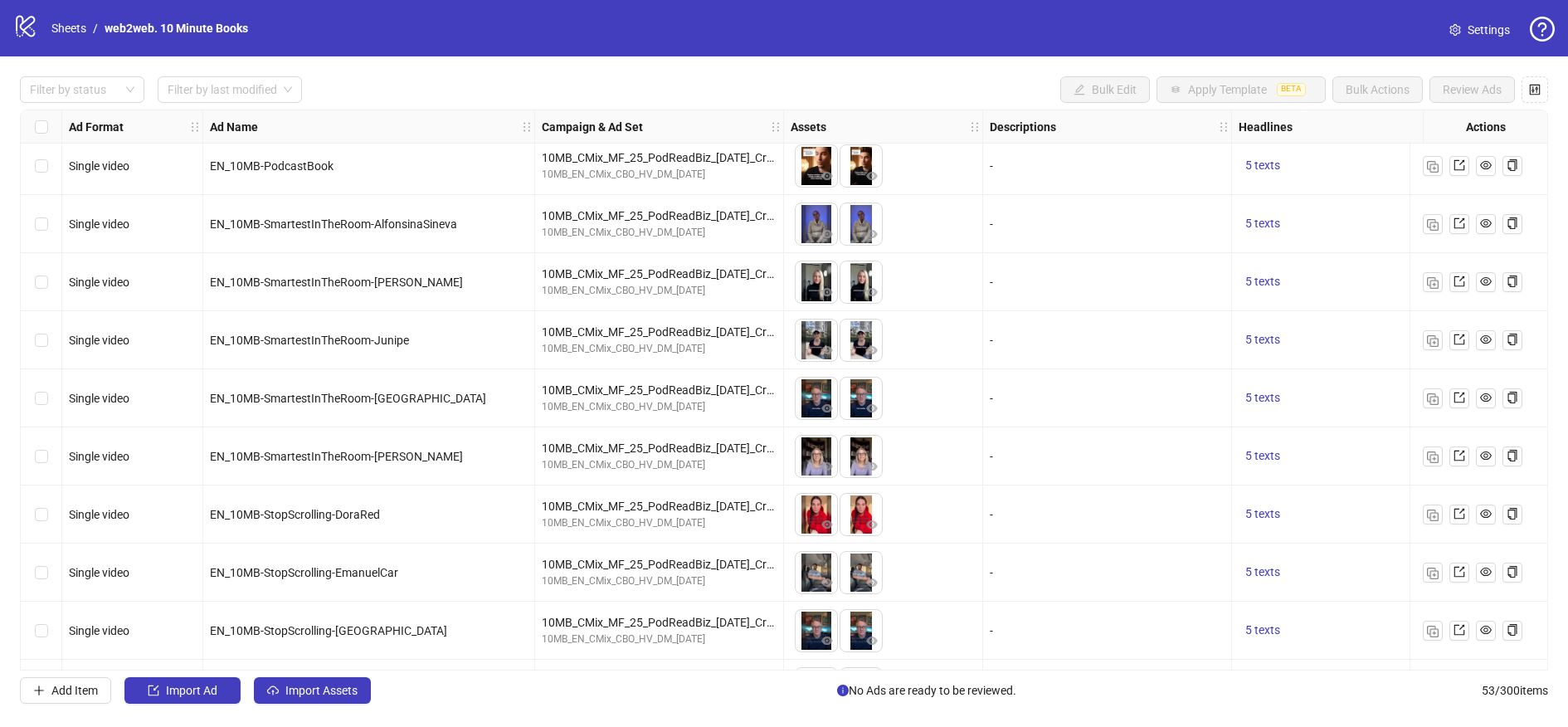
scroll to position [0, 0]
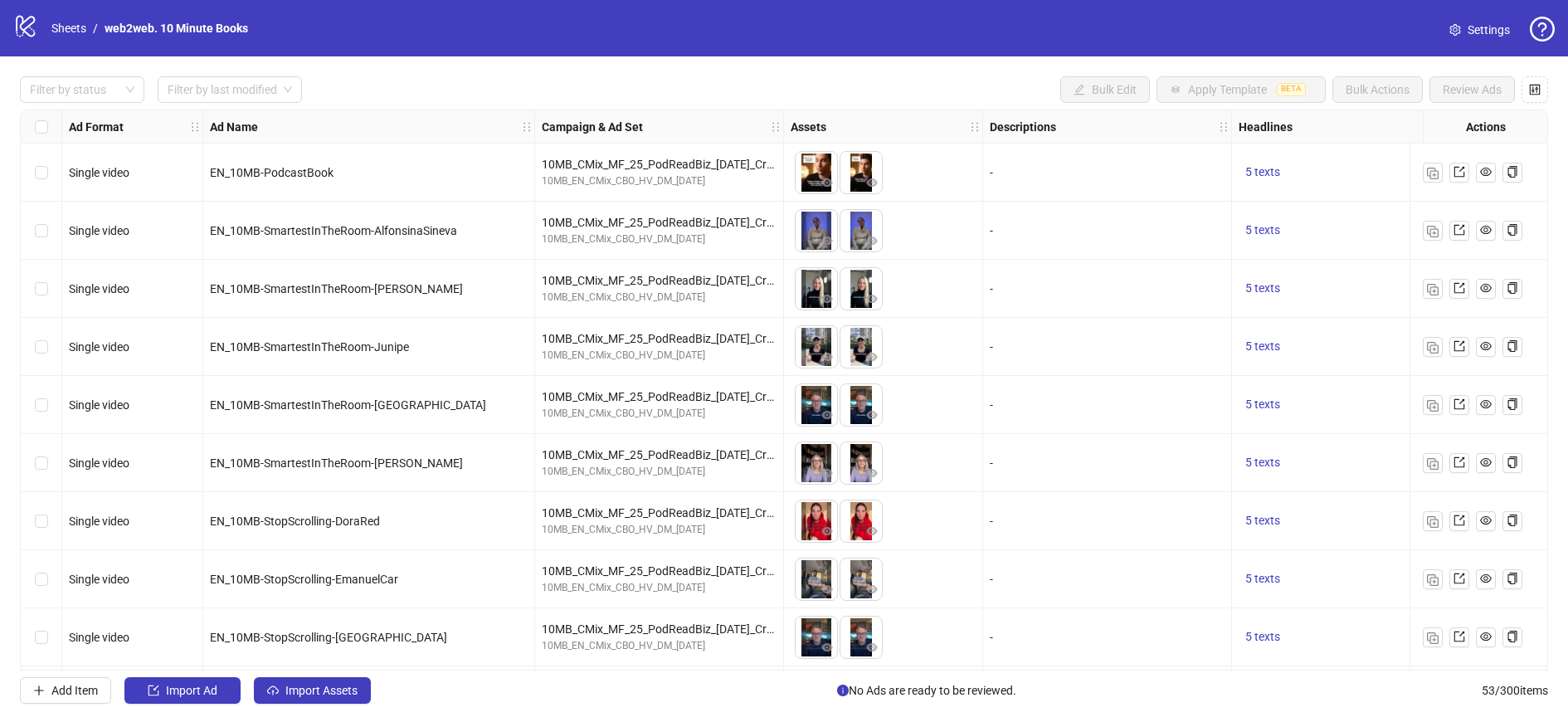
click at [47, 133] on div "Select all rows" at bounding box center [41, 126] width 42 height 33
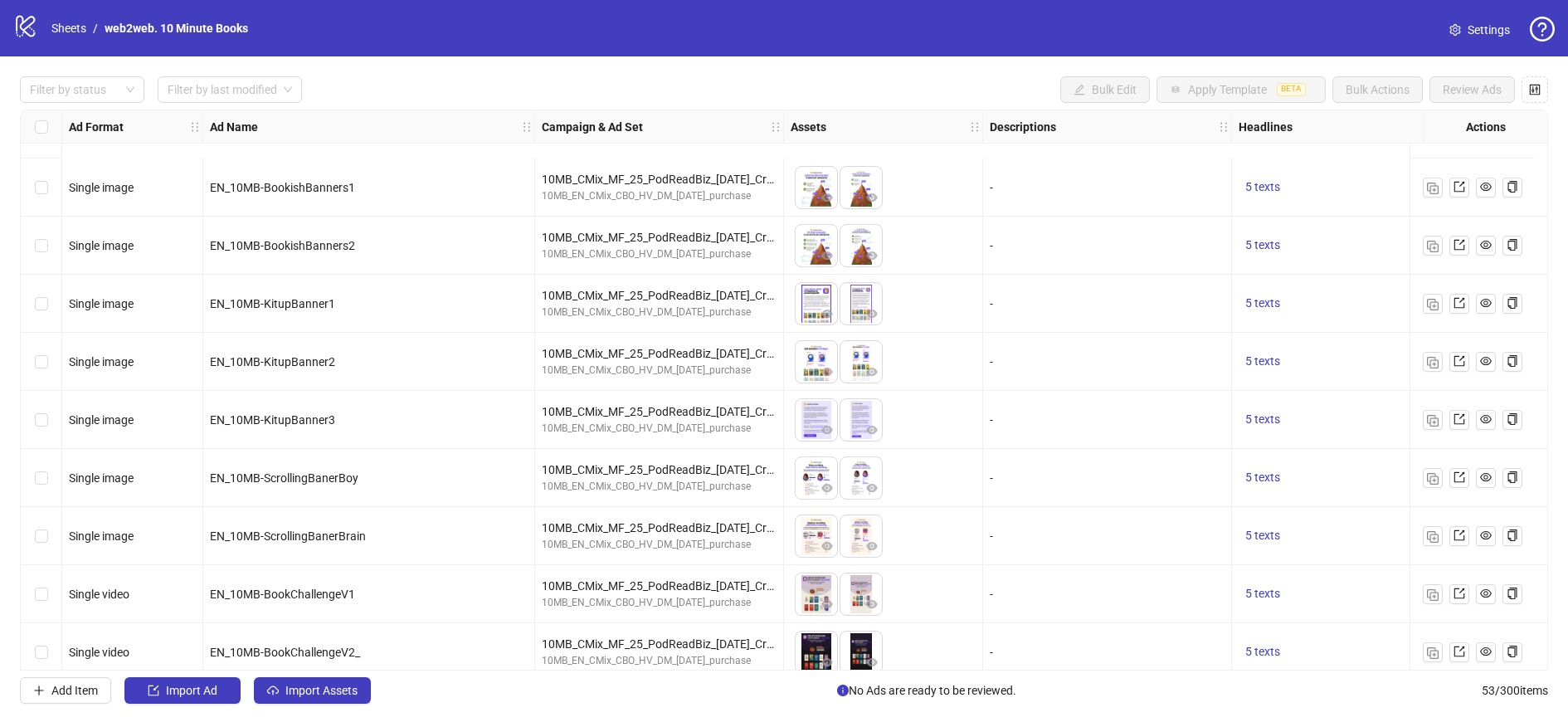
scroll to position [2558, 0]
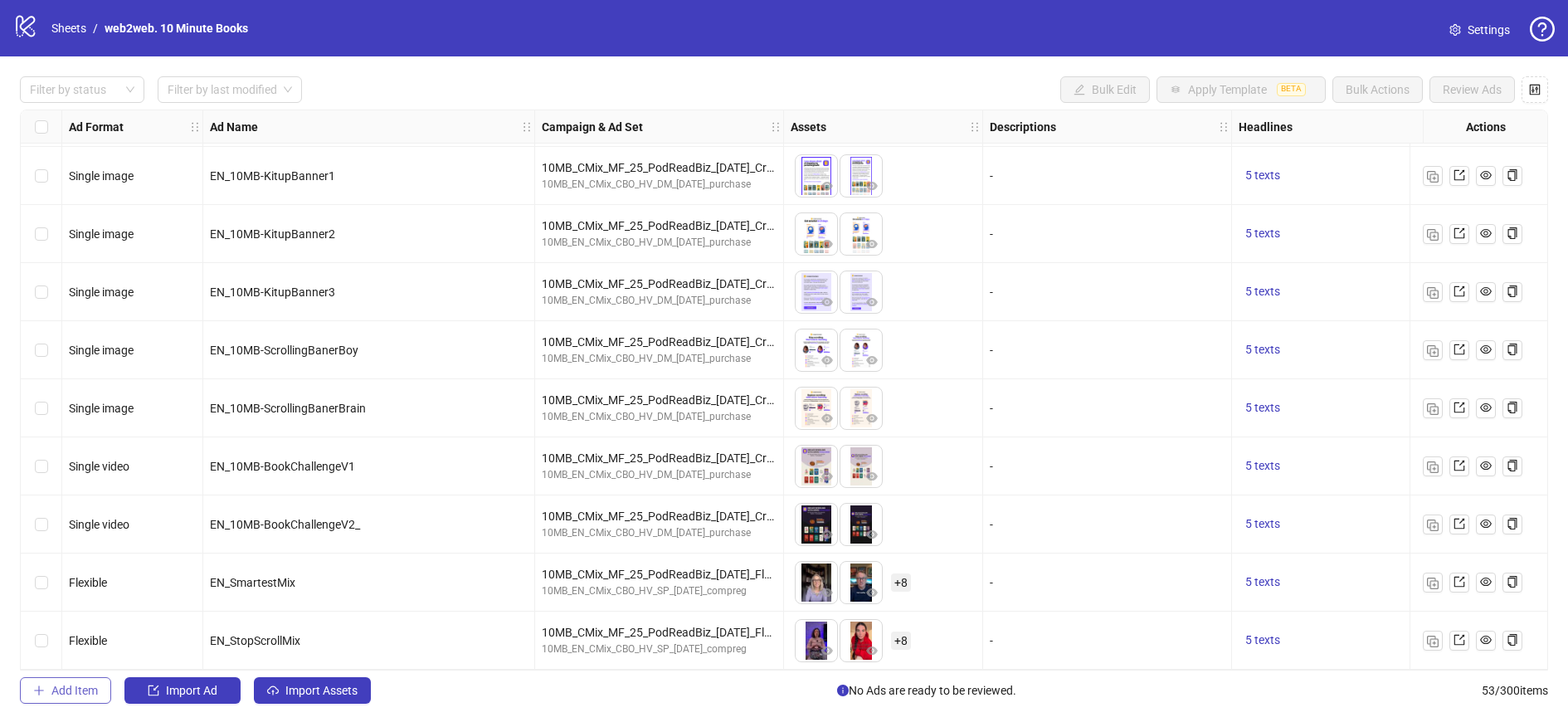
click at [78, 689] on span "Add Item" at bounding box center [74, 690] width 46 height 14
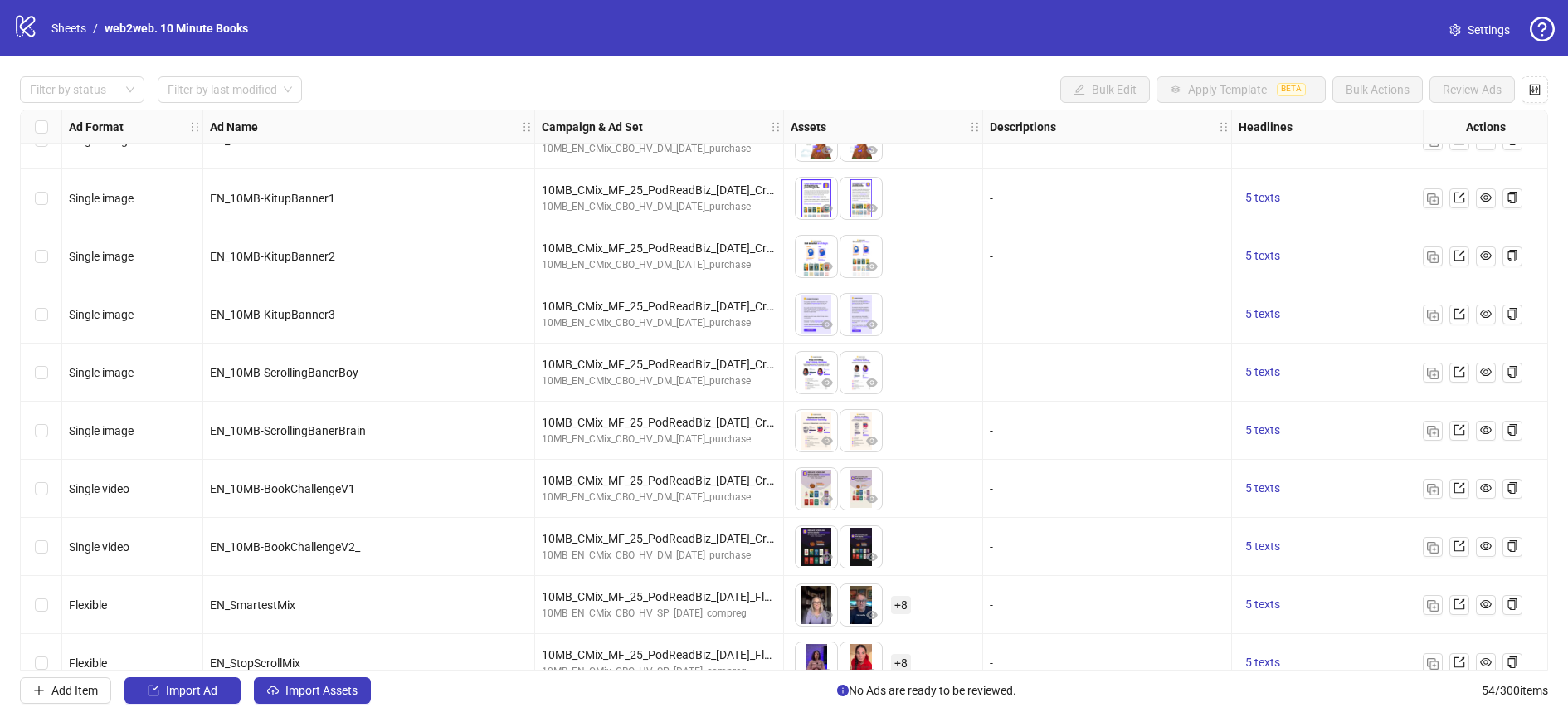
scroll to position [2616, 0]
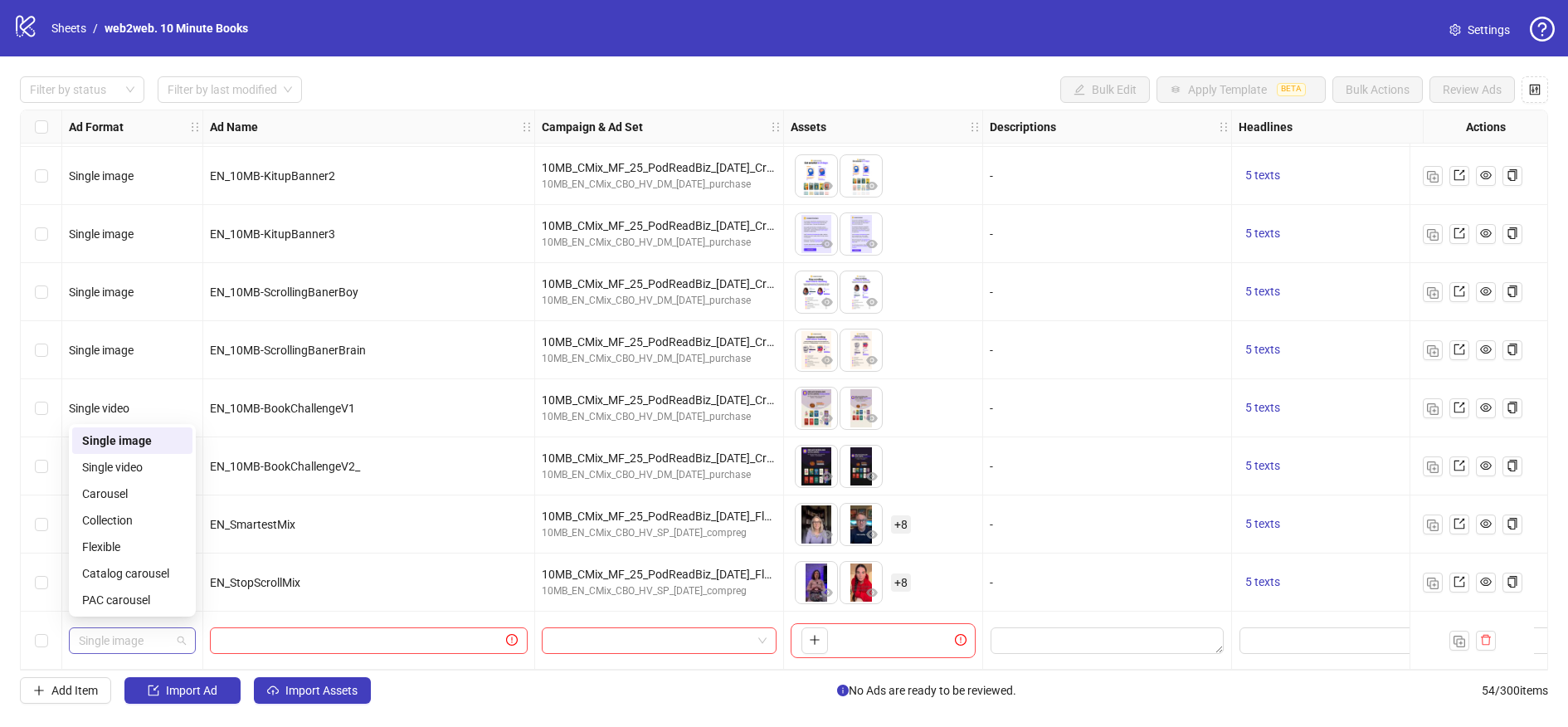
click at [177, 640] on span "Single image" at bounding box center [132, 640] width 107 height 25
click at [87, 609] on div "PAC carousel" at bounding box center [132, 599] width 121 height 26
click at [47, 641] on label "Select row 54" at bounding box center [42, 640] width 14 height 18
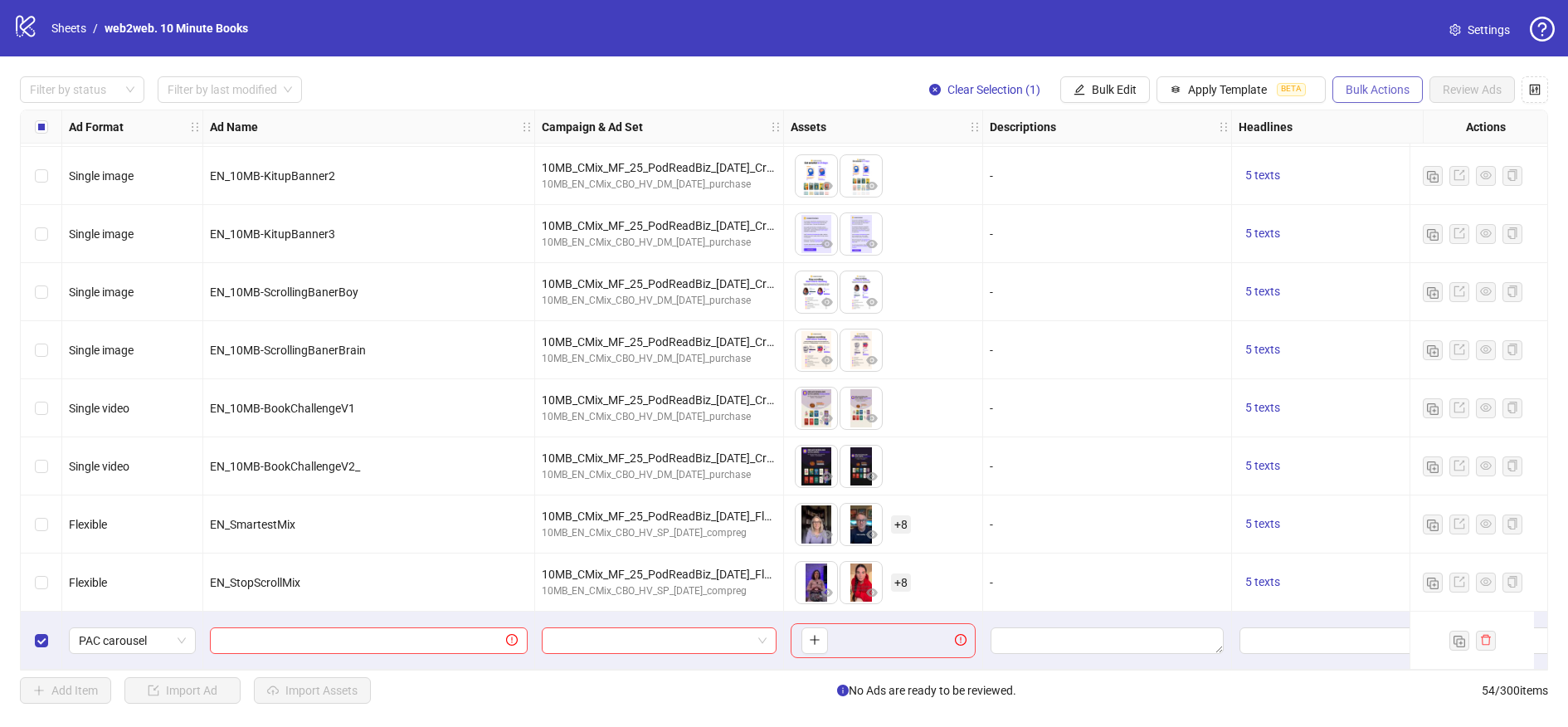
click at [1377, 90] on span "Bulk Actions" at bounding box center [1378, 90] width 64 height 14
click at [1349, 119] on span "Delete" at bounding box center [1401, 123] width 114 height 18
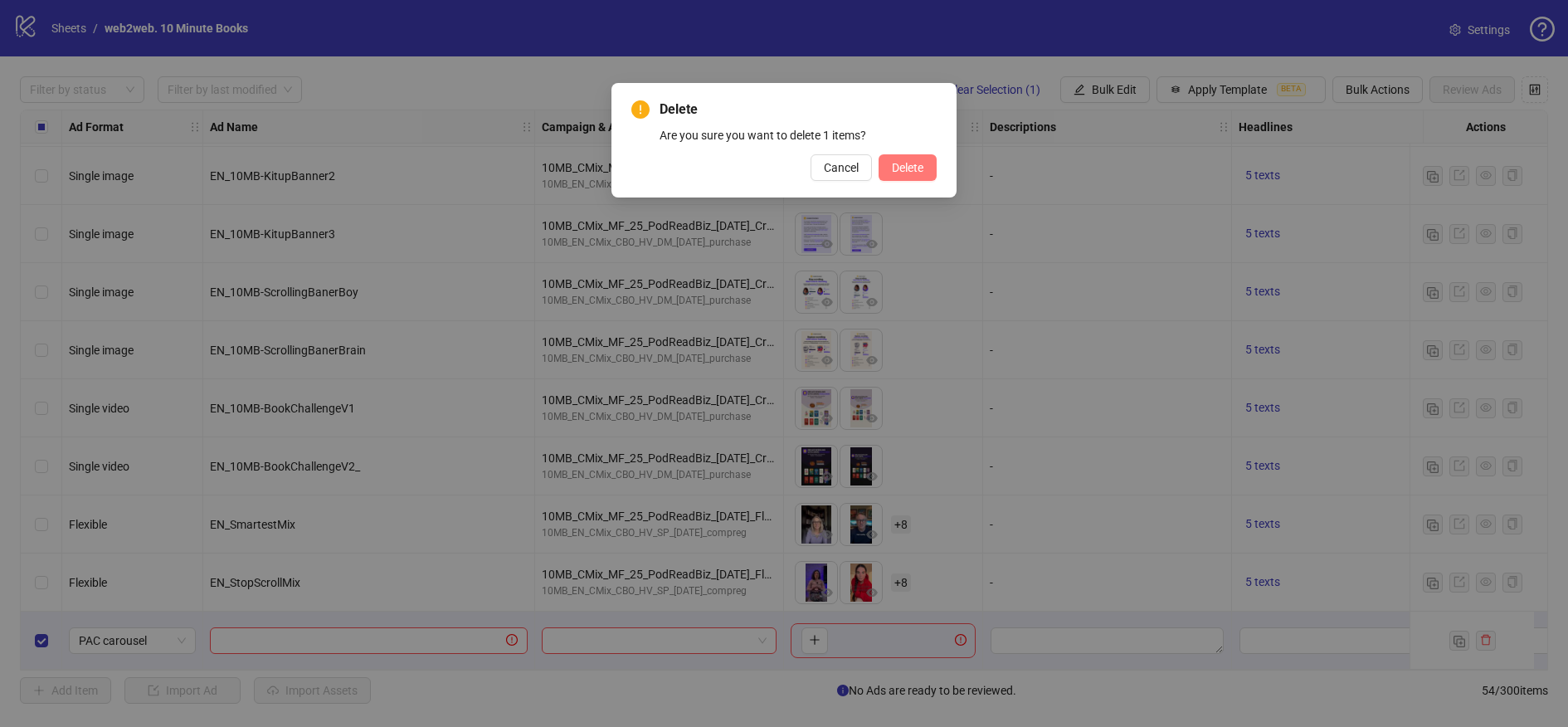
click at [928, 160] on button "Delete" at bounding box center [908, 167] width 58 height 26
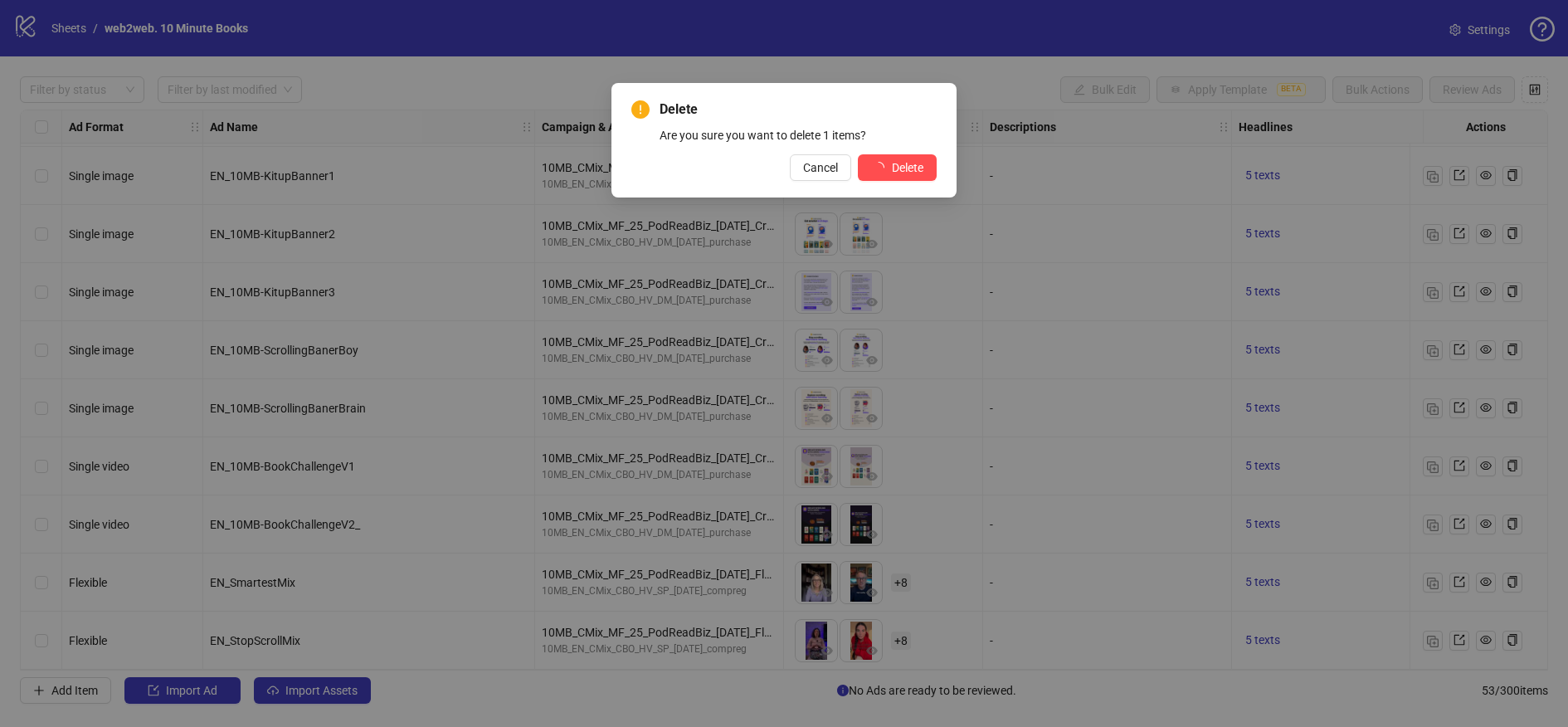
scroll to position [2558, 0]
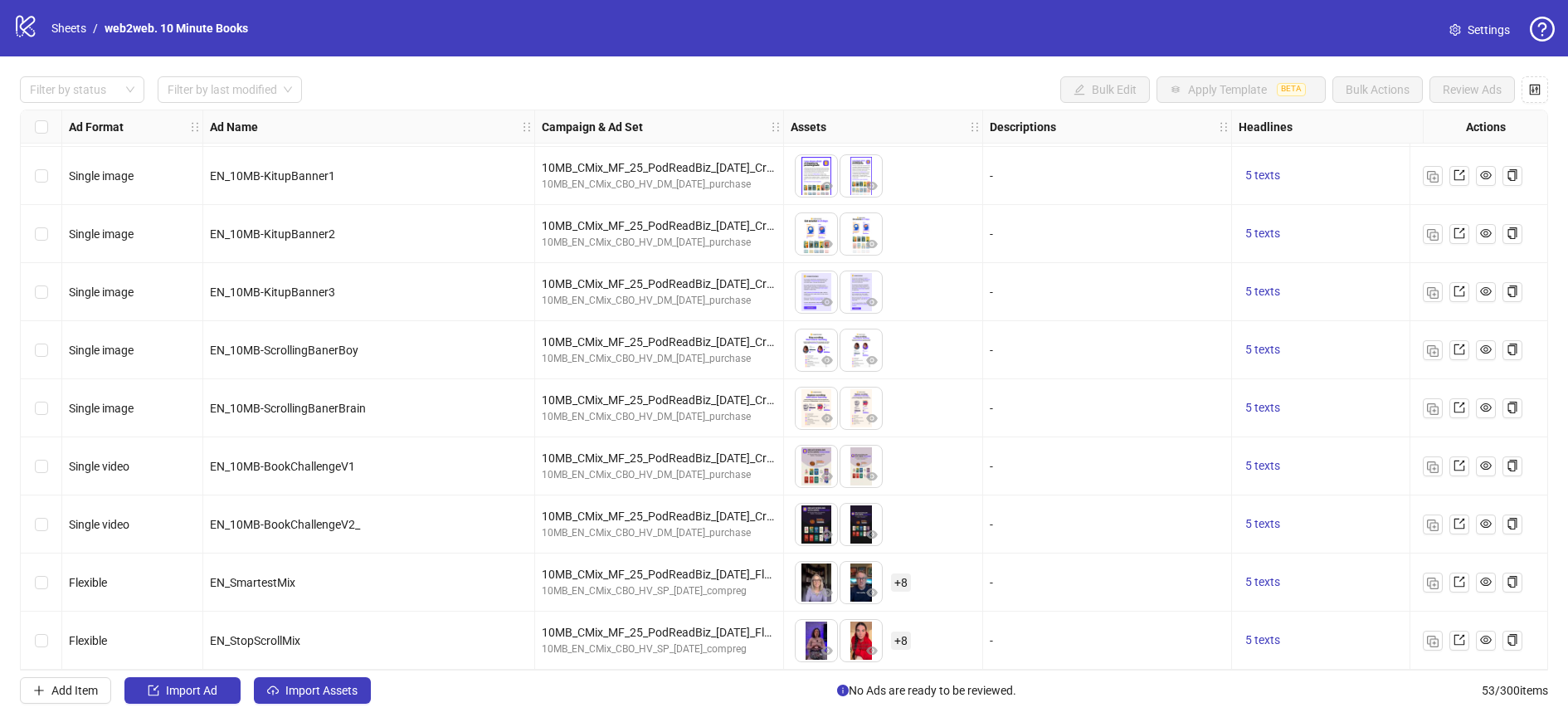
click at [21, 28] on icon at bounding box center [25, 26] width 19 height 21
click at [73, 30] on link "Sheets" at bounding box center [69, 28] width 42 height 18
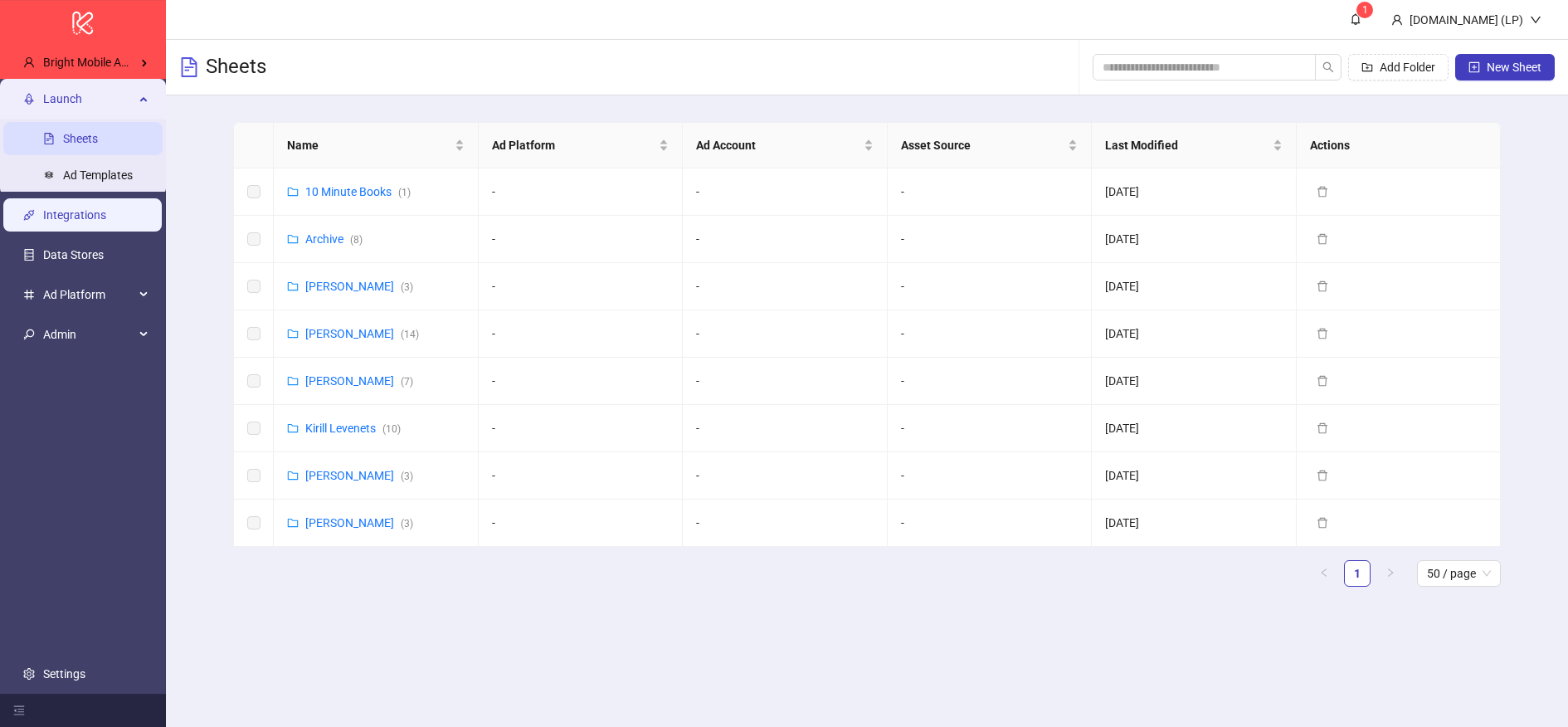
click at [106, 221] on link "Integrations" at bounding box center [74, 215] width 63 height 14
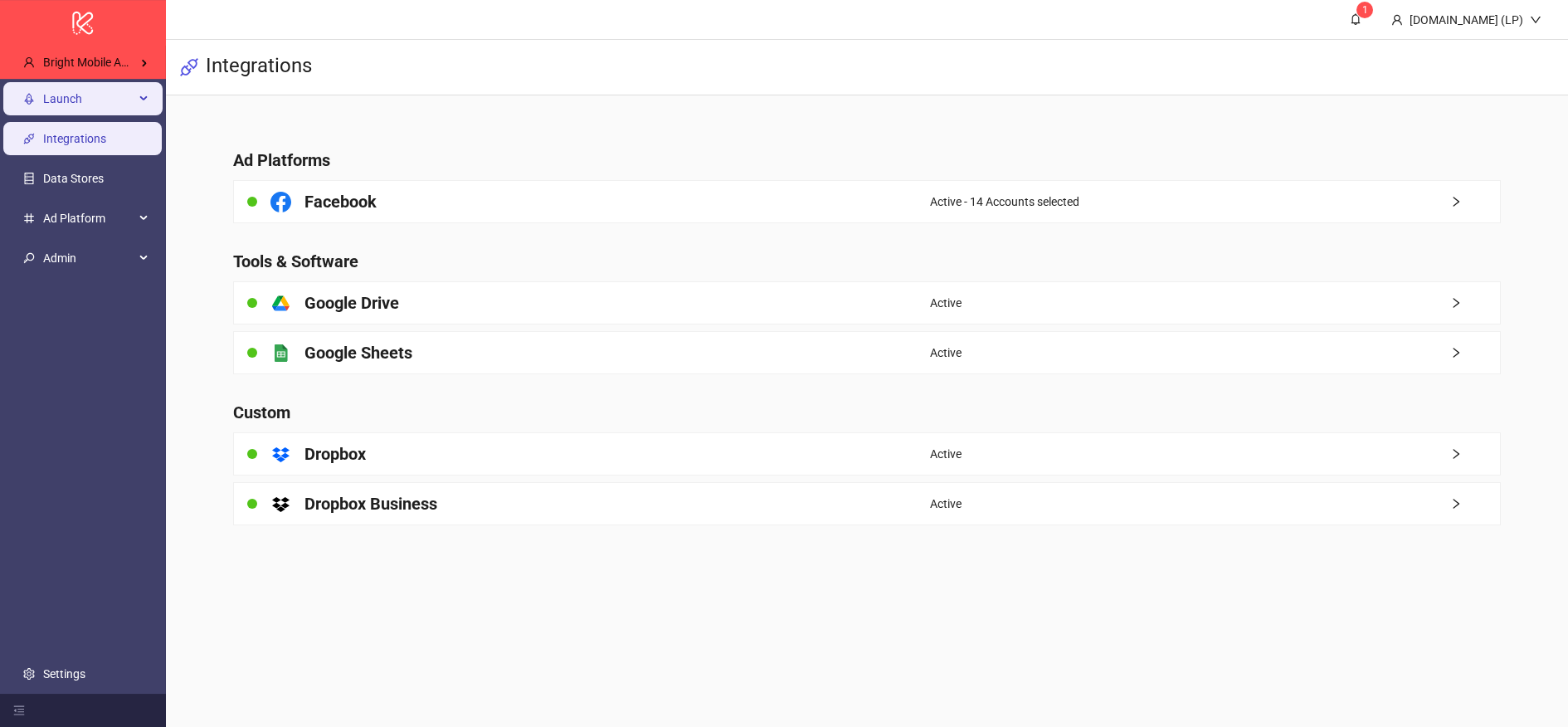
click at [62, 110] on span "Launch" at bounding box center [89, 98] width 92 height 33
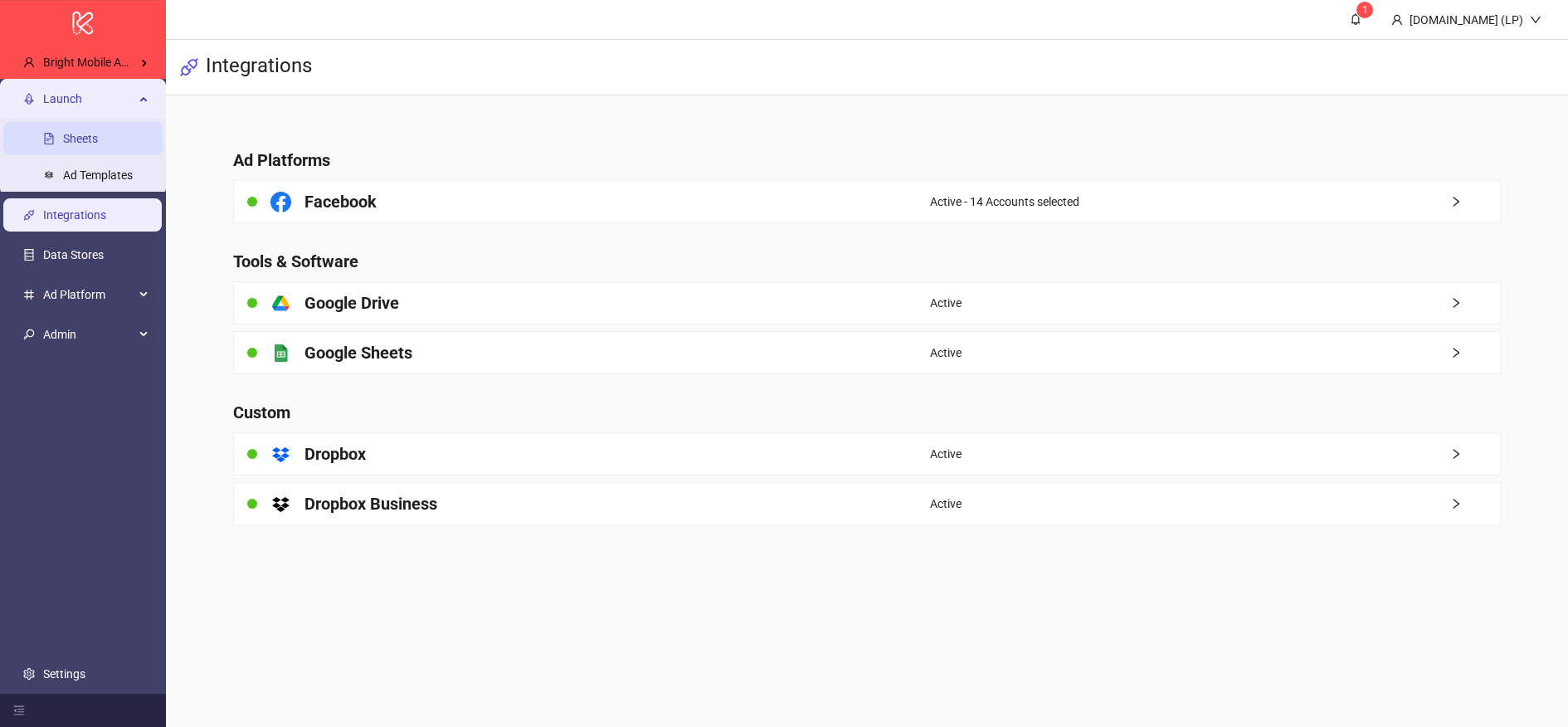
click at [63, 139] on link "Sheets" at bounding box center [80, 139] width 35 height 14
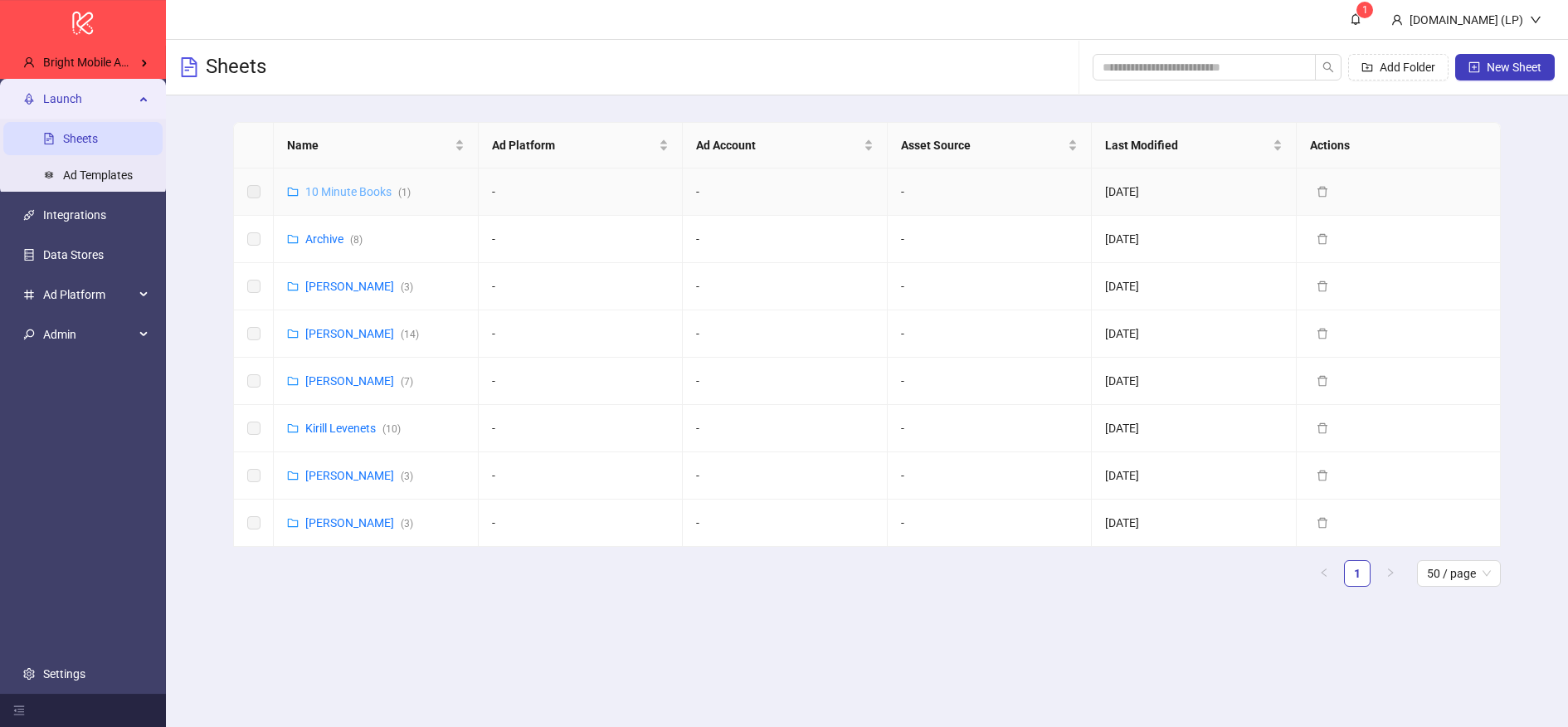
click at [336, 189] on link "10 Minute Books ( 1 )" at bounding box center [357, 192] width 105 height 14
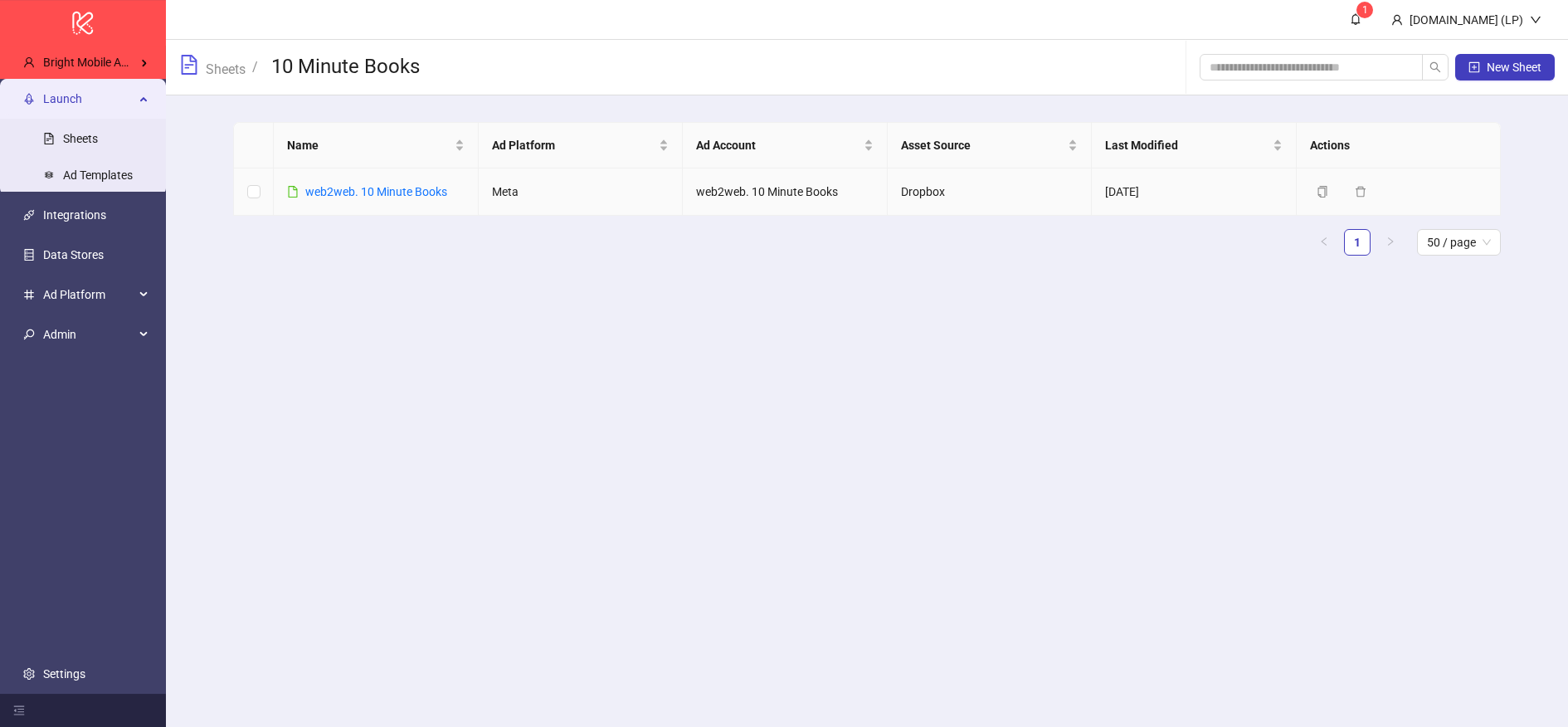
click at [336, 189] on link "web2web. 10 Minute Books" at bounding box center [376, 192] width 142 height 14
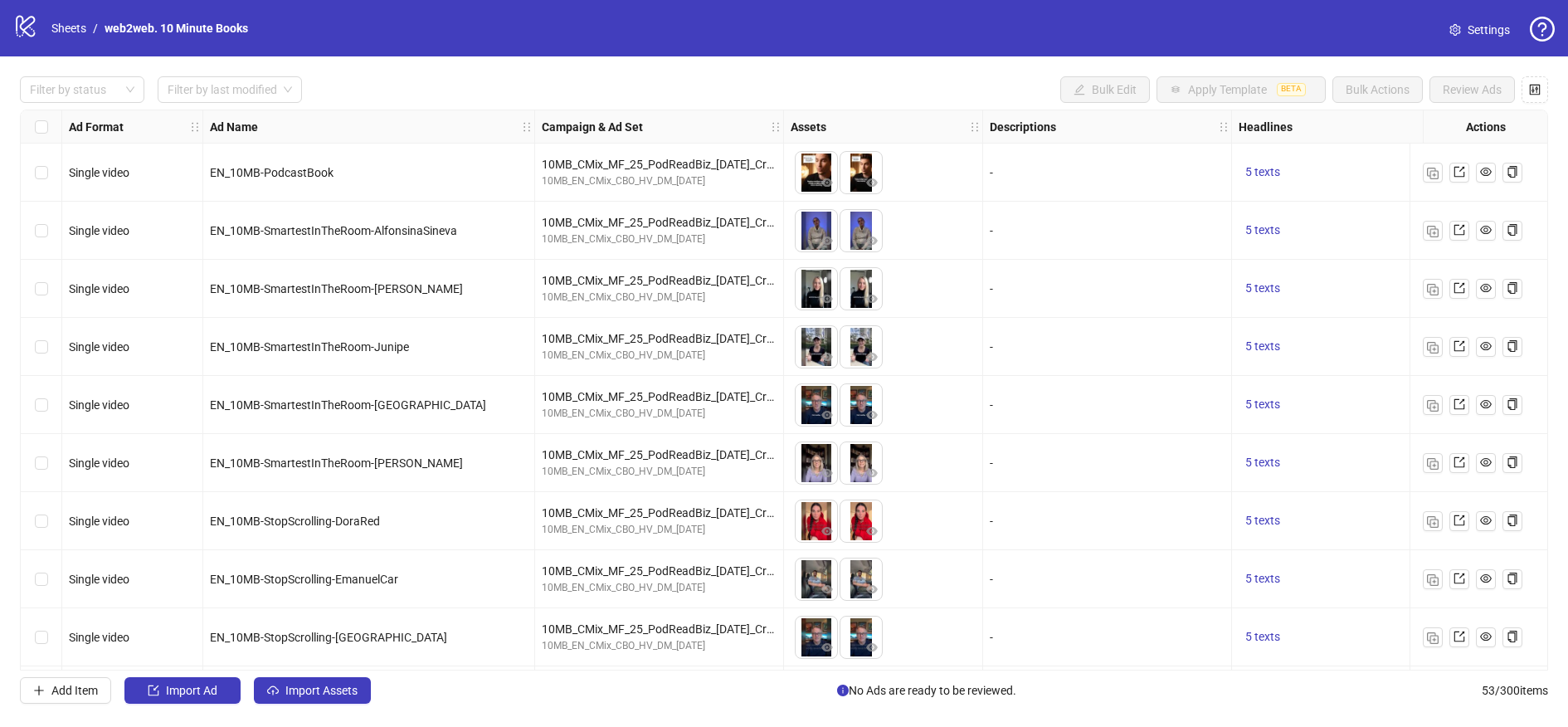
click at [1496, 25] on span "Settings" at bounding box center [1489, 29] width 42 height 18
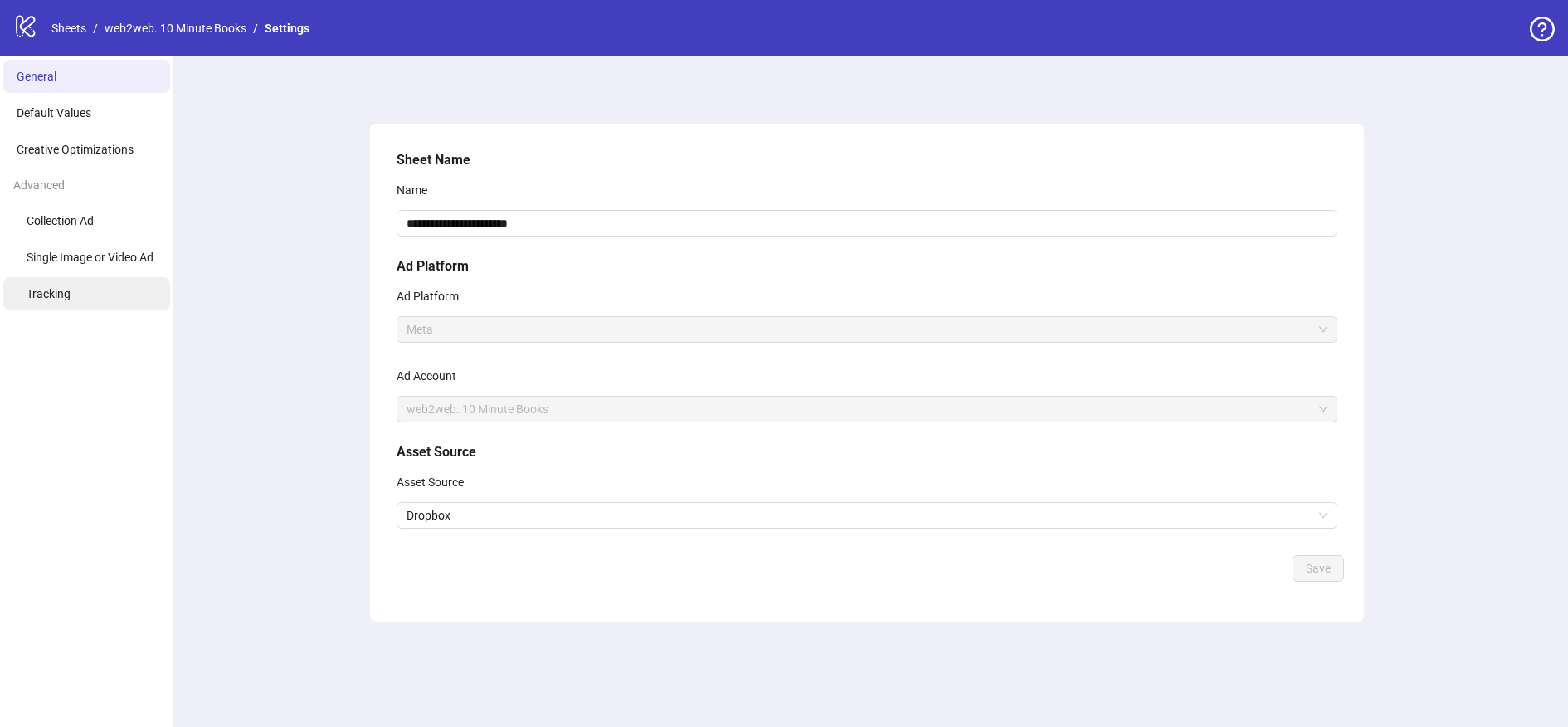
click at [61, 287] on span "Tracking" at bounding box center [48, 294] width 44 height 14
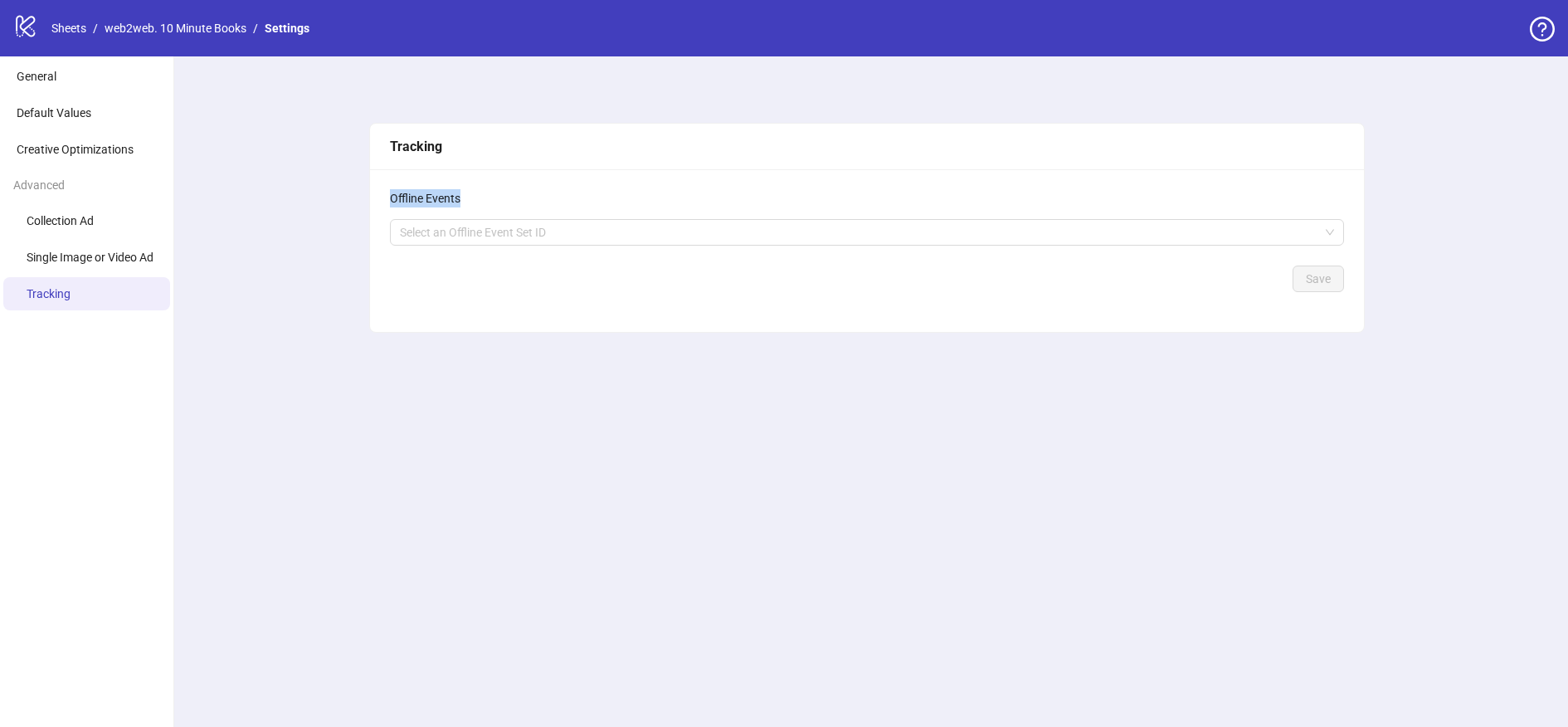
drag, startPoint x: 390, startPoint y: 195, endPoint x: 552, endPoint y: 197, distance: 162.0
click at [552, 197] on div "Offline Events" at bounding box center [867, 198] width 954 height 18
click at [491, 225] on div at bounding box center [857, 233] width 930 height 23
click at [463, 169] on div "Offline Events Select an Offline Event Set ID Save" at bounding box center [866, 250] width 994 height 162
drag, startPoint x: 474, startPoint y: 201, endPoint x: 385, endPoint y: 207, distance: 89.2
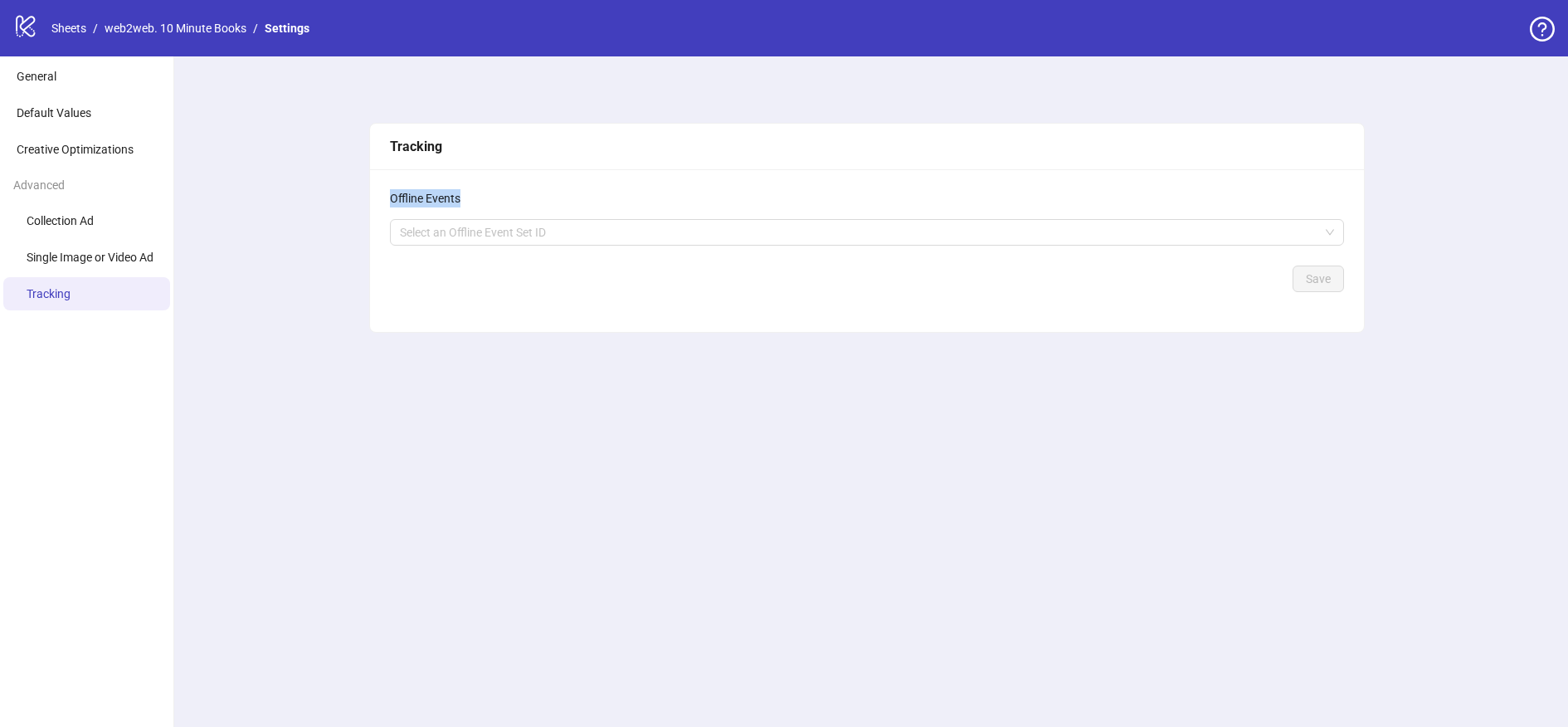
click at [385, 207] on div "Offline Events Select an Offline Event Set ID Save" at bounding box center [866, 250] width 994 height 162
click at [83, 251] on span "Single Image or Video Ad" at bounding box center [89, 257] width 126 height 14
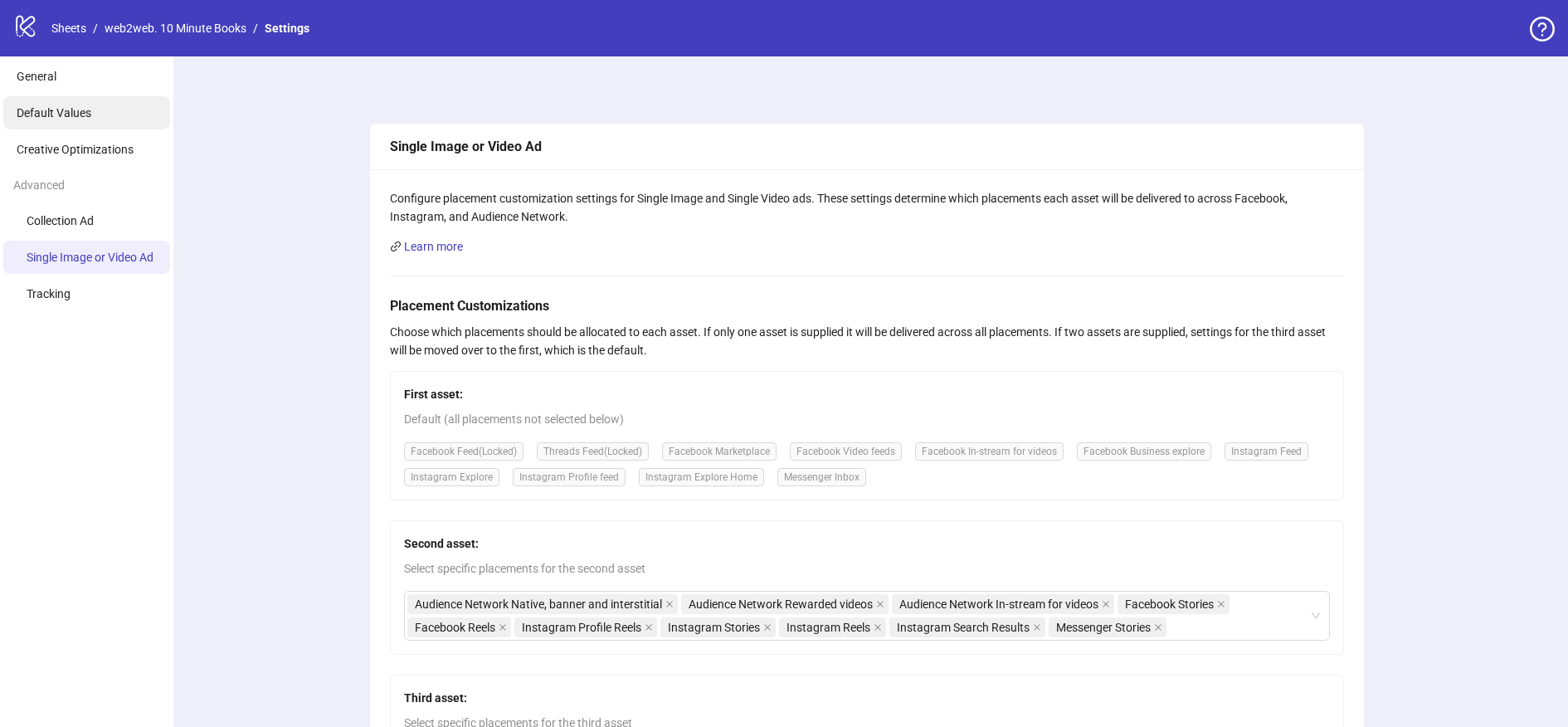
click at [61, 126] on li "Default Values" at bounding box center [86, 113] width 167 height 33
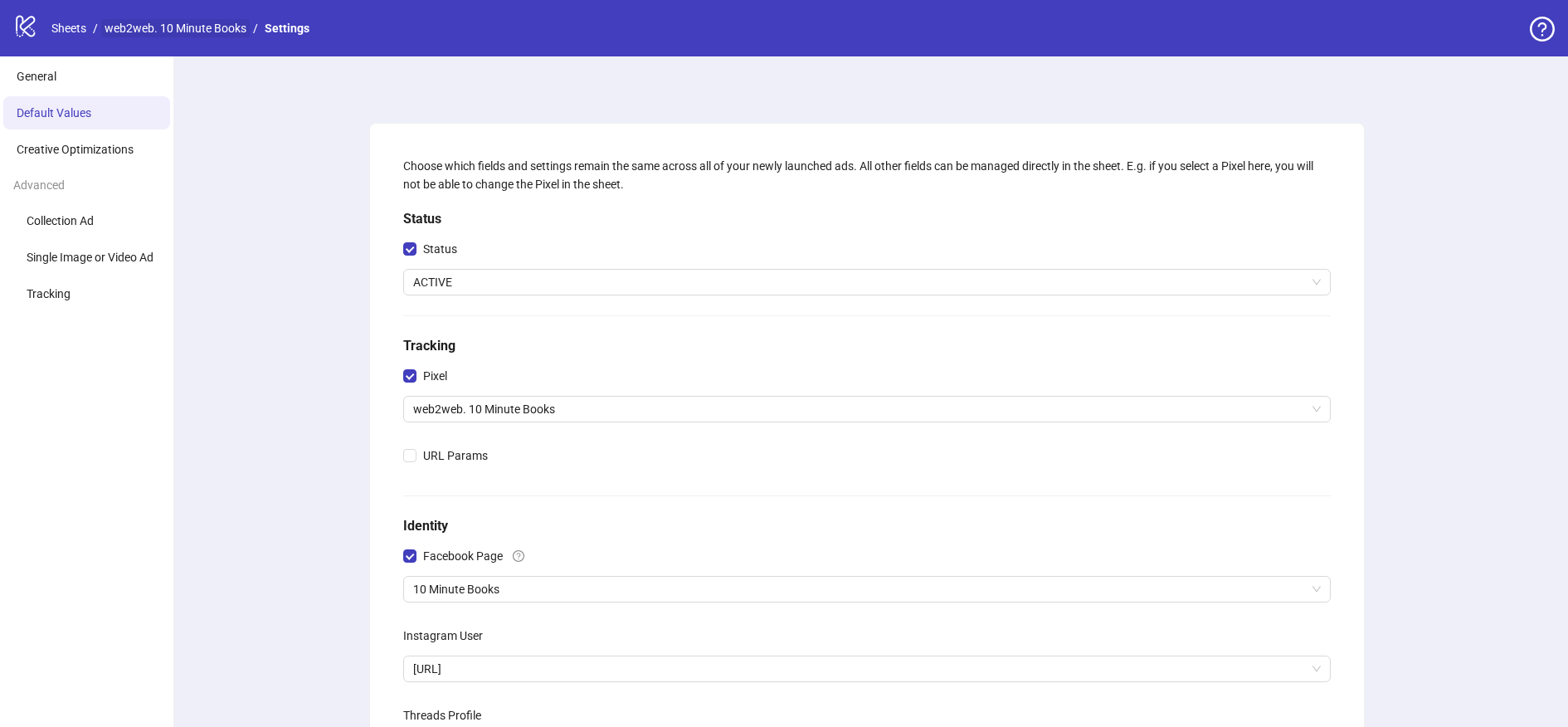
click at [198, 20] on link "web2web. 10 Minute Books" at bounding box center [176, 28] width 149 height 18
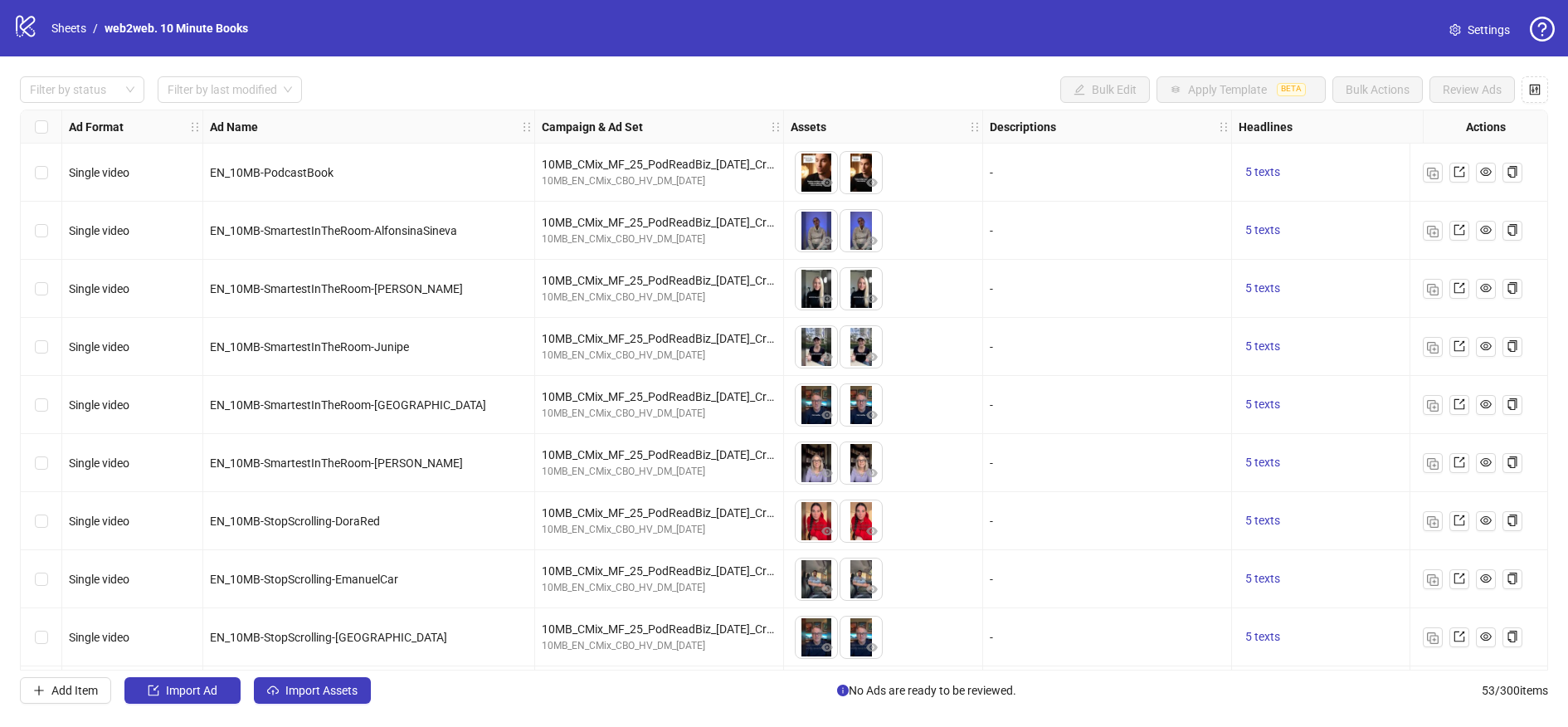
scroll to position [0, 14]
